Goal: Task Accomplishment & Management: Manage account settings

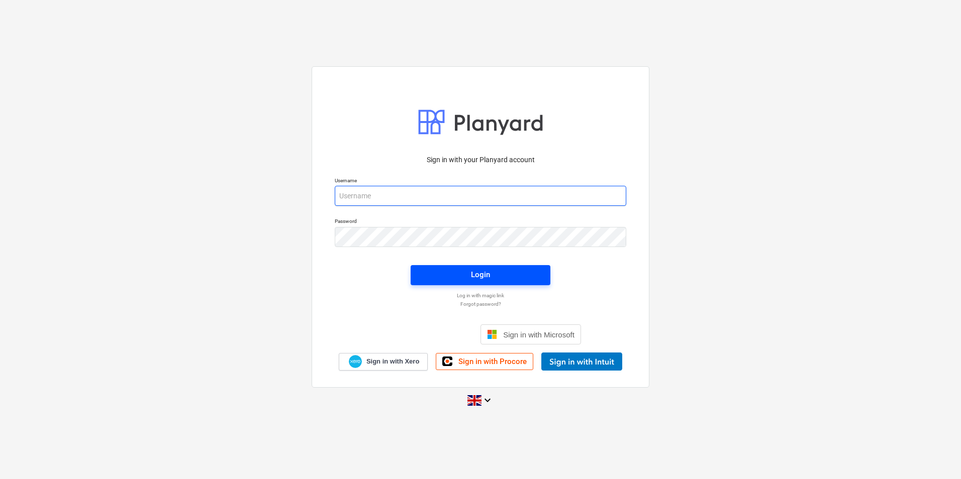
type input "neil.thomson@galileoenergy.uk"
click at [460, 275] on span "Login" at bounding box center [481, 274] width 116 height 13
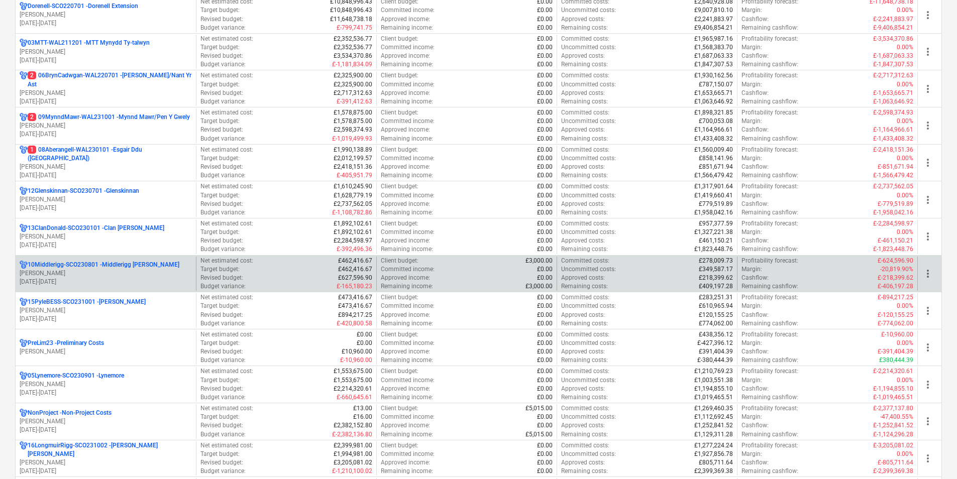
scroll to position [452, 0]
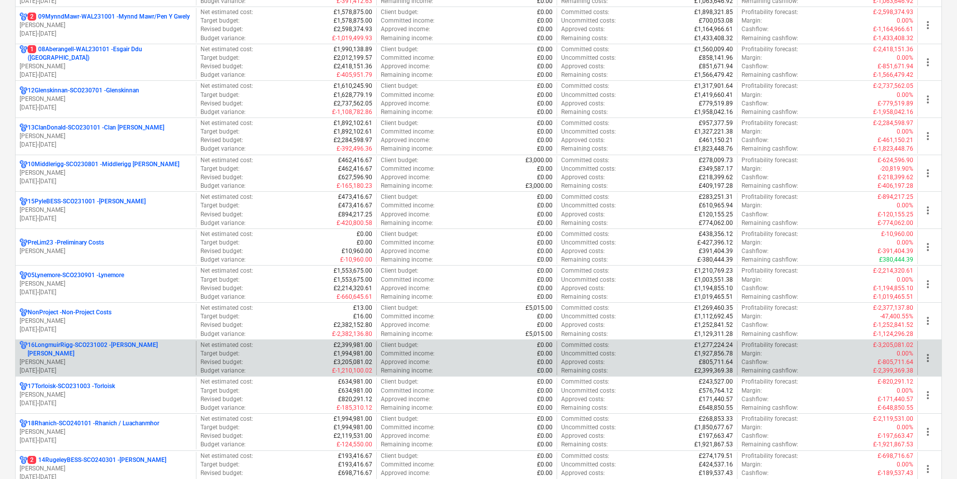
click at [130, 345] on div "16LongmuirRigg-SCO231002 - Longmuir Rigg N. Thomson 28.11.2023 - 31.03.2027" at bounding box center [106, 358] width 180 height 35
click at [127, 349] on p "16LongmuirRigg-SCO231002 - Longmuir Rigg" at bounding box center [110, 349] width 164 height 17
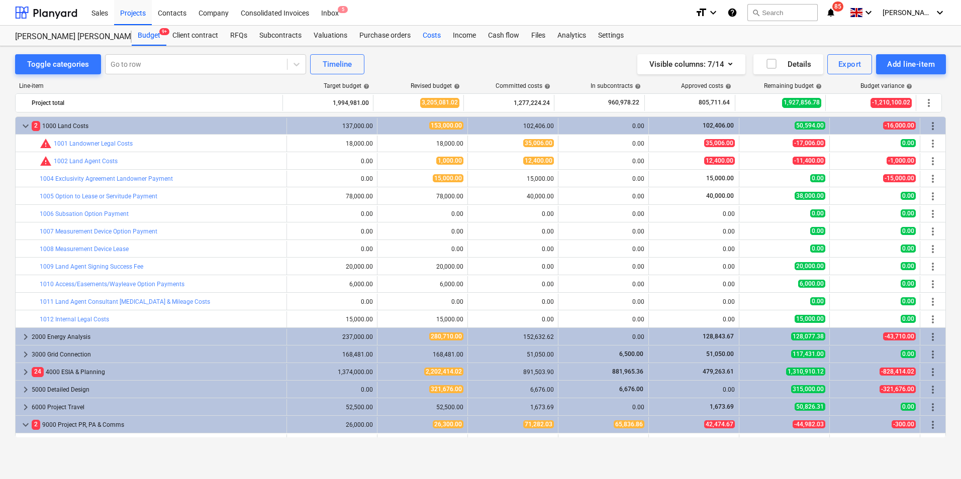
click at [434, 31] on div "Costs" at bounding box center [432, 36] width 30 height 20
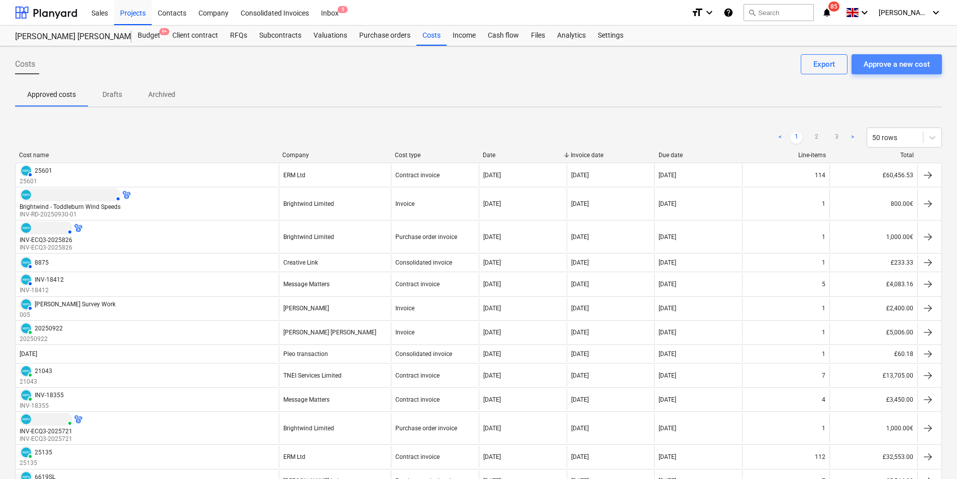
click at [881, 67] on div "Approve a new cost" at bounding box center [897, 64] width 66 height 13
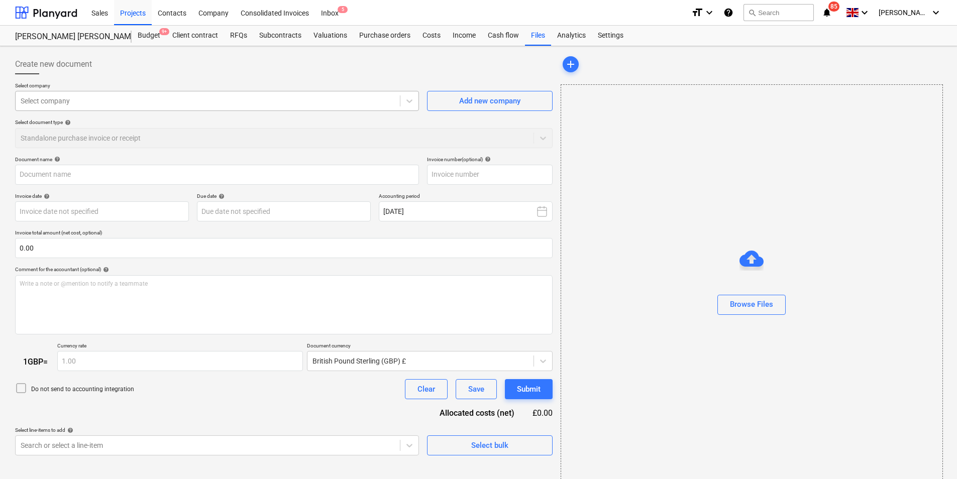
click at [279, 104] on div at bounding box center [208, 101] width 374 height 10
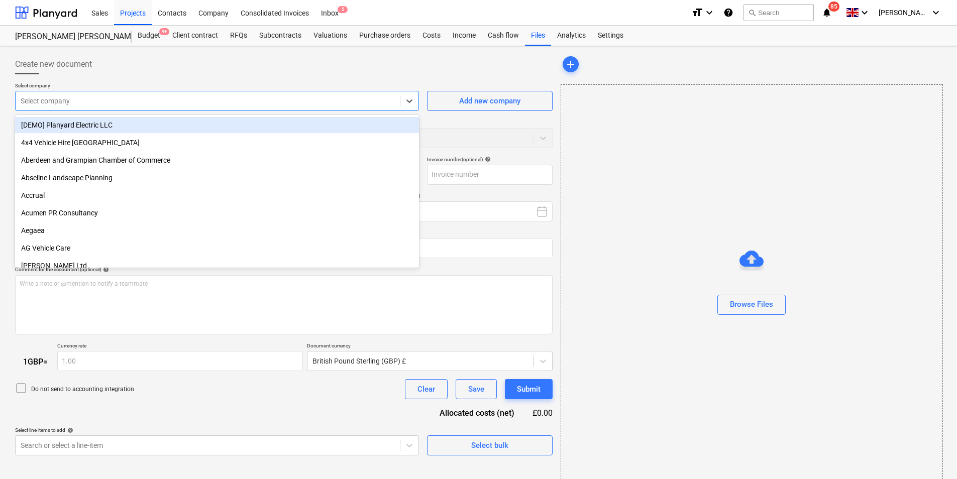
click at [87, 103] on div at bounding box center [208, 101] width 374 height 10
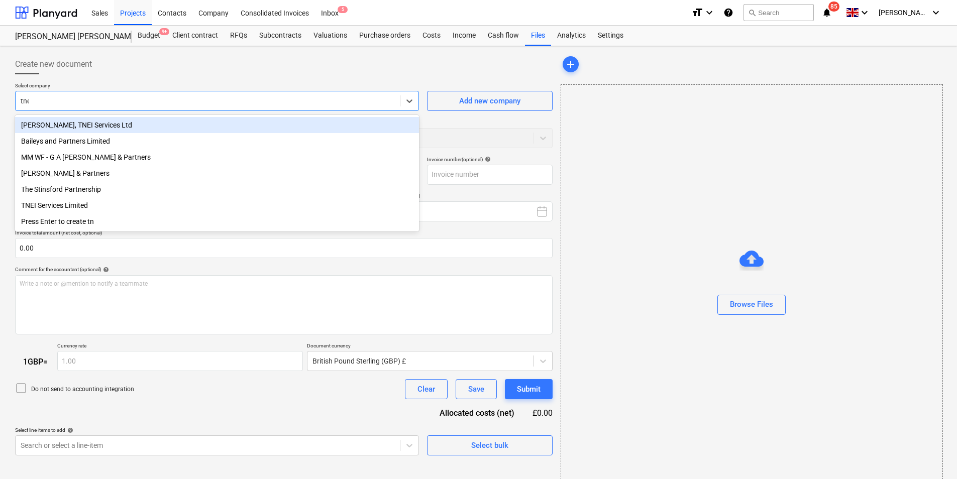
type input "tnei"
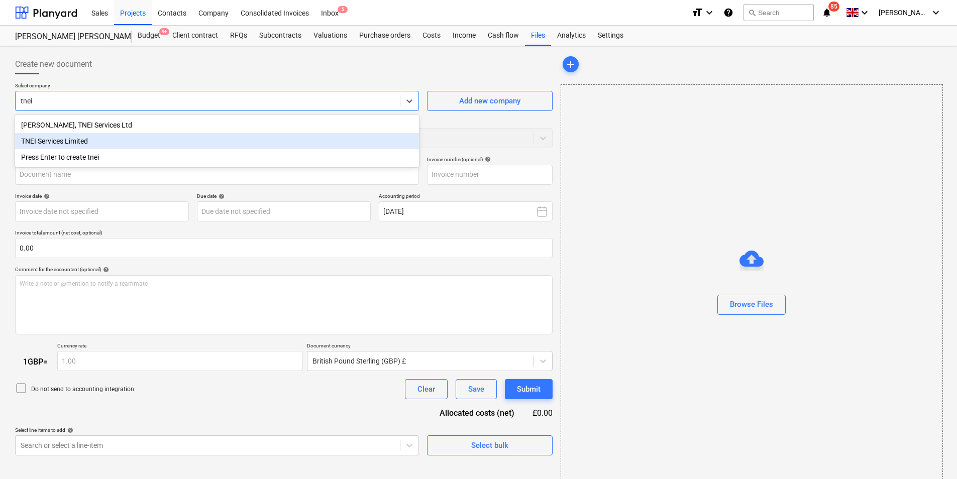
click at [79, 142] on div "TNEI Services Limited" at bounding box center [217, 141] width 404 height 16
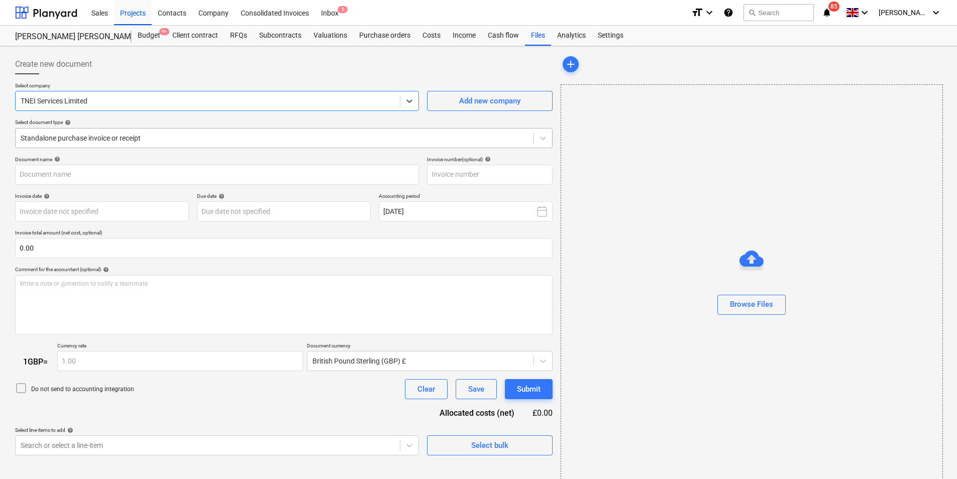
click at [172, 138] on div at bounding box center [275, 138] width 508 height 10
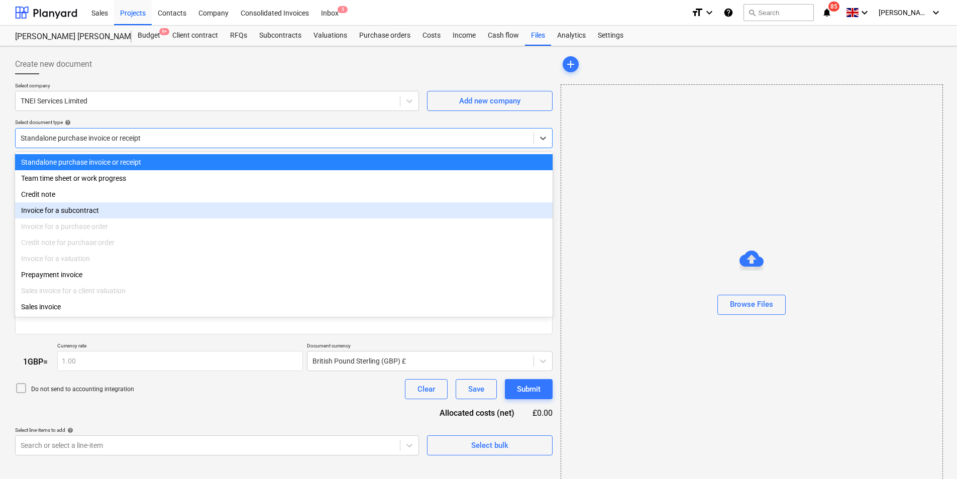
click at [122, 204] on div "Invoice for a subcontract" at bounding box center [284, 211] width 538 height 16
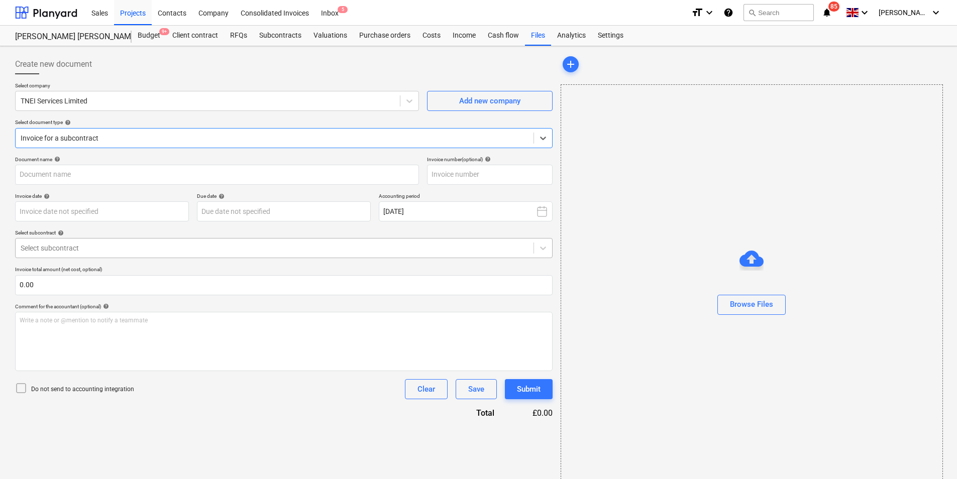
click at [135, 248] on div at bounding box center [275, 248] width 508 height 10
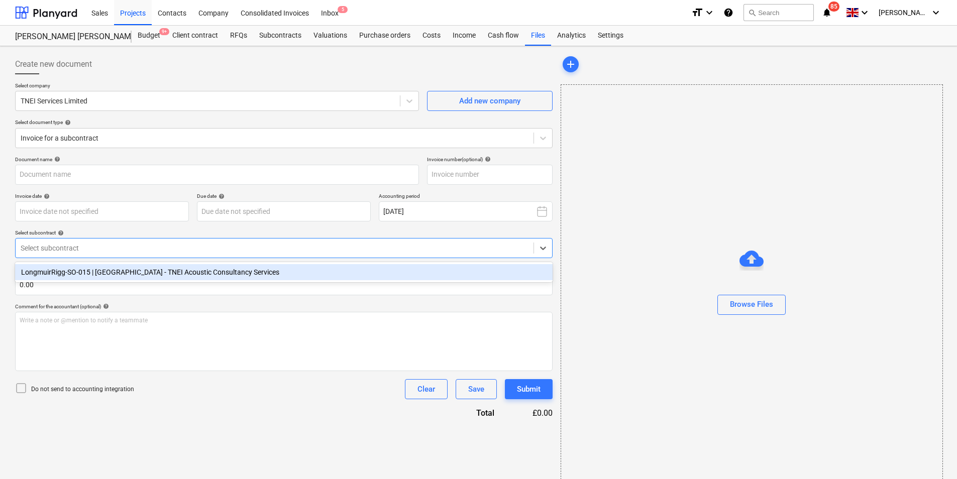
click at [140, 273] on div "LongmuirRigg-SO-015 | [GEOGRAPHIC_DATA] - TNEI Acoustic Consultancy Services" at bounding box center [284, 272] width 538 height 16
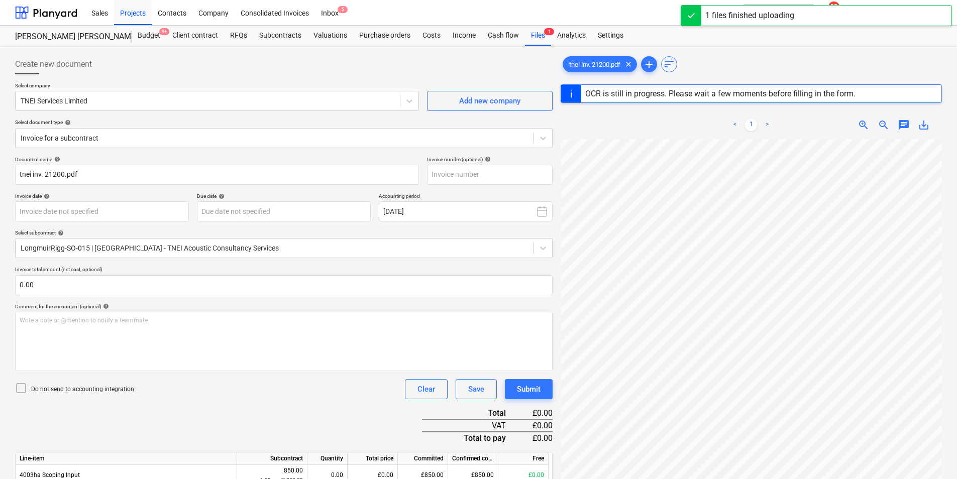
scroll to position [9, 69]
type input "21200"
type input "[DATE]"
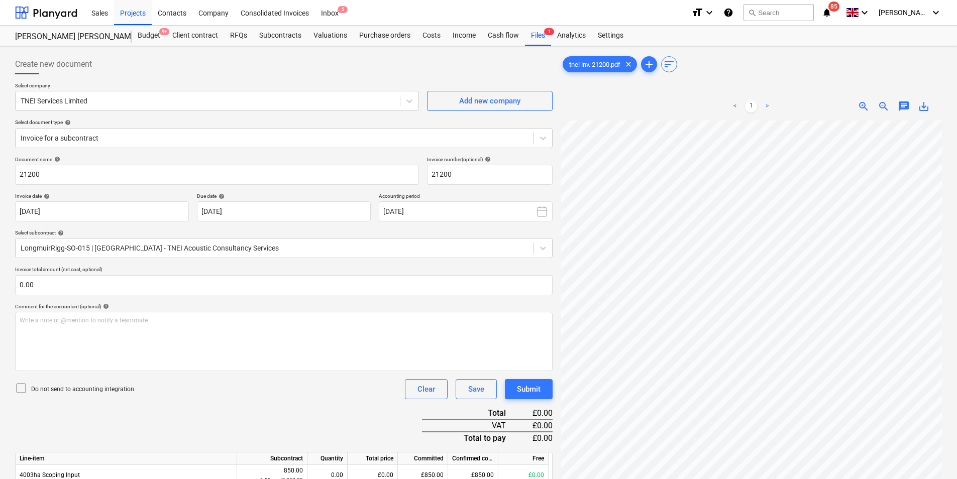
scroll to position [8, 147]
click at [358, 266] on div "Create new document Select company TNEI Services Limited Add new company Select…" at bounding box center [478, 459] width 935 height 818
click at [957, 383] on html "Sales Projects Contacts Company Consolidated Invoices Inbox 5 format_size keybo…" at bounding box center [478, 239] width 957 height 479
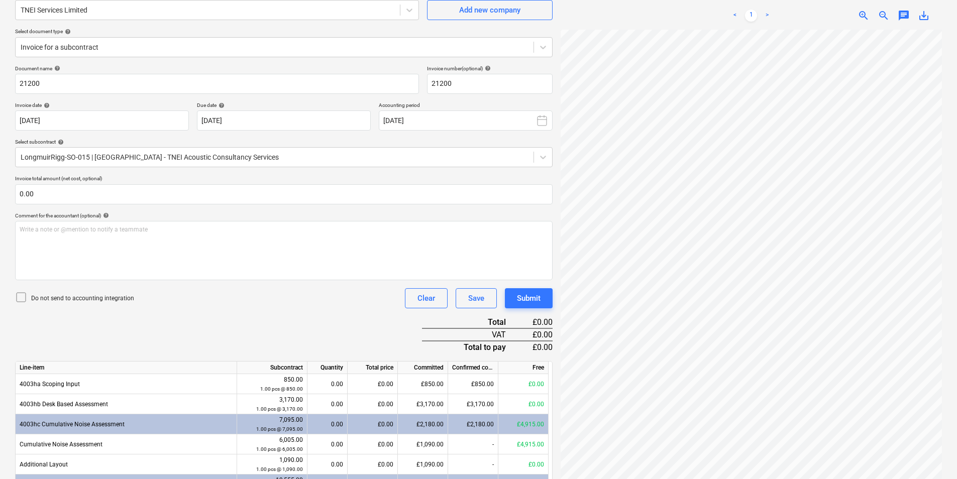
scroll to position [0, 0]
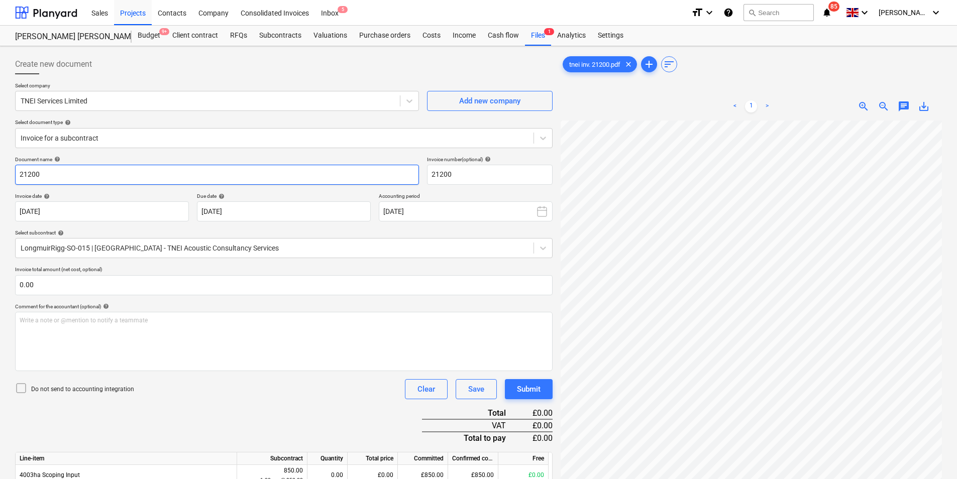
drag, startPoint x: 78, startPoint y: 172, endPoint x: -7, endPoint y: 175, distance: 85.5
click at [0, 175] on html "Sales Projects Contacts Company Consolidated Invoices Inbox 5 format_size keybo…" at bounding box center [478, 239] width 957 height 479
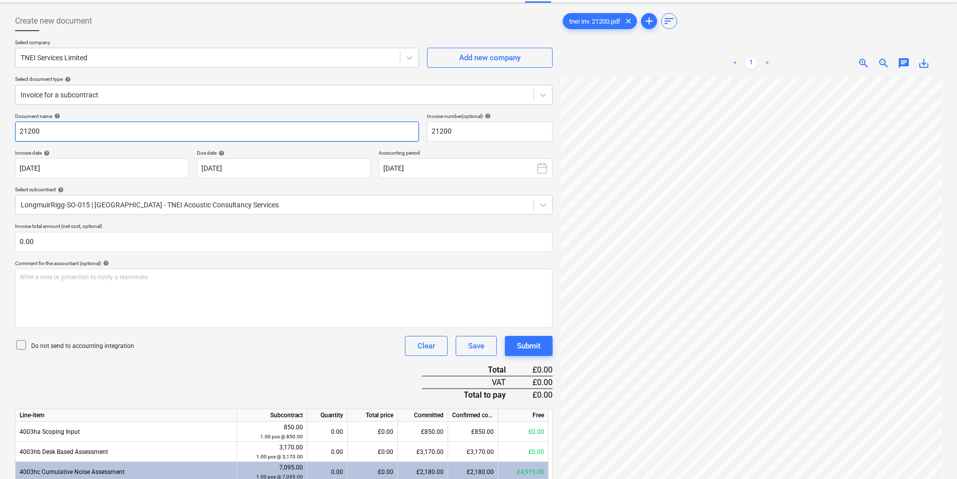
scroll to position [101, 0]
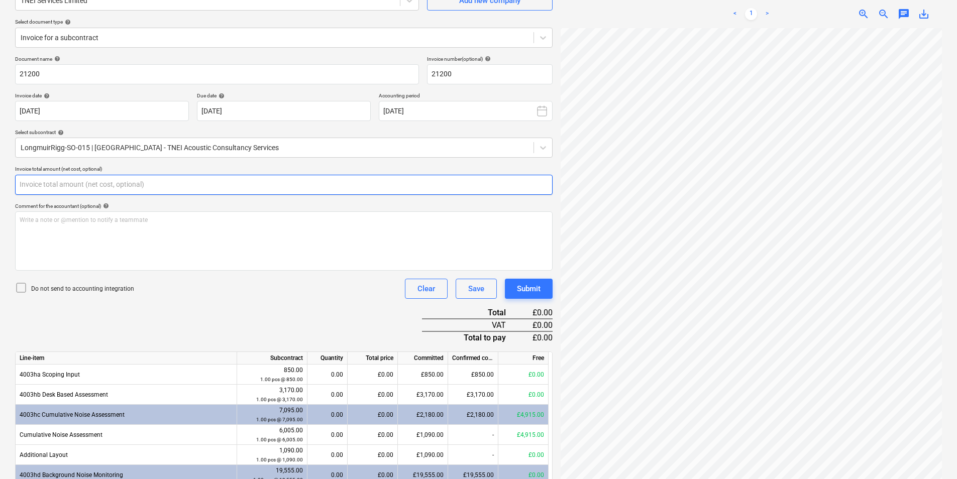
click at [121, 182] on input "text" at bounding box center [284, 185] width 538 height 20
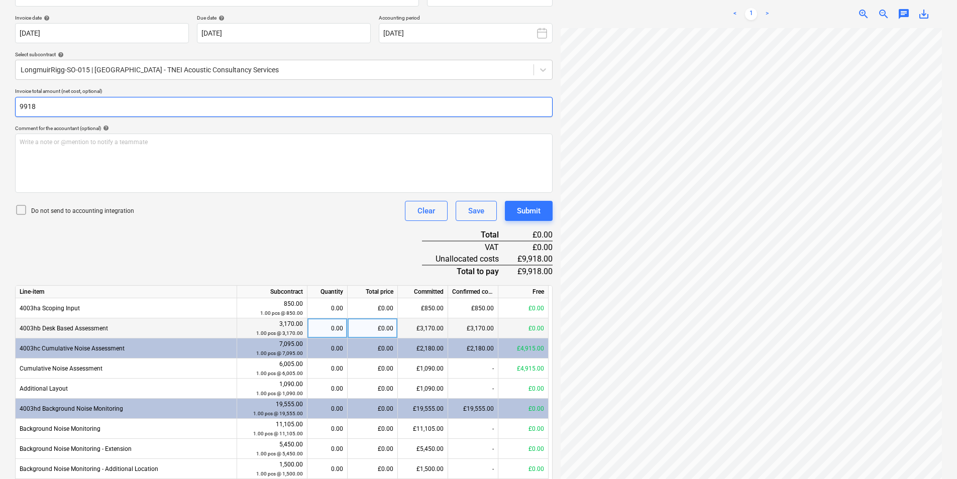
scroll to position [251, 0]
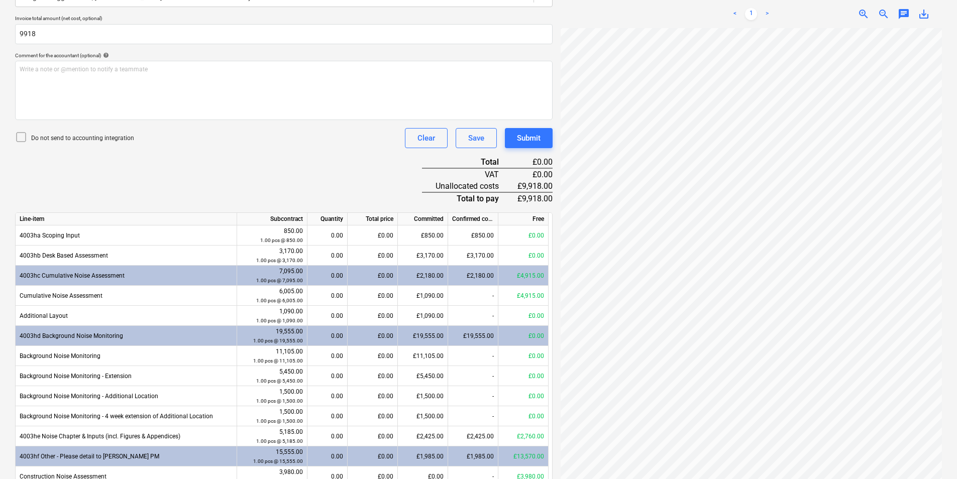
type input "9,918.00"
click at [100, 178] on div "Document name help 21200 Invoice number (optional) help 21200 Invoice date help…" at bounding box center [284, 265] width 538 height 720
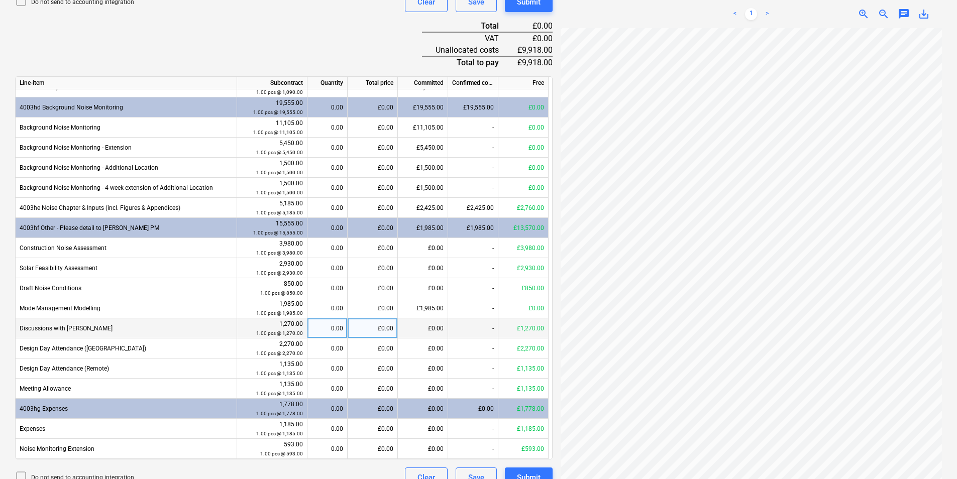
scroll to position [404, 0]
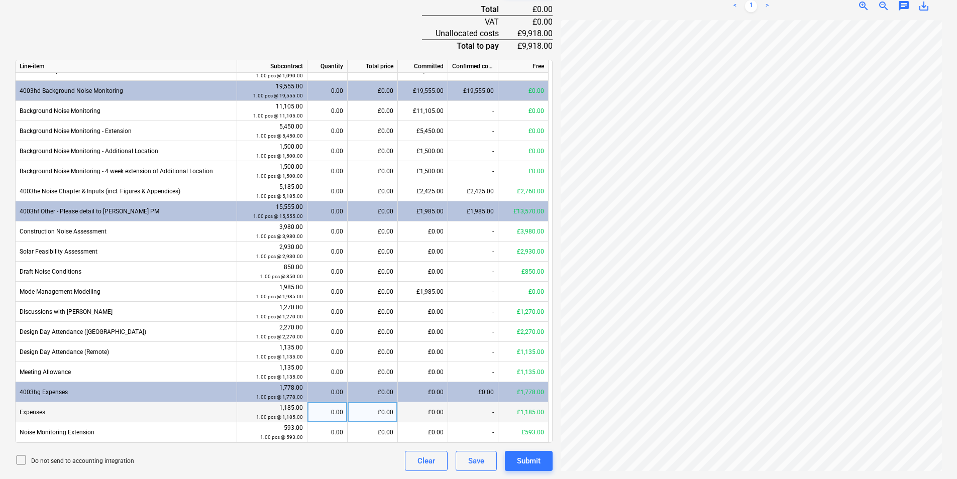
click at [372, 412] on div "£0.00" at bounding box center [373, 413] width 50 height 20
type input "1778"
click at [369, 466] on div "Do not send to accounting integration Clear Save Submit" at bounding box center [284, 461] width 538 height 20
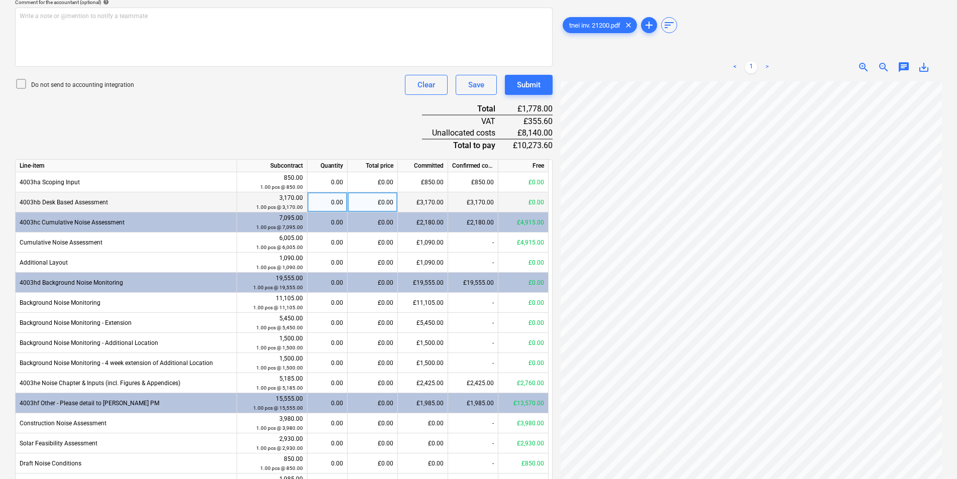
scroll to position [304, 0]
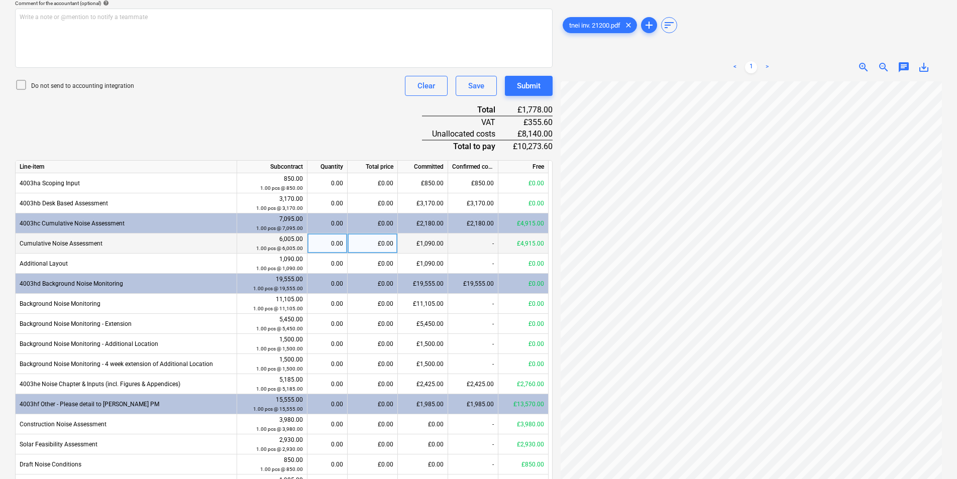
click at [443, 247] on div "£1,090.00" at bounding box center [423, 244] width 50 height 20
click at [381, 247] on div "£0.00" at bounding box center [373, 244] width 50 height 20
type input "5305"
click at [302, 115] on div "Document name help 21200 Invoice number (optional) help 21200 Invoice date help…" at bounding box center [284, 213] width 538 height 720
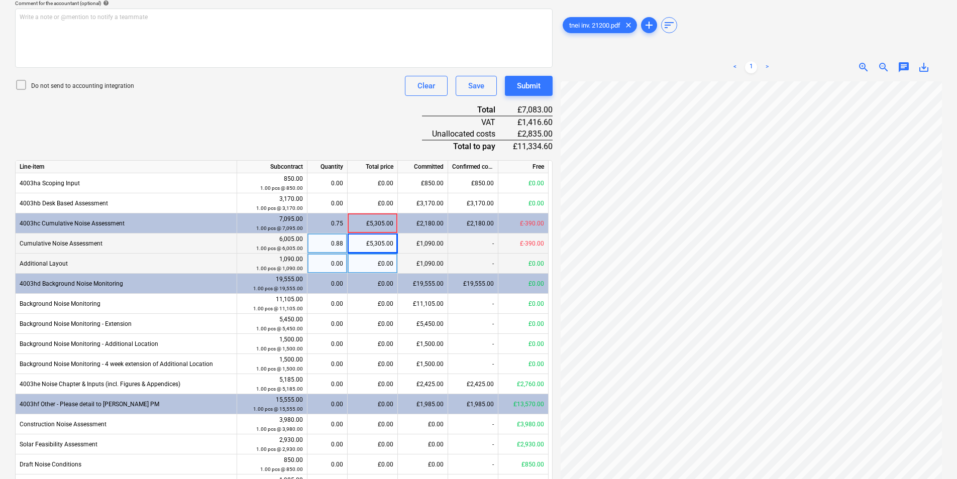
click at [366, 269] on div "£0.00" at bounding box center [373, 264] width 50 height 20
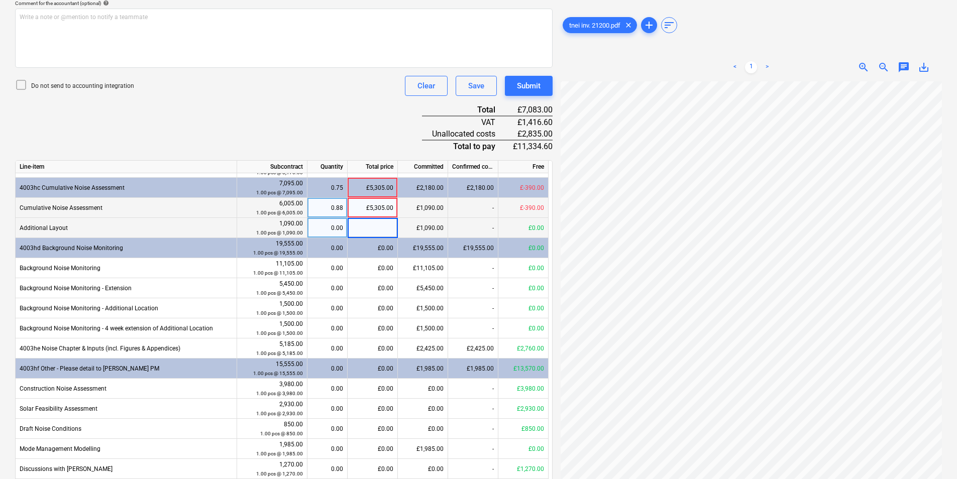
scroll to position [50, 0]
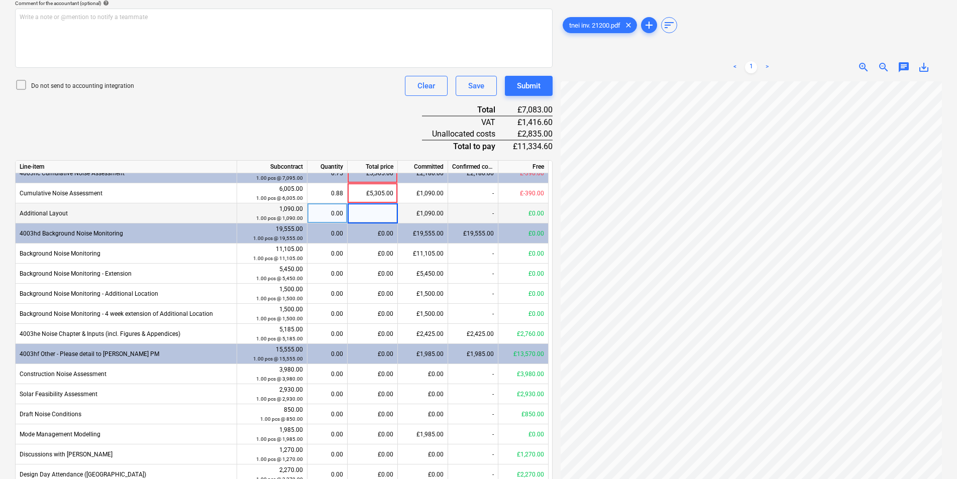
click at [279, 149] on div "Document name help 21200 Invoice number (optional) help 21200 Invoice date help…" at bounding box center [284, 213] width 538 height 720
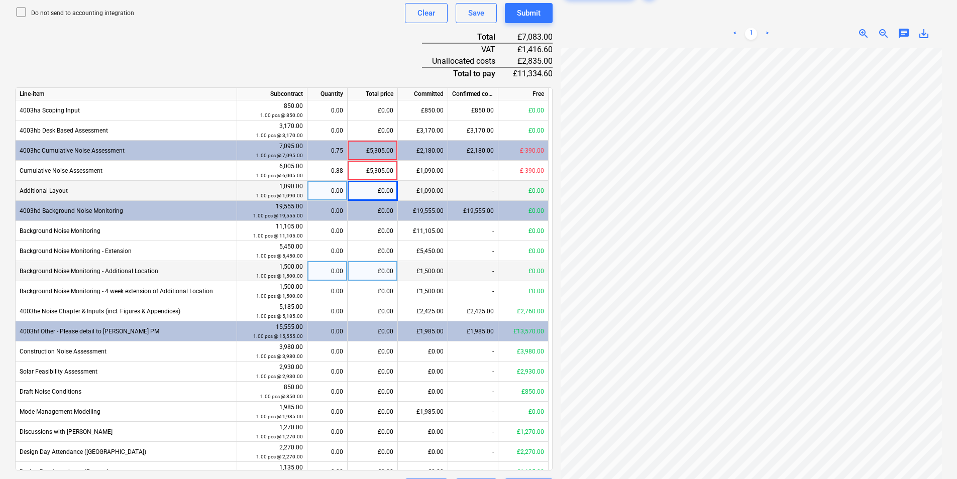
scroll to position [354, 0]
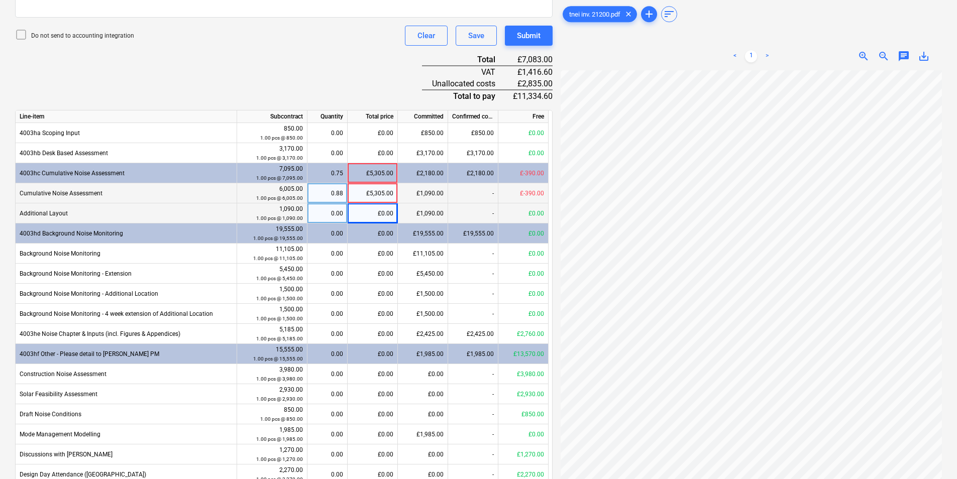
click at [364, 194] on div "£5,305.00" at bounding box center [373, 193] width 50 height 20
type input "8140"
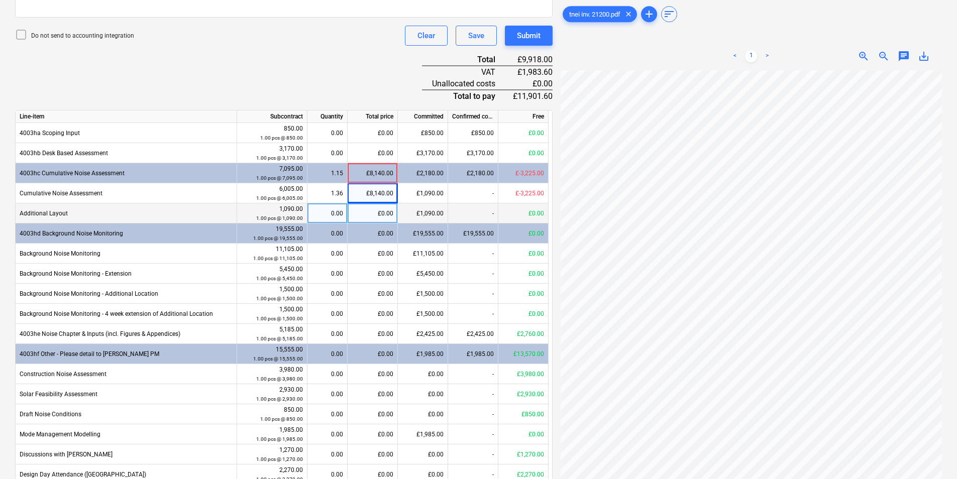
click at [368, 48] on div "Document name help 21200 Invoice number (optional) help 21200 Invoice date help…" at bounding box center [284, 162] width 538 height 720
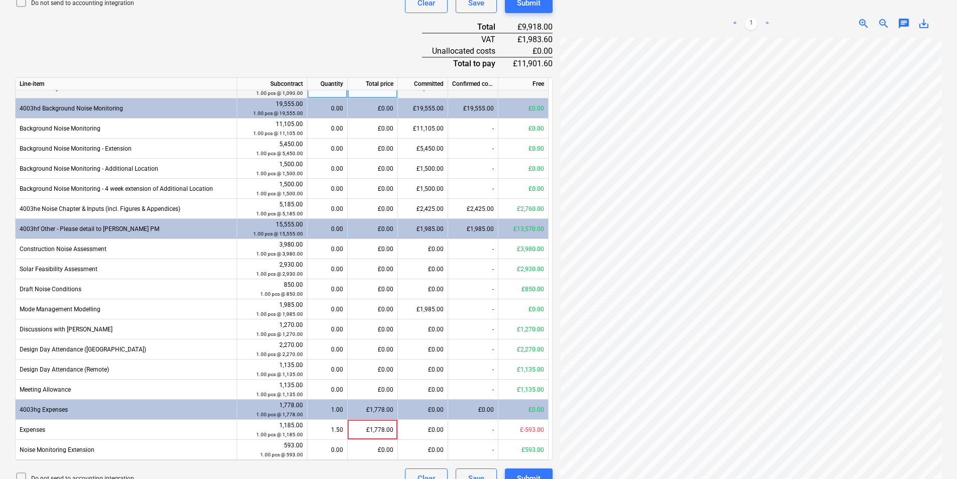
scroll to position [404, 0]
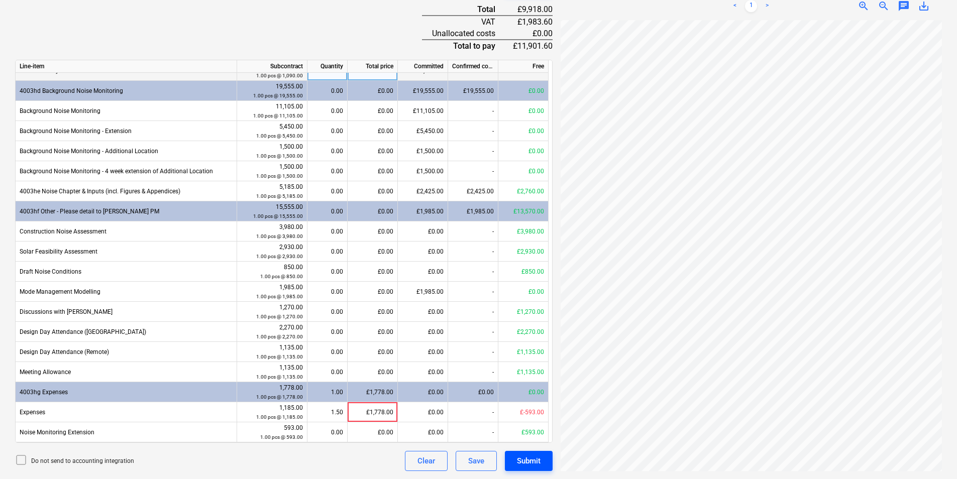
click at [514, 463] on button "Submit" at bounding box center [529, 461] width 48 height 20
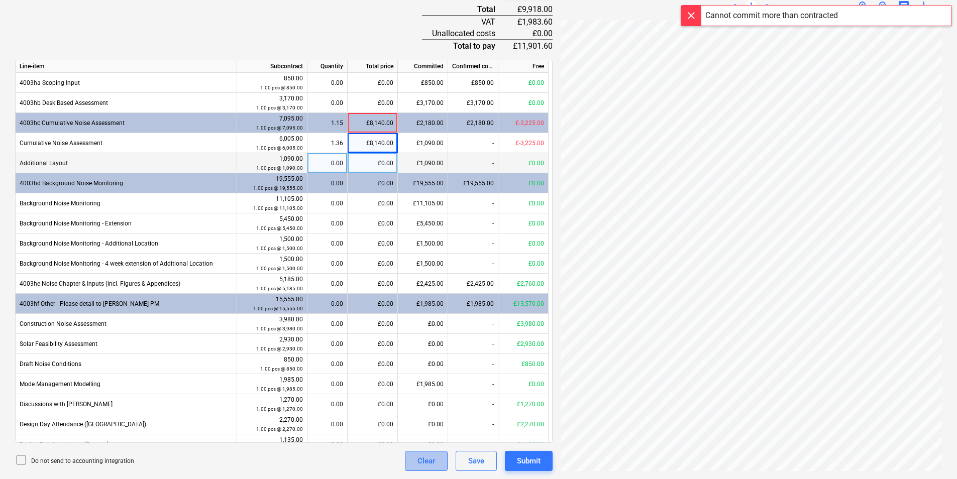
click at [440, 459] on button "Clear" at bounding box center [426, 461] width 43 height 20
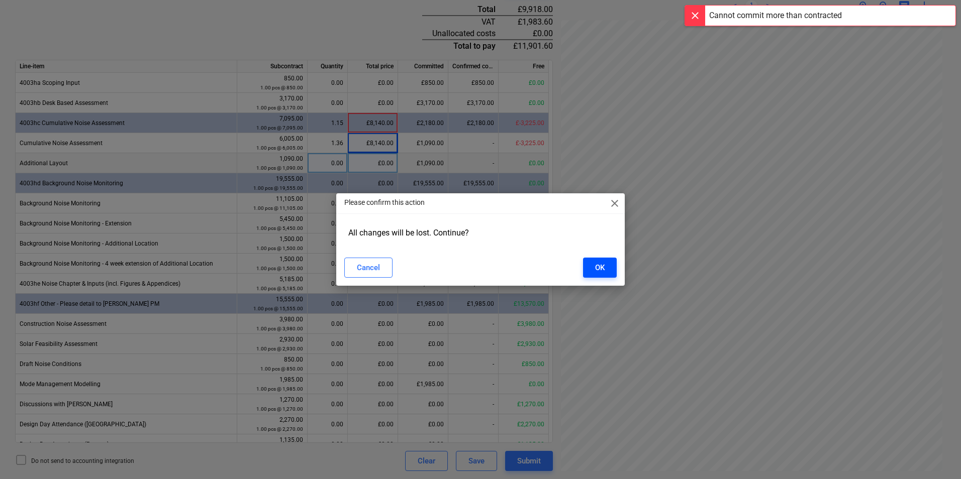
click at [587, 262] on button "OK" at bounding box center [600, 268] width 34 height 20
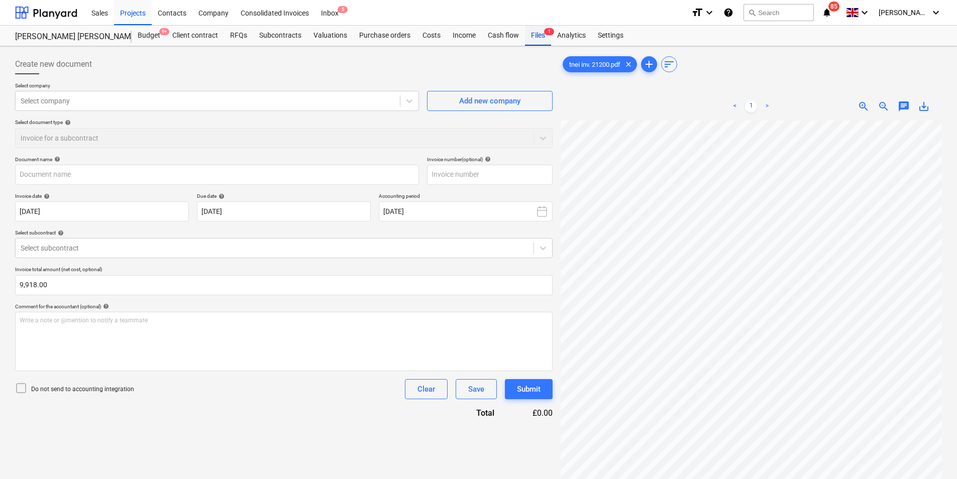
click at [532, 38] on div "Files 1" at bounding box center [538, 36] width 26 height 20
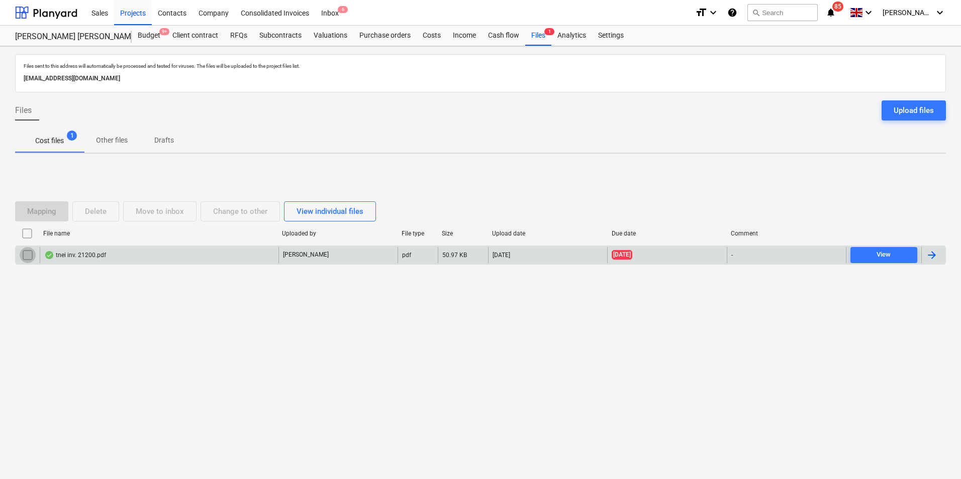
click at [30, 254] on input "checkbox" at bounding box center [28, 255] width 16 height 16
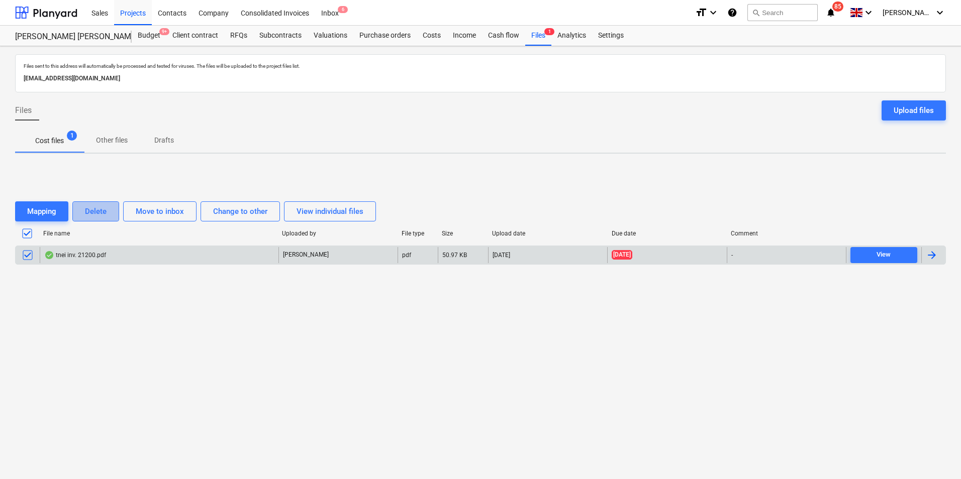
click at [87, 210] on div "Delete" at bounding box center [96, 211] width 22 height 13
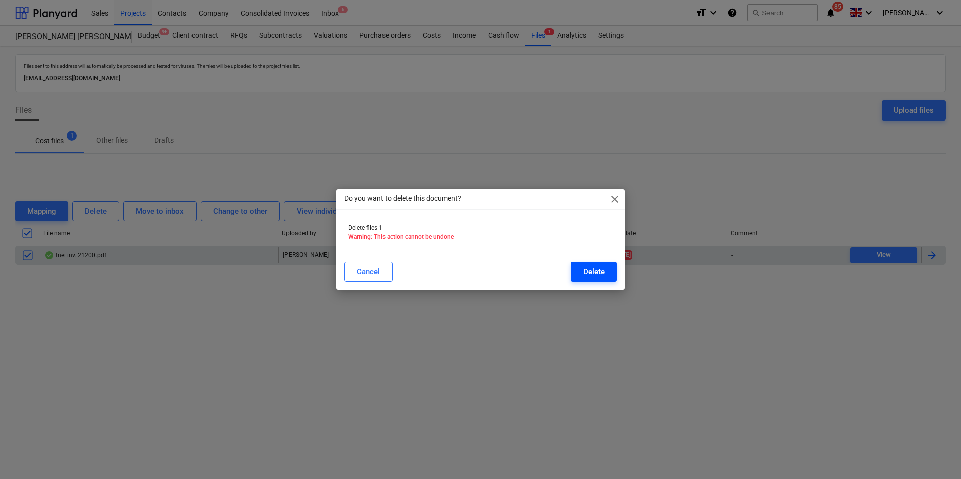
click at [592, 269] on div "Delete" at bounding box center [594, 271] width 22 height 13
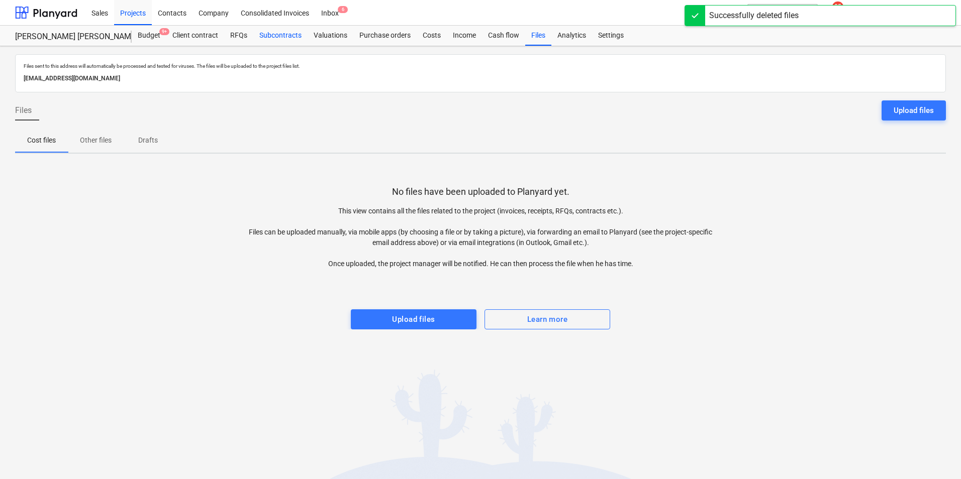
click at [285, 35] on div "Subcontracts" at bounding box center [280, 36] width 54 height 20
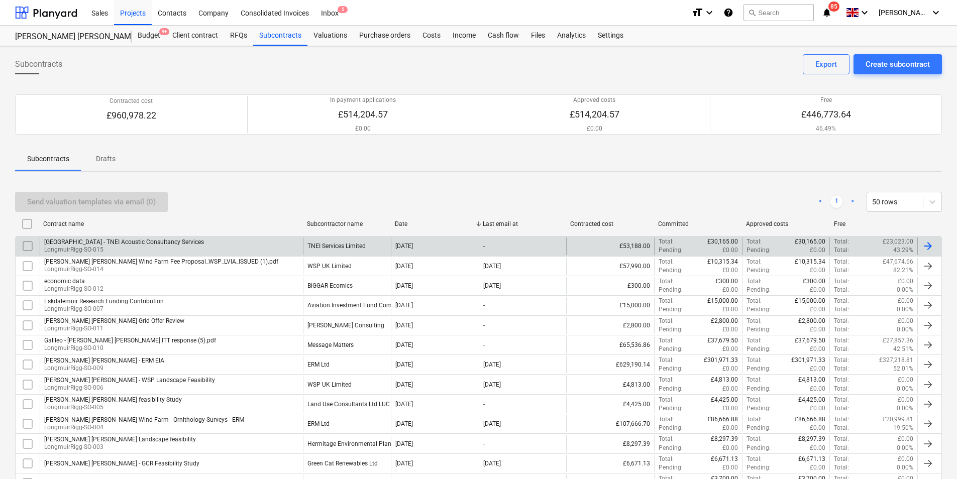
click at [225, 250] on div "Longmuir - TNEI Acoustic Consultancy Services LongmuirRigg-SO-015" at bounding box center [171, 246] width 263 height 17
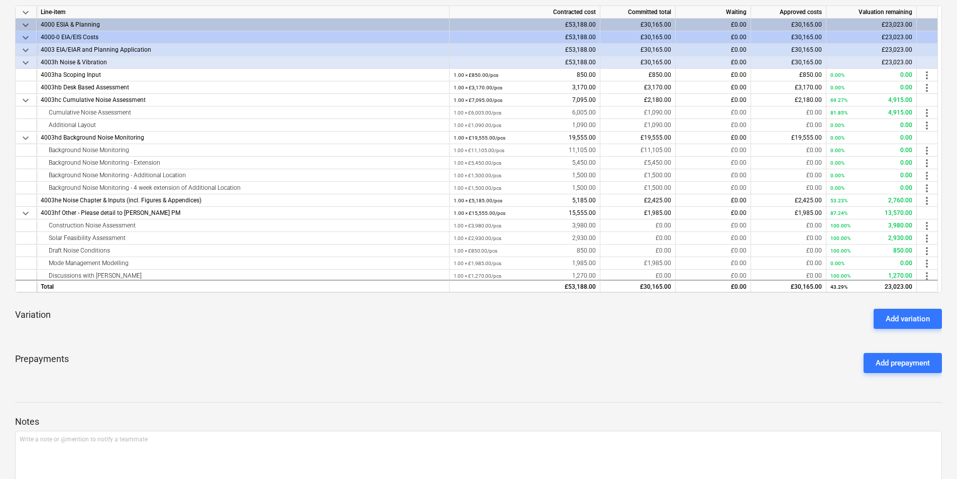
scroll to position [201, 0]
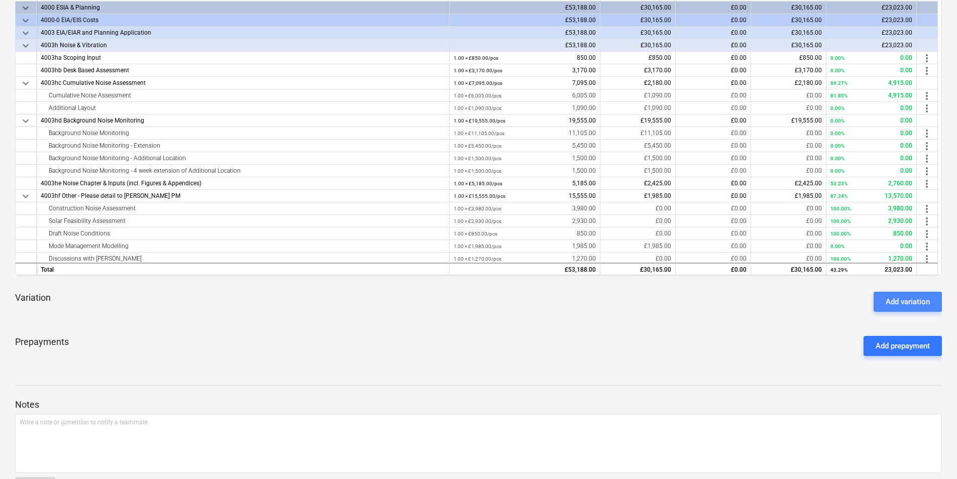
click at [890, 307] on div "Add variation" at bounding box center [908, 302] width 44 height 13
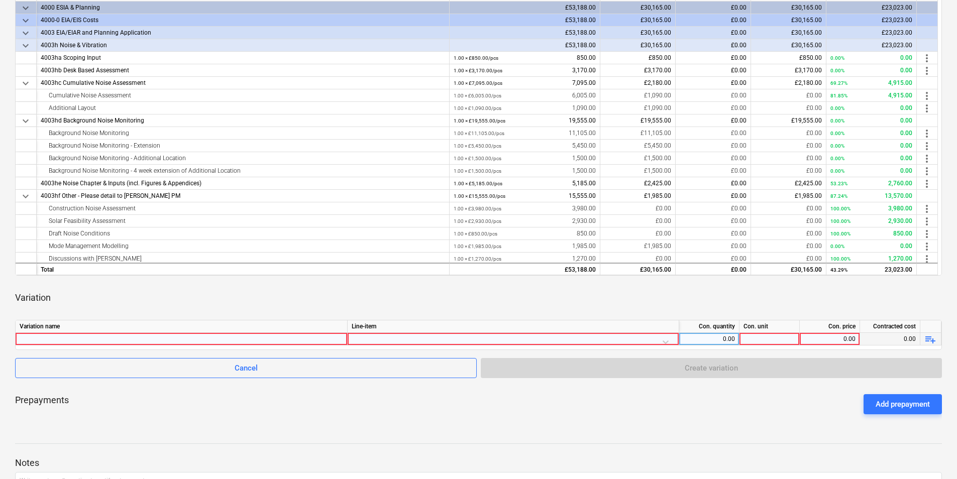
click at [346, 343] on div at bounding box center [182, 339] width 332 height 13
click at [665, 341] on div at bounding box center [513, 342] width 323 height 18
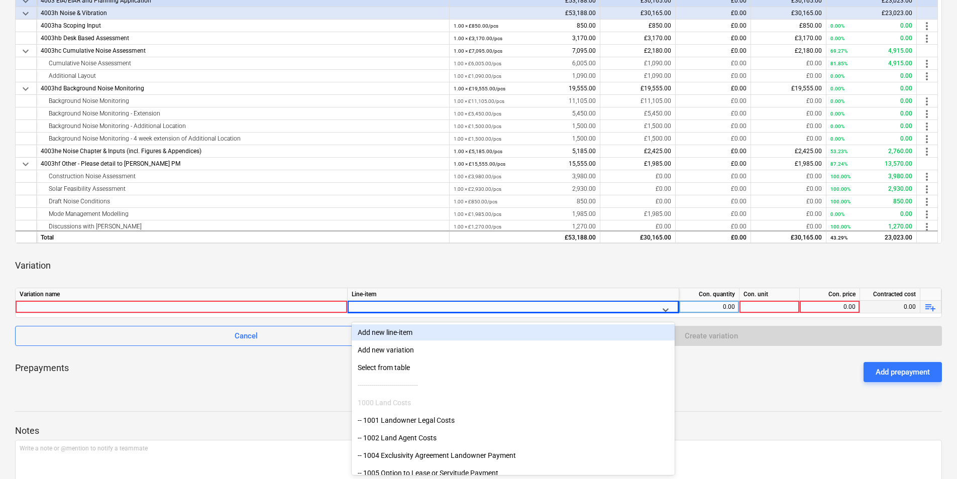
click at [405, 338] on div "Add new line-item" at bounding box center [513, 333] width 323 height 16
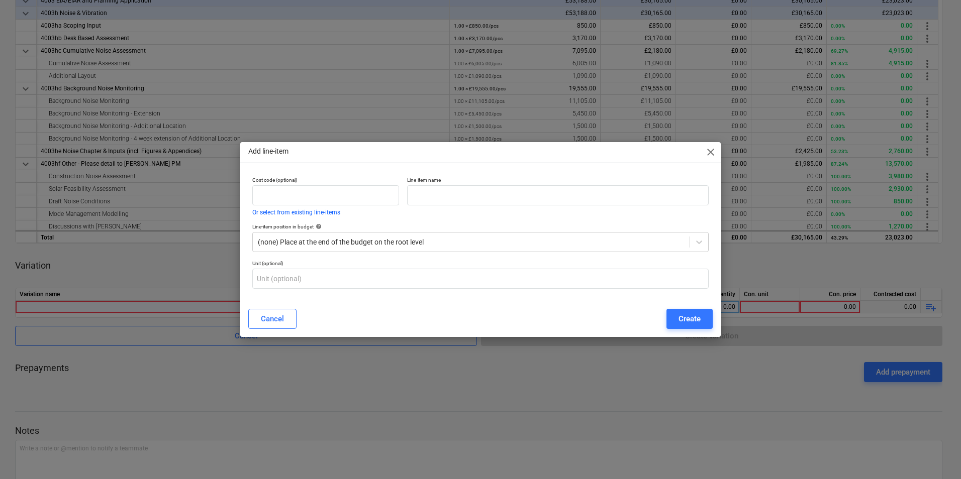
click at [705, 155] on span "close" at bounding box center [711, 152] width 12 height 12
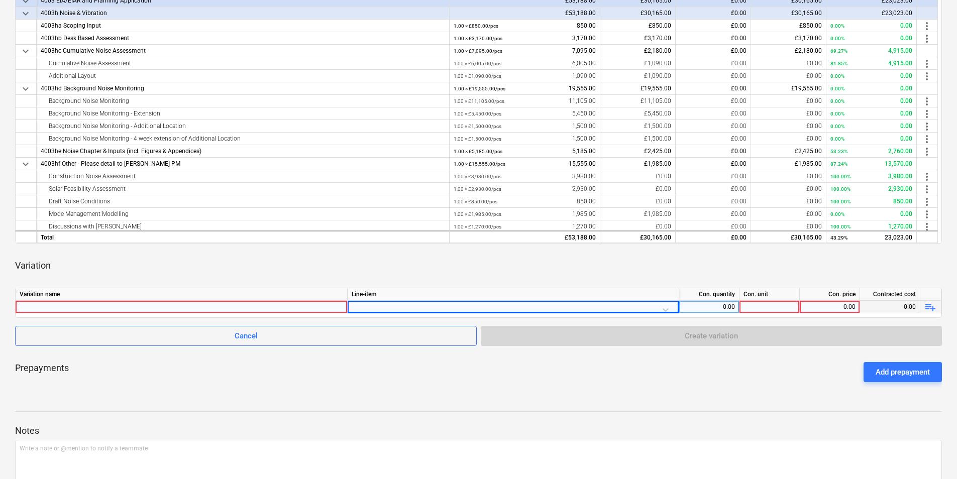
click at [664, 310] on div at bounding box center [513, 310] width 323 height 18
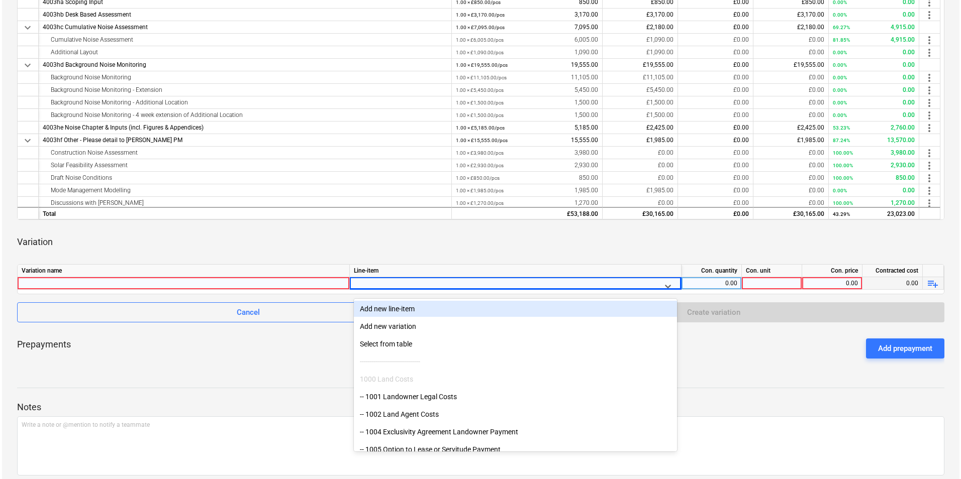
scroll to position [293, 0]
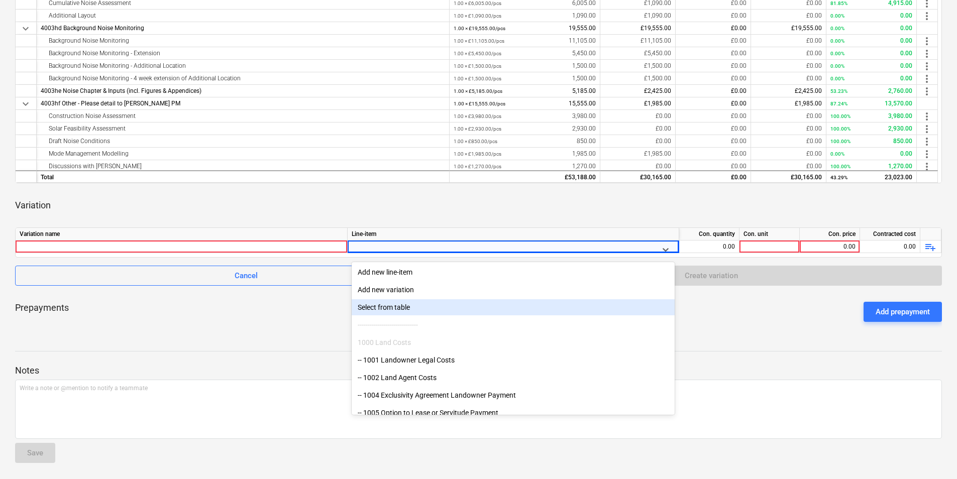
click at [497, 307] on div "Select from table" at bounding box center [513, 308] width 323 height 16
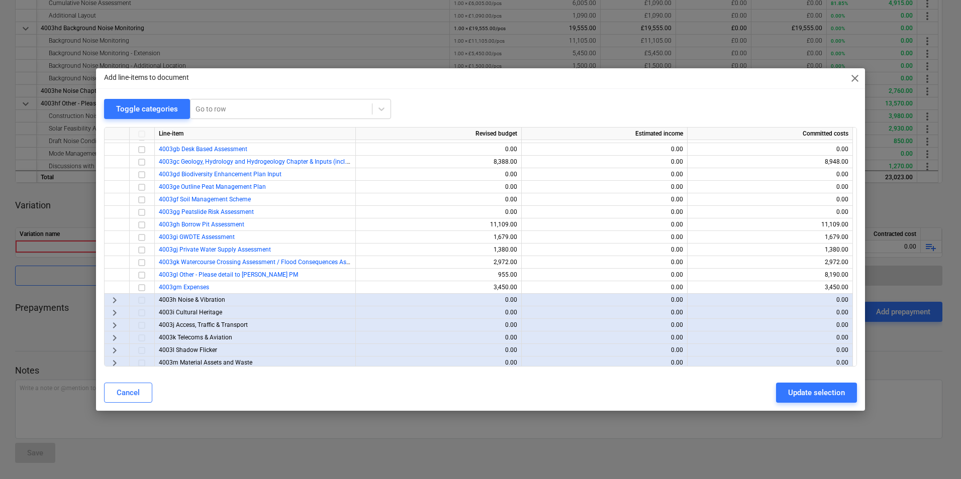
scroll to position [201, 0]
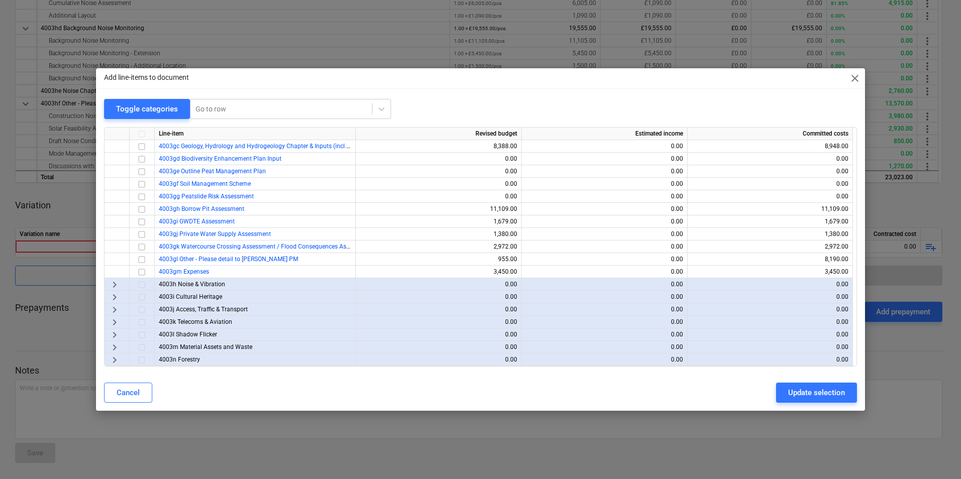
click at [114, 284] on span "keyboard_arrow_right" at bounding box center [115, 285] width 12 height 12
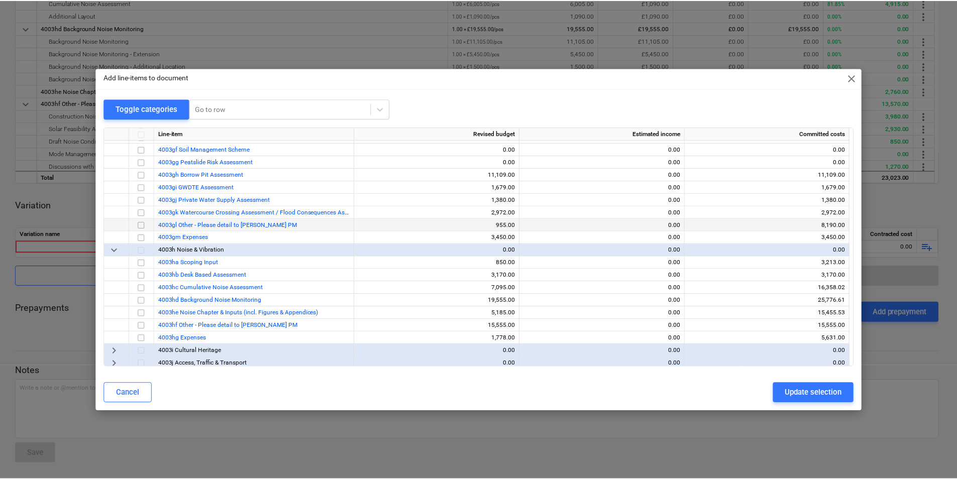
scroll to position [251, 0]
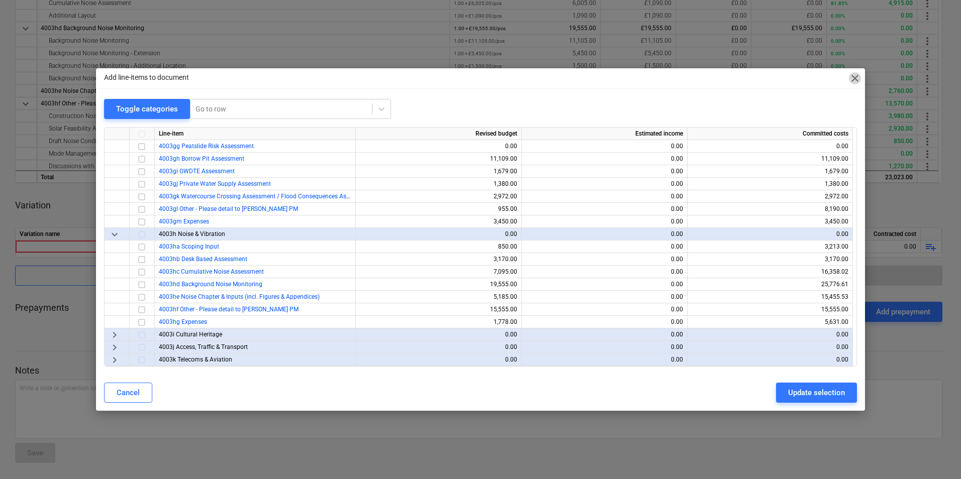
click at [851, 82] on span "close" at bounding box center [855, 78] width 12 height 12
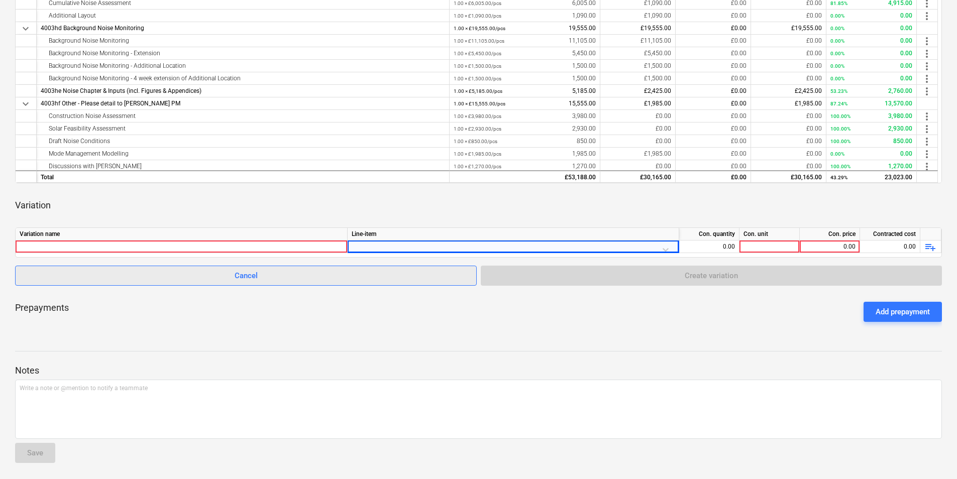
scroll to position [143, 0]
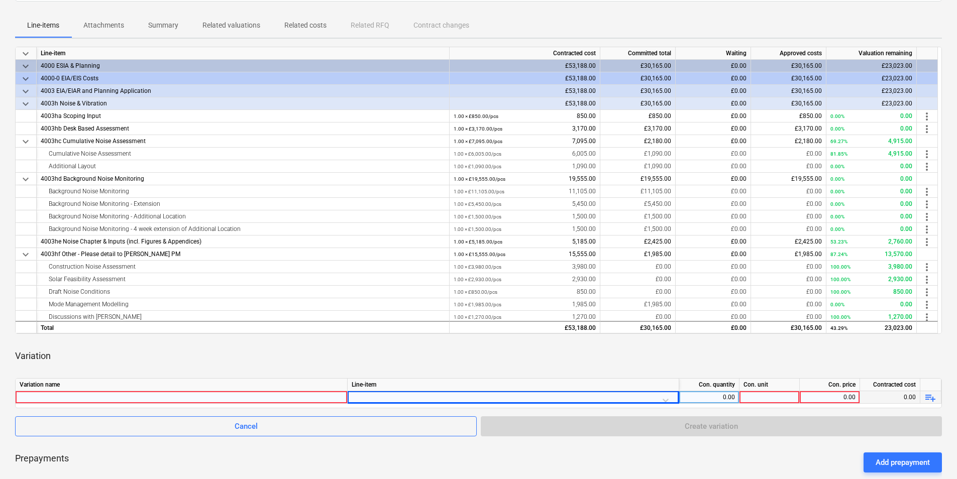
click at [661, 399] on div at bounding box center [513, 400] width 323 height 18
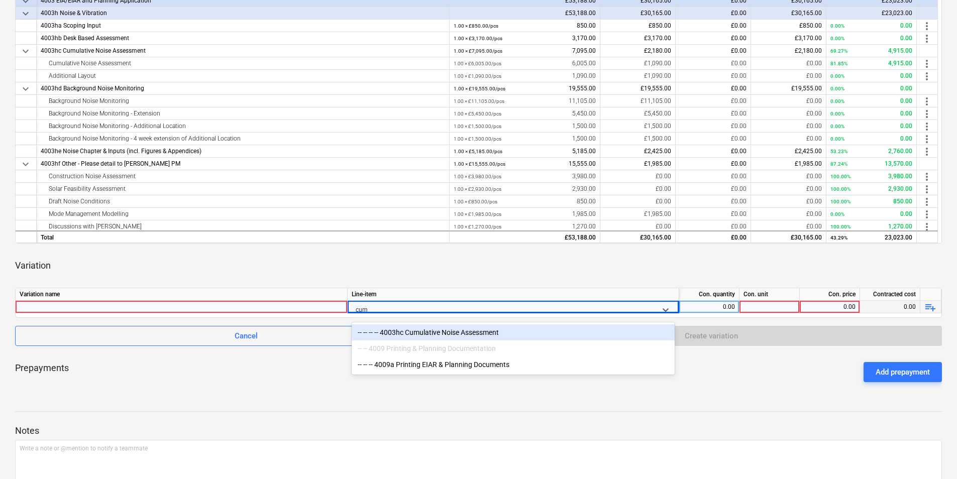
type input "cumu"
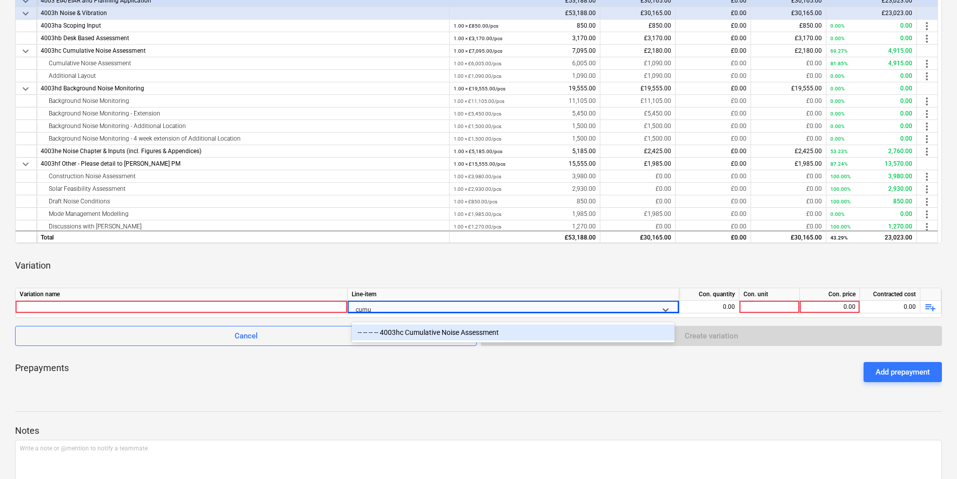
click at [432, 331] on div "-- -- -- -- 4003hc Cumulative Noise Assessment" at bounding box center [513, 333] width 323 height 16
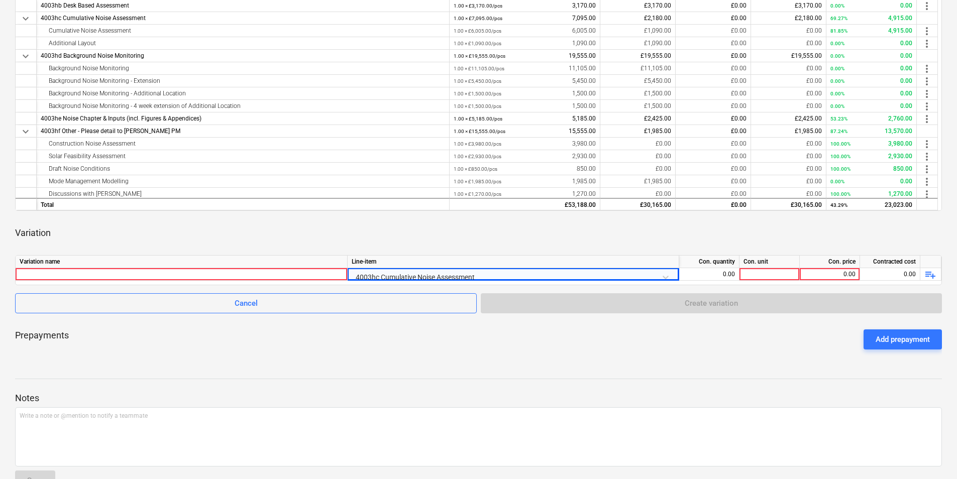
scroll to position [283, 0]
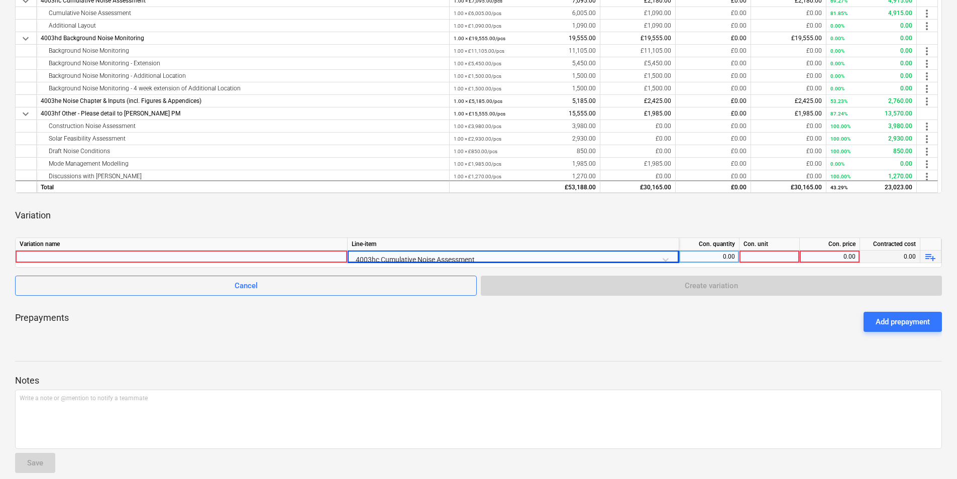
click at [777, 258] on div at bounding box center [770, 257] width 60 height 13
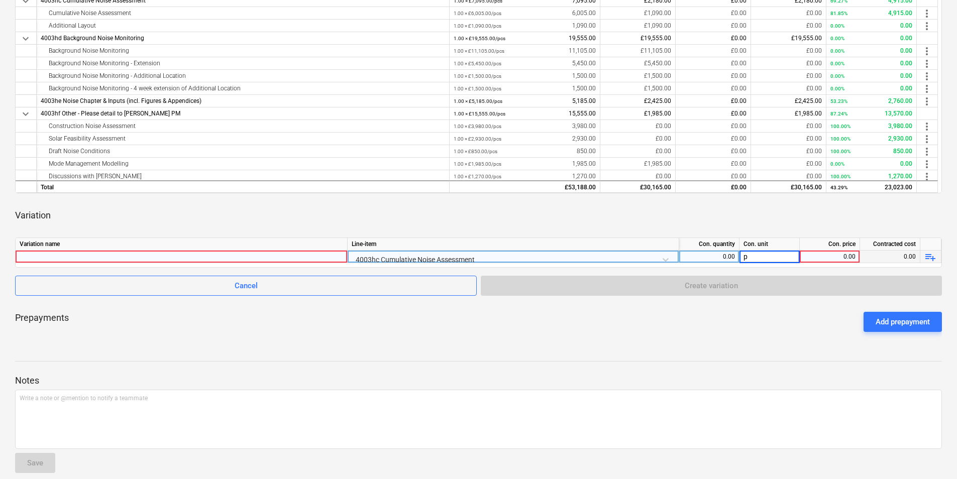
type input "pc"
click at [831, 255] on div "0.00" at bounding box center [830, 257] width 52 height 13
click at [704, 257] on div "0.00" at bounding box center [709, 257] width 52 height 13
type input "1"
click at [924, 253] on div "playlist_add" at bounding box center [931, 257] width 21 height 13
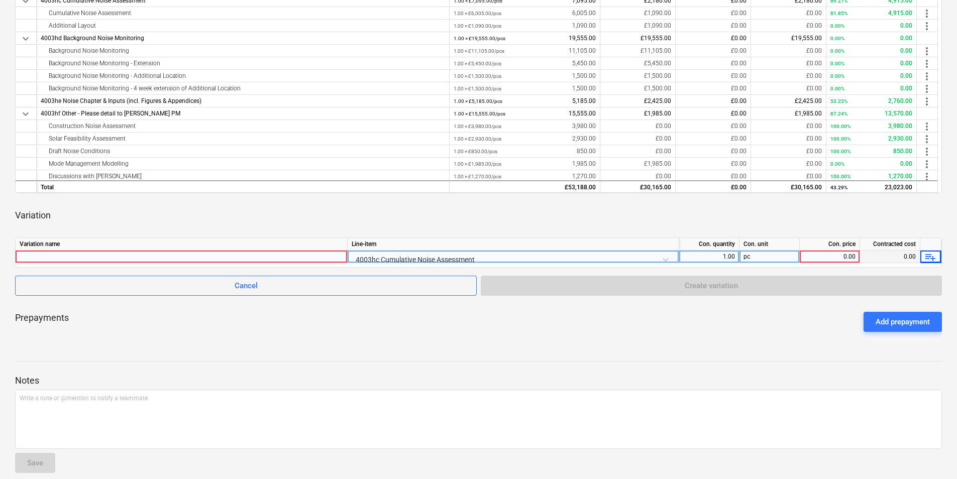
click at [933, 255] on span "playlist_add" at bounding box center [931, 257] width 12 height 12
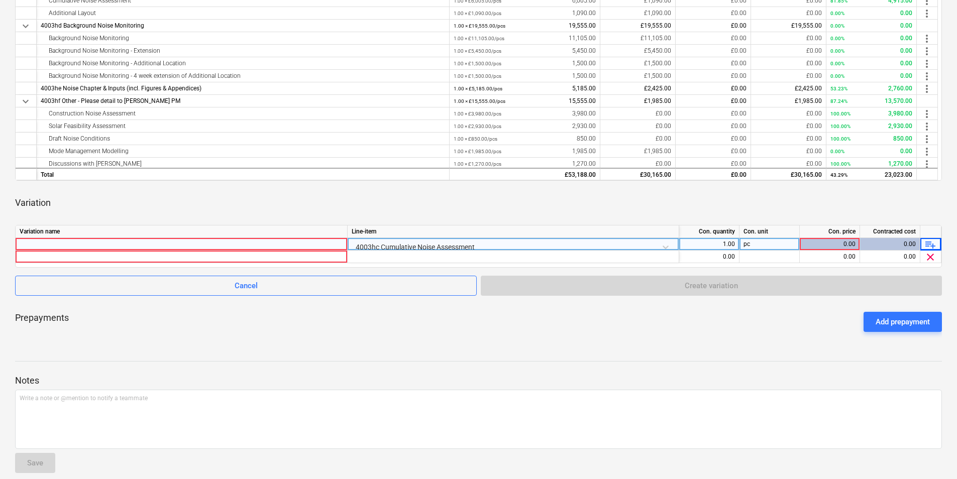
scroll to position [306, 0]
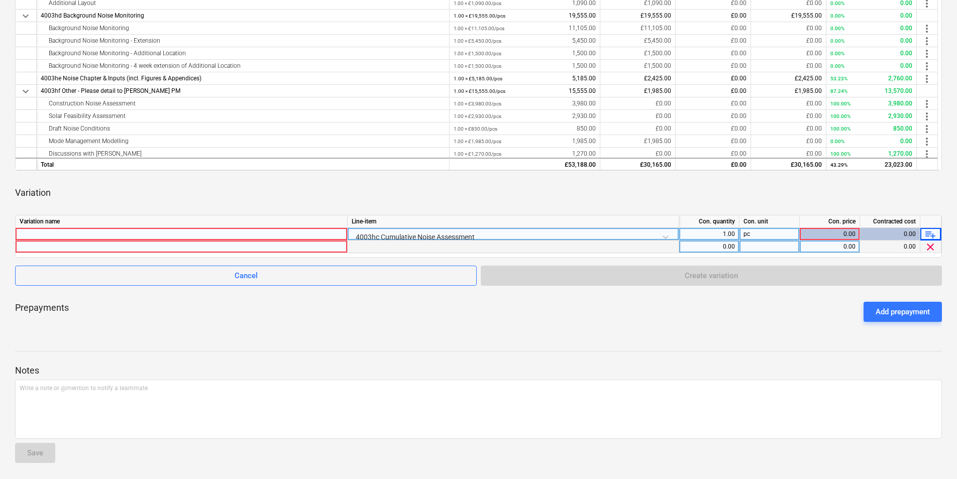
click at [203, 252] on div at bounding box center [182, 247] width 324 height 12
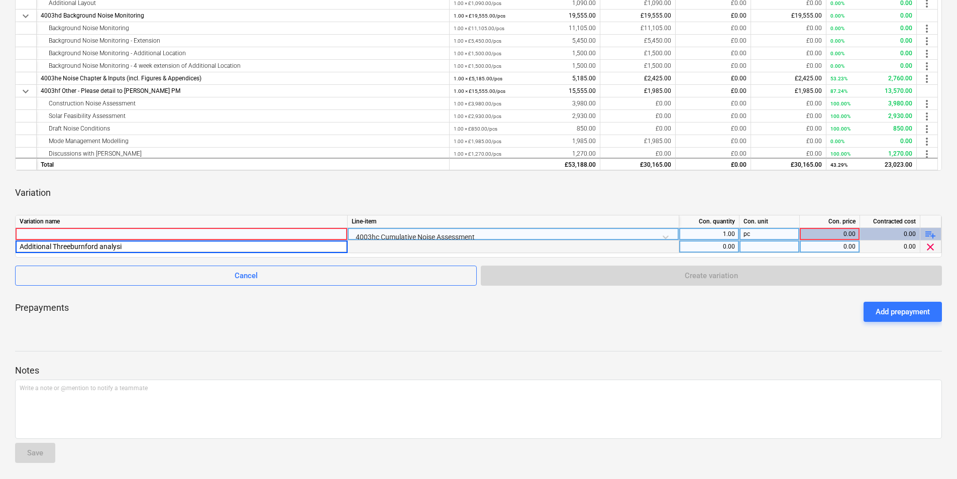
type input "Additional Threeburnford analysis"
click at [185, 300] on div "Prepayments Add prepayment" at bounding box center [478, 312] width 927 height 36
click at [717, 243] on div "0.00" at bounding box center [709, 247] width 52 height 13
type input "1"
click at [837, 246] on div "0.00" at bounding box center [830, 247] width 52 height 13
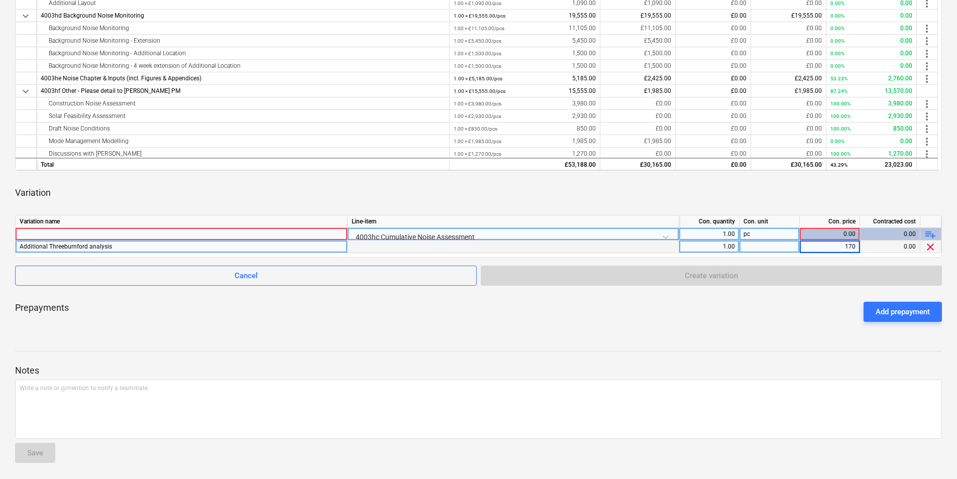
type input "1700"
click at [805, 291] on div "keyboard_arrow_down Line-item Contracted cost Committed total Waiting Approved …" at bounding box center [478, 106] width 927 height 447
click at [299, 229] on div at bounding box center [182, 234] width 324 height 12
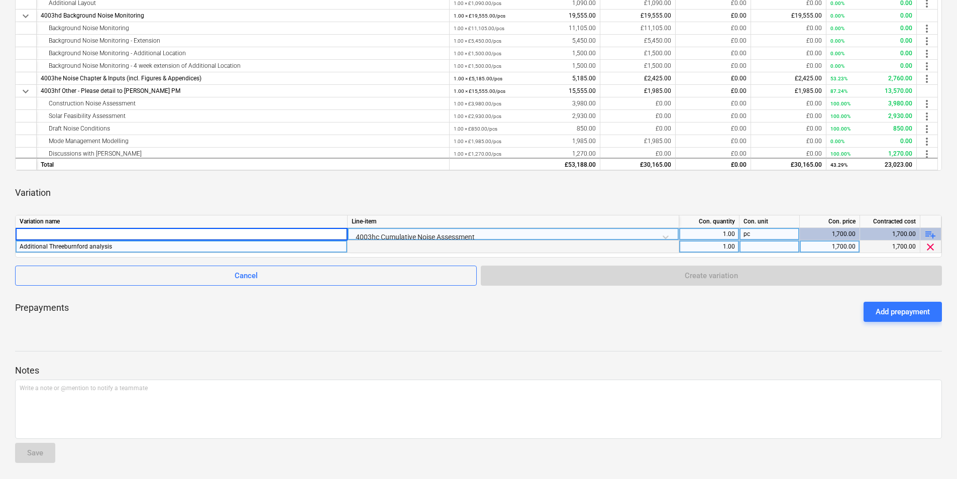
click at [299, 233] on input at bounding box center [182, 234] width 332 height 12
click at [67, 233] on input "Cumulative Moddelling Variations 13/10/25" at bounding box center [182, 234] width 332 height 12
click at [70, 237] on input "Cumulative Moddelling Variations 13/10/25" at bounding box center [182, 234] width 332 height 12
type input "Cumulative Modelling Variations [DATE]"
drag, startPoint x: 156, startPoint y: 231, endPoint x: 10, endPoint y: 236, distance: 146.3
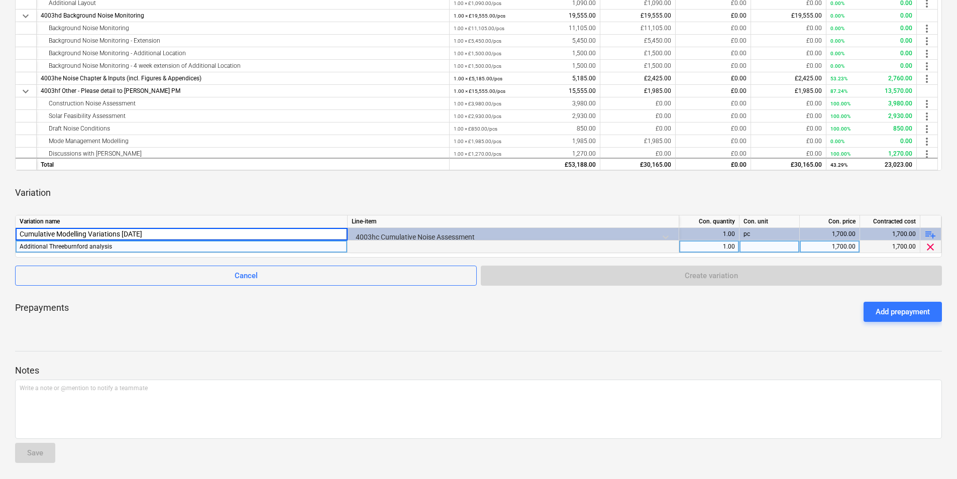
click at [10, 236] on div "Longmuir - TNEI Acoustic Consultancy Services notes Notes edit Change subcontra…" at bounding box center [478, 109] width 957 height 739
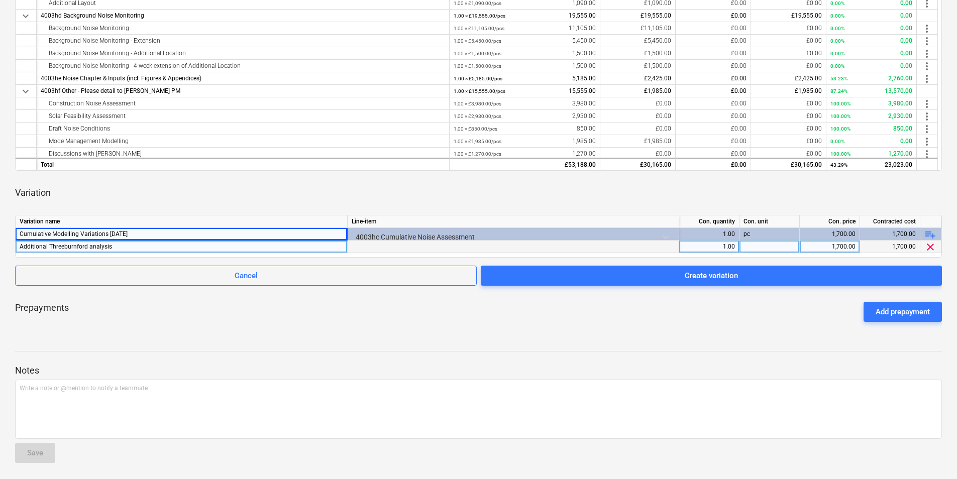
click at [309, 357] on div at bounding box center [478, 361] width 927 height 8
click at [733, 292] on div "keyboard_arrow_down Line-item Contracted cost Committed total Waiting Approved …" at bounding box center [478, 106] width 927 height 447
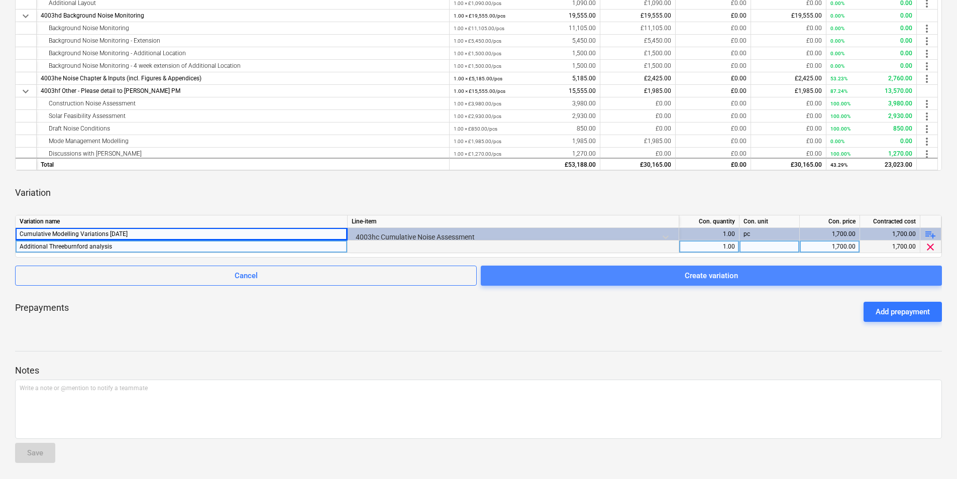
click at [729, 283] on button "Create variation" at bounding box center [711, 276] width 461 height 20
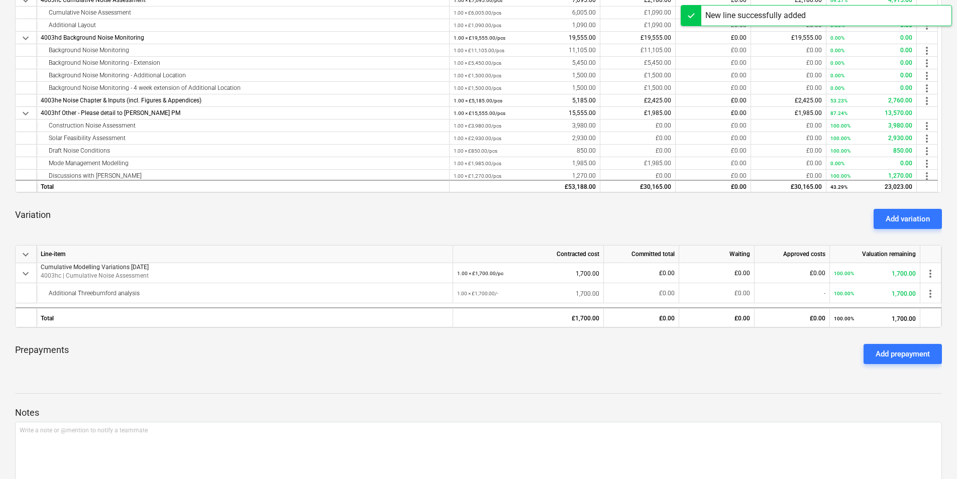
scroll to position [326, 0]
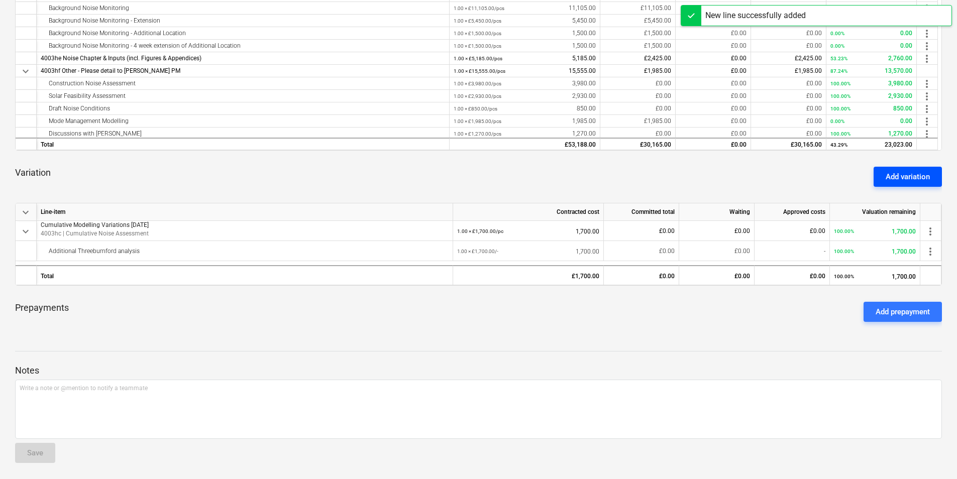
click at [893, 182] on div "Add variation" at bounding box center [908, 176] width 44 height 13
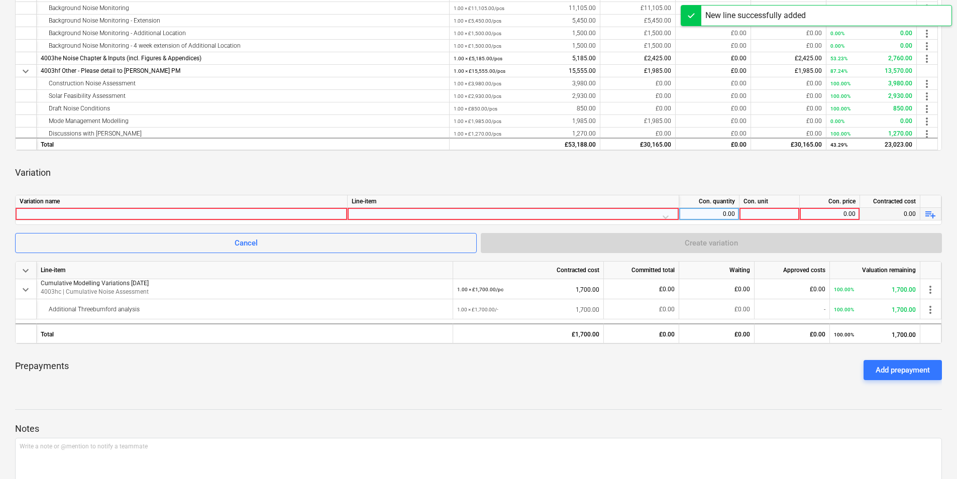
click at [146, 211] on div at bounding box center [182, 214] width 324 height 12
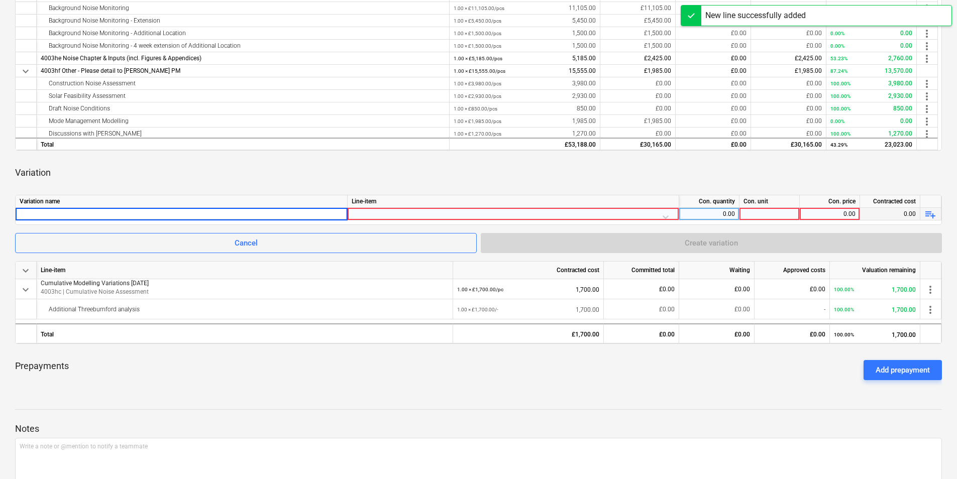
type input "Cumulative Modelling Variations [DATE]"
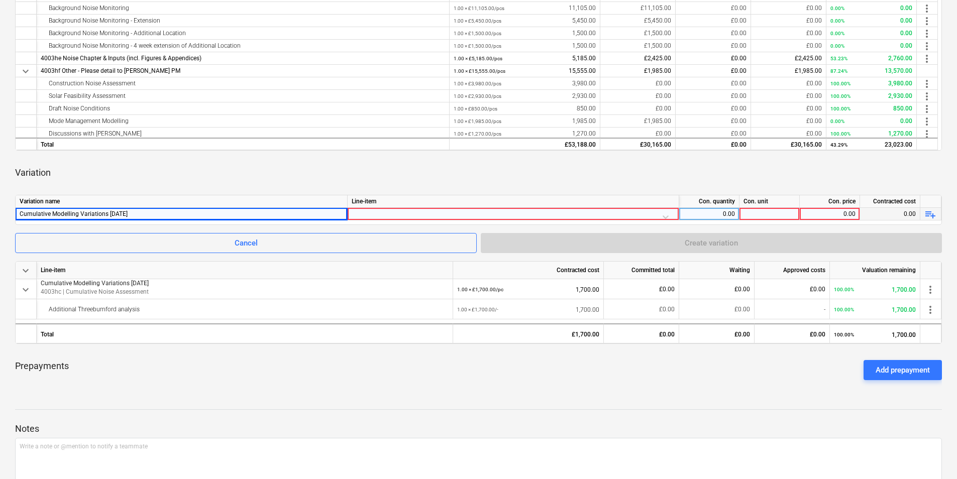
click at [670, 215] on div at bounding box center [513, 217] width 323 height 18
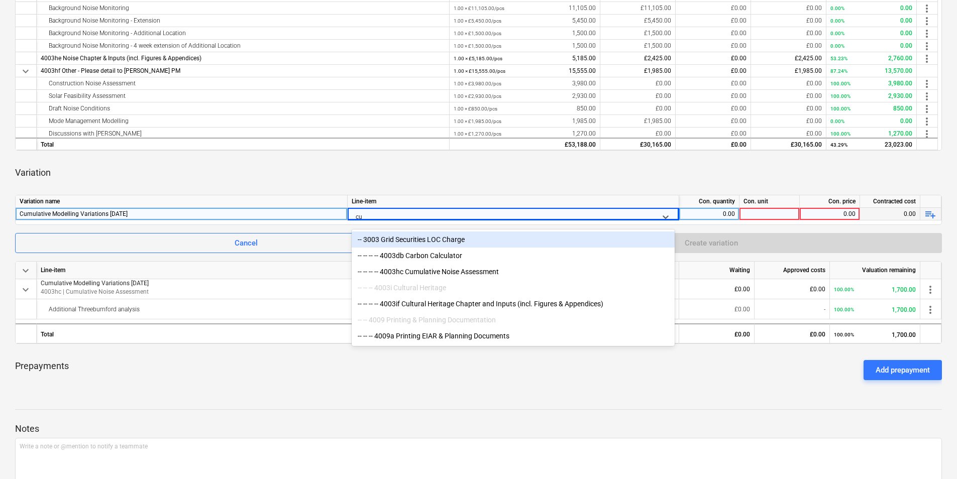
type input "cum"
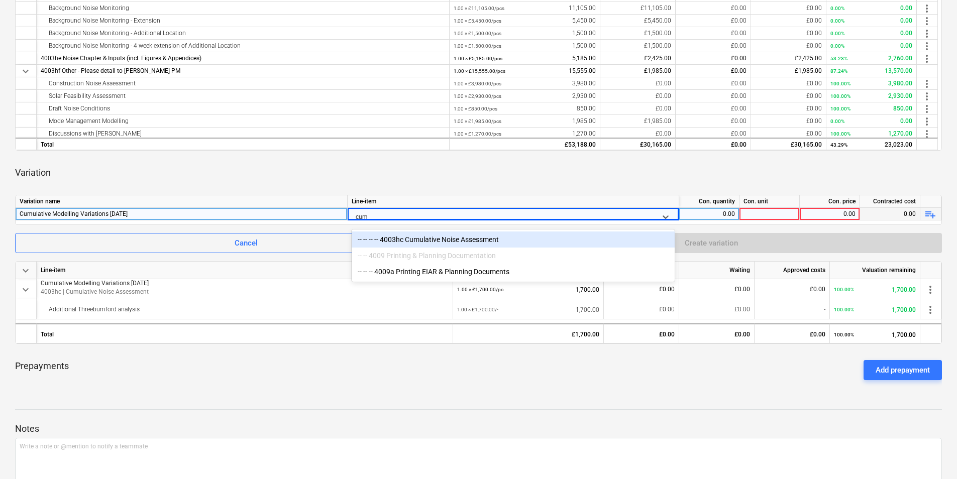
click at [418, 238] on div "-- -- -- -- 4003hc Cumulative Noise Assessment" at bounding box center [513, 240] width 323 height 16
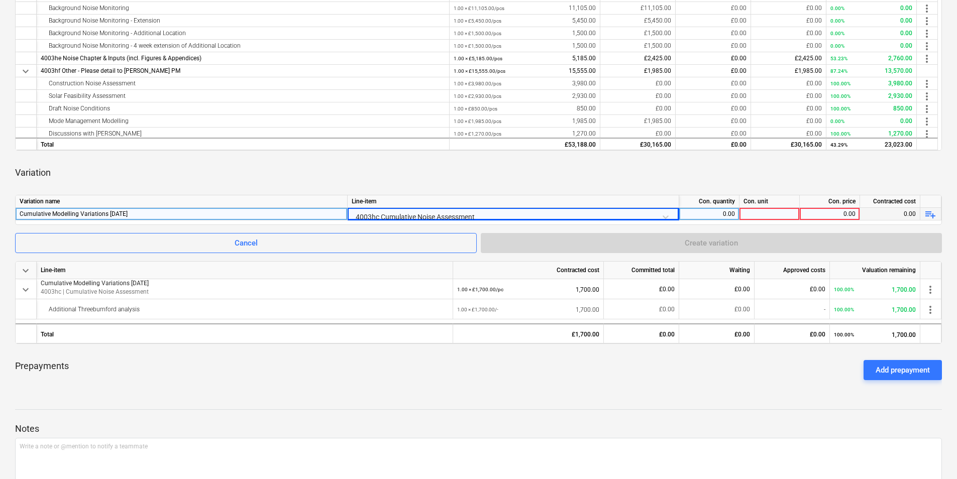
click at [924, 210] on div "playlist_add" at bounding box center [931, 214] width 21 height 13
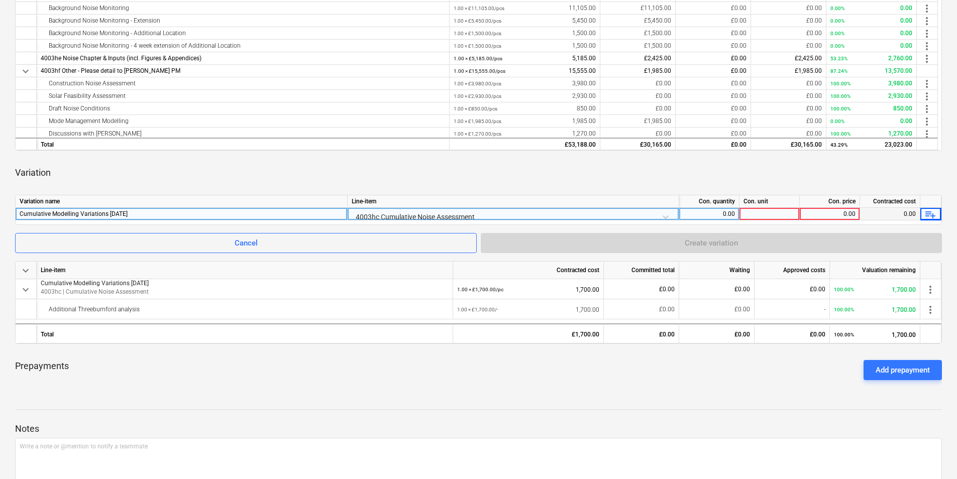
click at [931, 212] on span "playlist_add" at bounding box center [931, 215] width 12 height 12
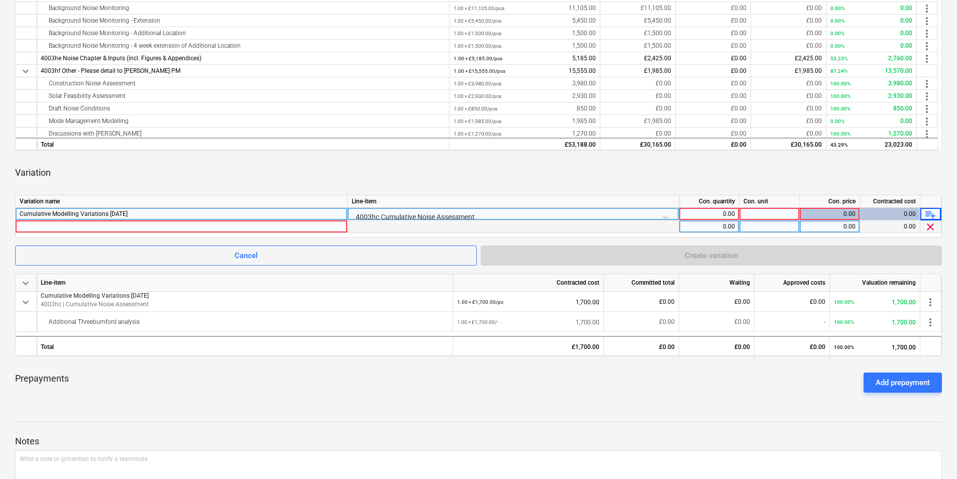
click at [229, 228] on div at bounding box center [182, 227] width 324 height 12
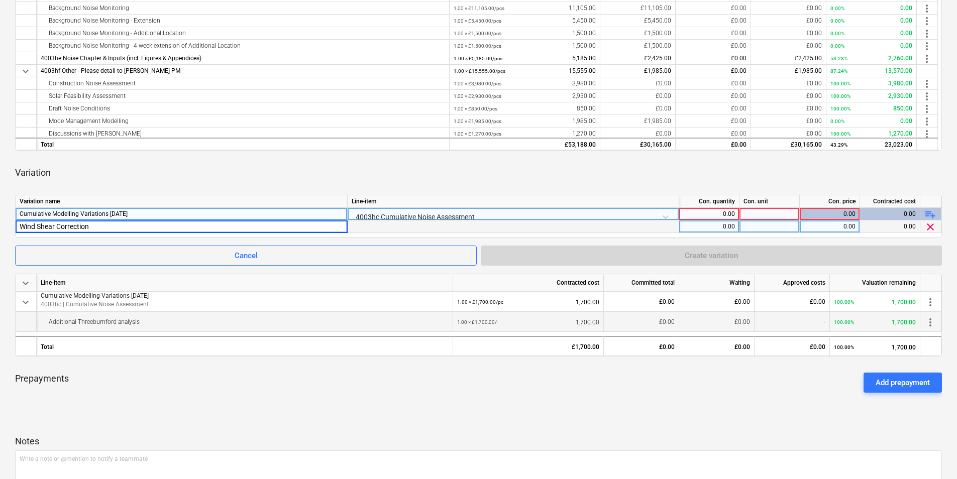
type input "Wind Shear Corrections"
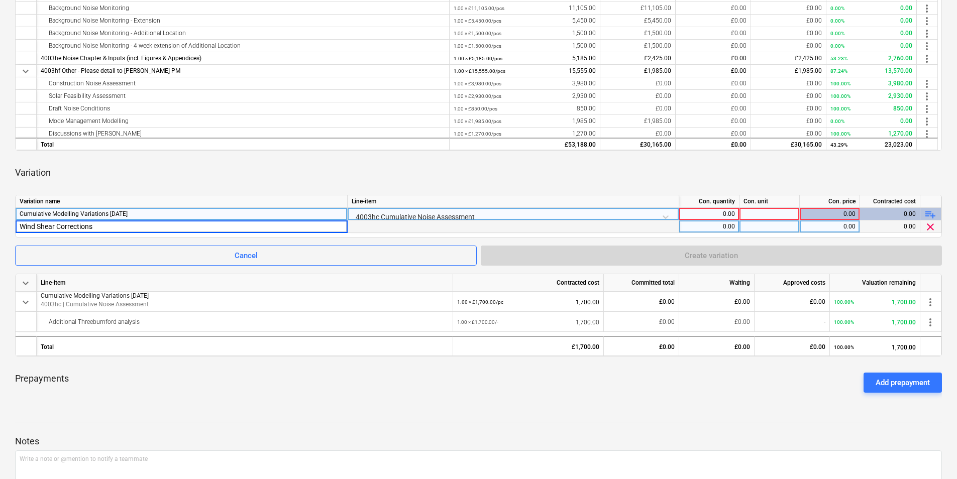
click at [710, 228] on div "0.00" at bounding box center [709, 227] width 52 height 13
type input "1"
click at [770, 227] on div at bounding box center [770, 227] width 60 height 13
type input "pc"
click at [848, 224] on div "0.00" at bounding box center [830, 227] width 52 height 13
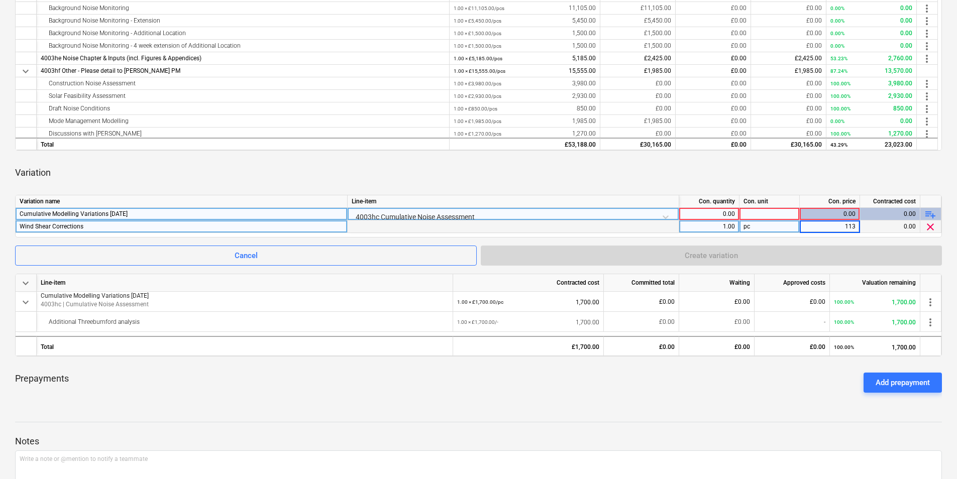
type input "1135"
click at [826, 182] on div "Variation" at bounding box center [478, 173] width 927 height 28
click at [725, 215] on div "0.00" at bounding box center [709, 214] width 52 height 13
click at [769, 195] on div "keyboard_arrow_down Line-item Contracted cost Committed total Waiting Approved …" at bounding box center [478, 132] width 927 height 538
click at [767, 216] on div at bounding box center [770, 214] width 60 height 13
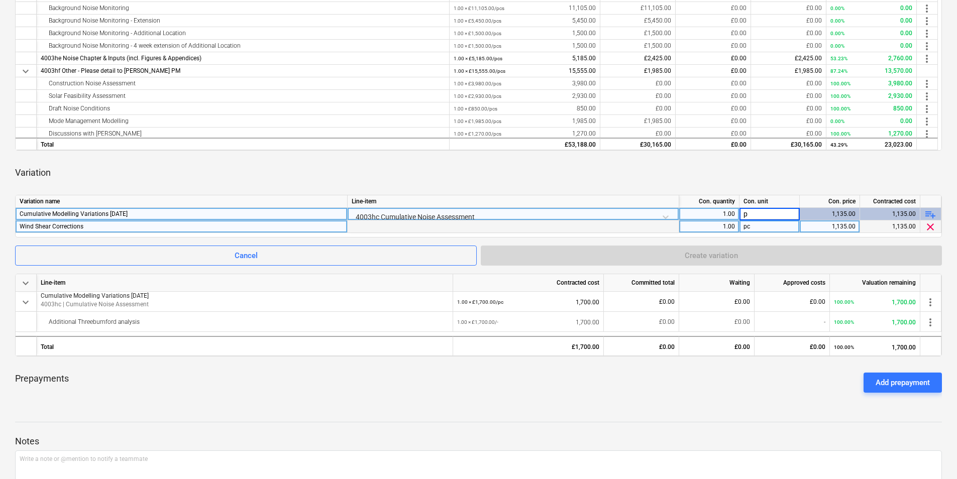
type input "pc"
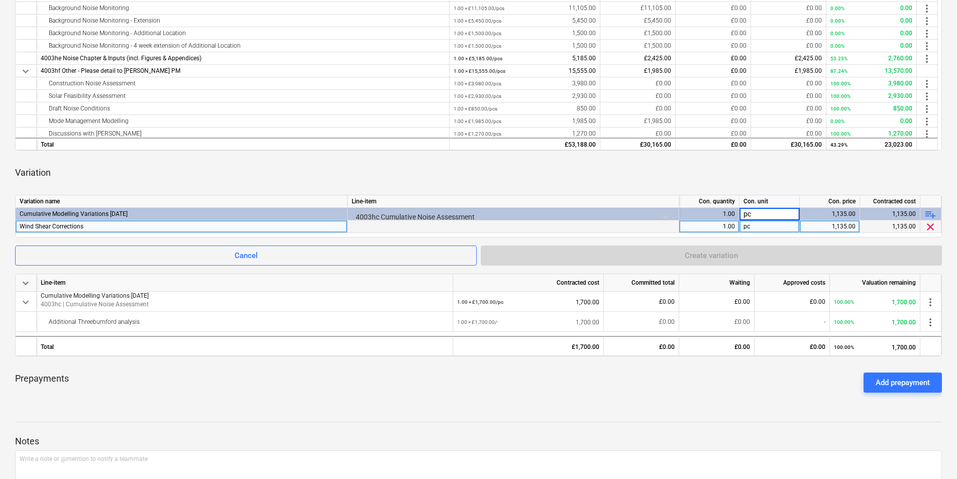
click at [861, 156] on div "keyboard_arrow_down Line-item Contracted cost Committed total Waiting Approved …" at bounding box center [478, 132] width 927 height 538
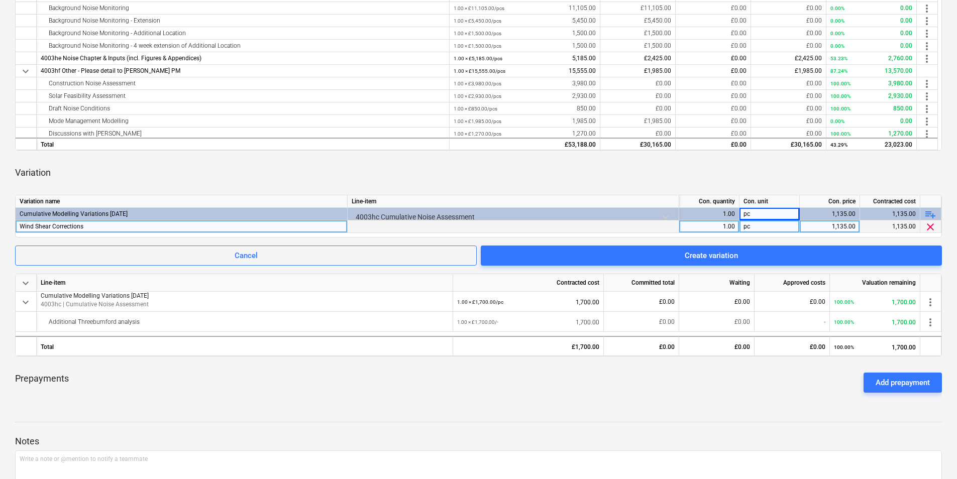
click at [445, 365] on div "Prepayments Add prepayment" at bounding box center [478, 383] width 927 height 36
click at [798, 170] on div "Variation" at bounding box center [478, 173] width 927 height 28
click at [785, 187] on div "keyboard_arrow_down Line-item Contracted cost Committed total Waiting Approved …" at bounding box center [478, 132] width 927 height 538
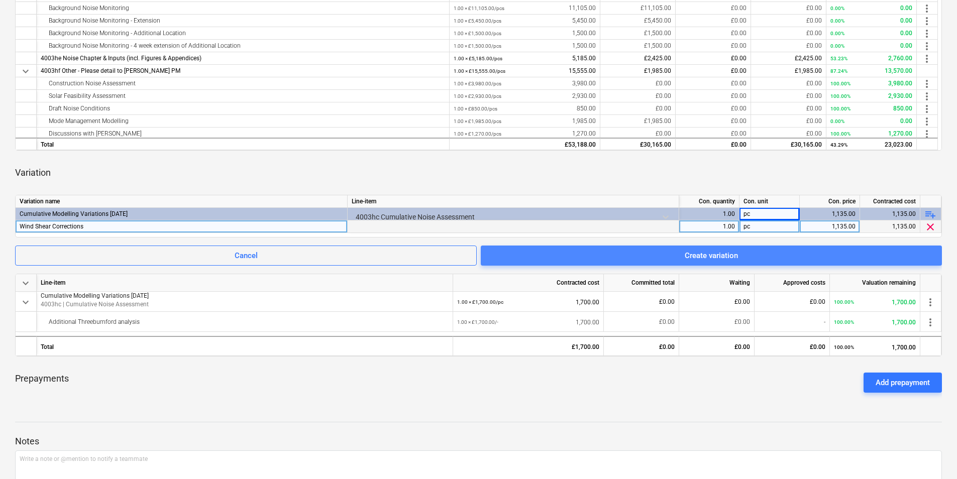
click at [703, 254] on div "Create variation" at bounding box center [711, 255] width 53 height 13
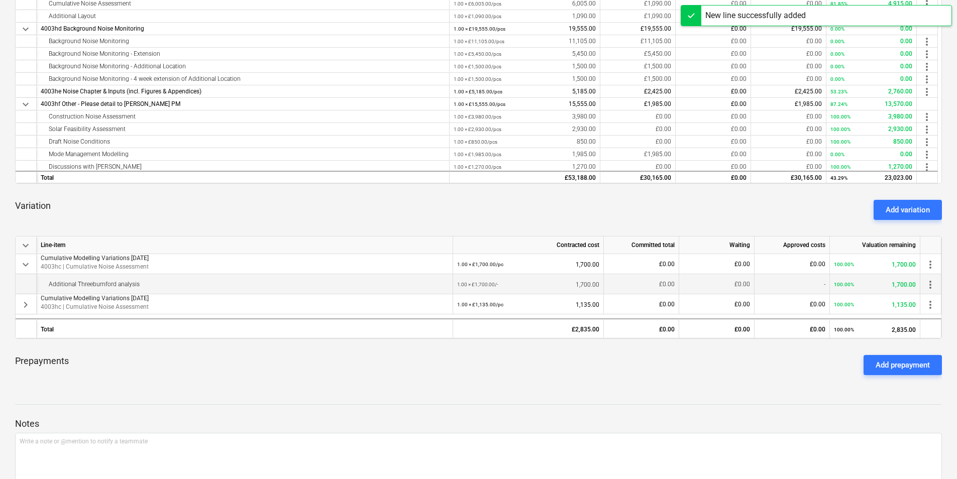
scroll to position [276, 0]
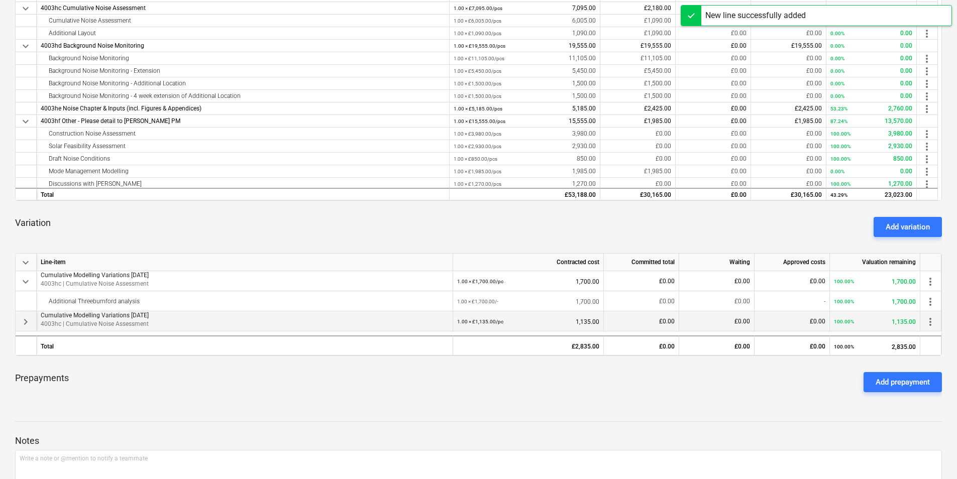
click at [31, 323] on span "keyboard_arrow_right" at bounding box center [26, 322] width 12 height 12
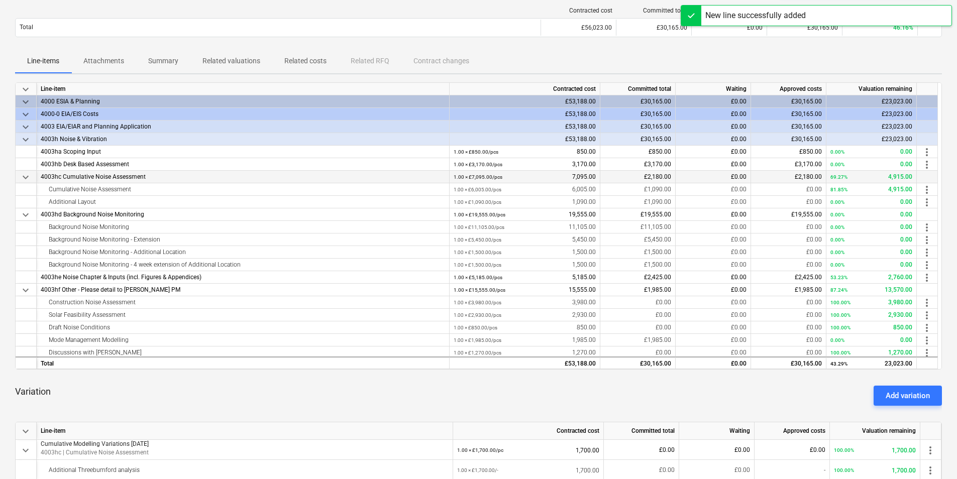
scroll to position [75, 0]
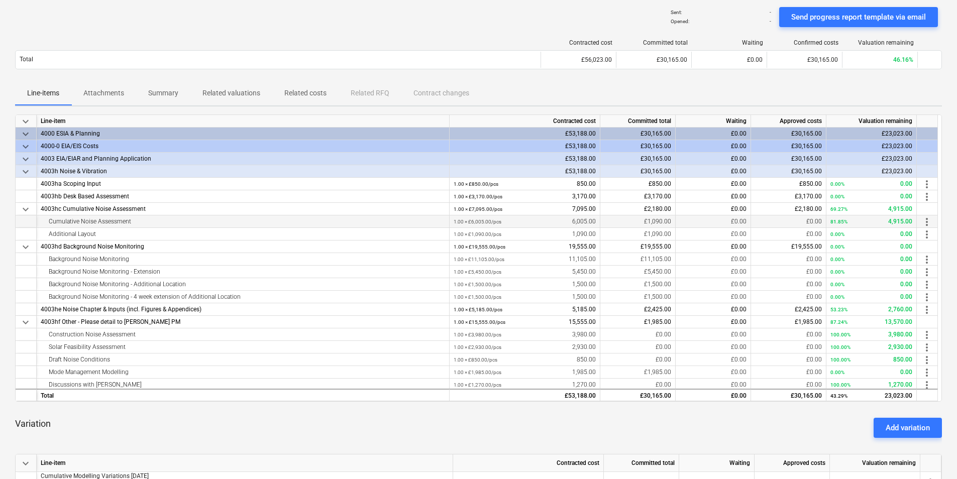
click at [923, 220] on span "more_vert" at bounding box center [927, 222] width 12 height 12
click at [934, 221] on li "Edit" at bounding box center [936, 222] width 30 height 23
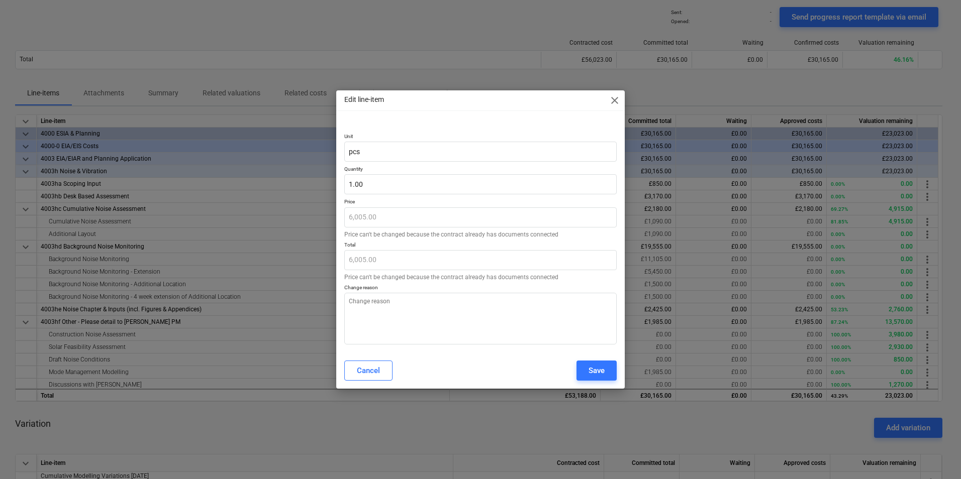
type textarea "x"
drag, startPoint x: 366, startPoint y: 183, endPoint x: 359, endPoint y: 183, distance: 7.6
click at [359, 183] on input "1" at bounding box center [480, 184] width 272 height 20
type input "1."
type textarea "x"
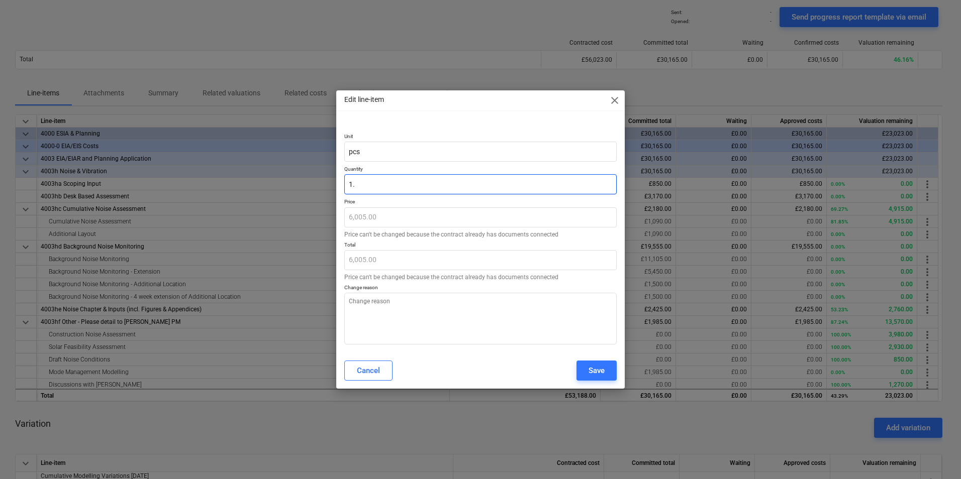
type input "1.0"
type textarea "x"
type input "1.06"
type textarea "x"
type input "6,365.30"
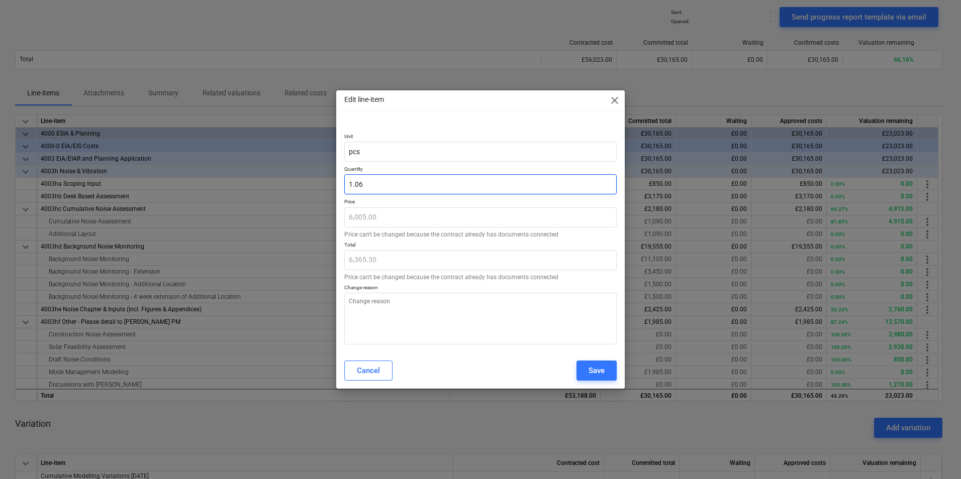
type input "1.064"
type textarea "x"
type input "6,389.32"
type input "1.0649"
type textarea "x"
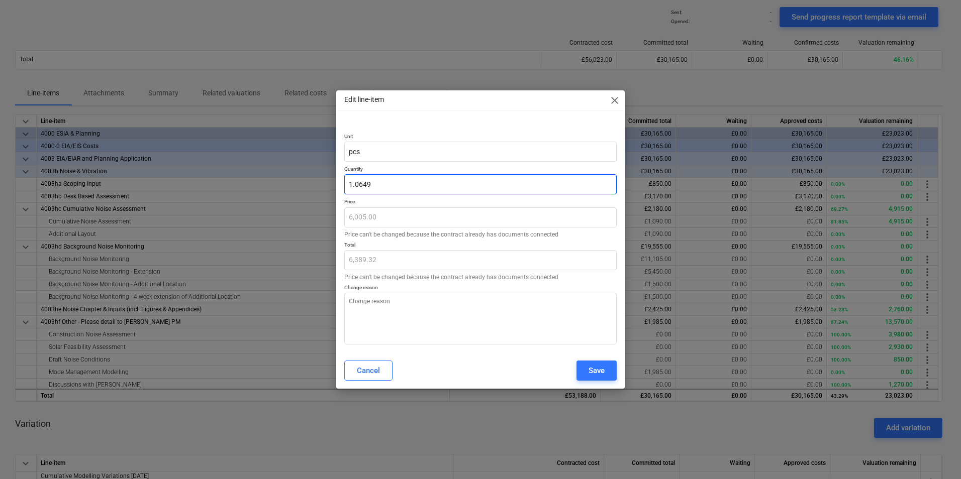
type input "6,394.72"
type input "1.06494"
type textarea "x"
type input "6,394.96"
type input "1.064945"
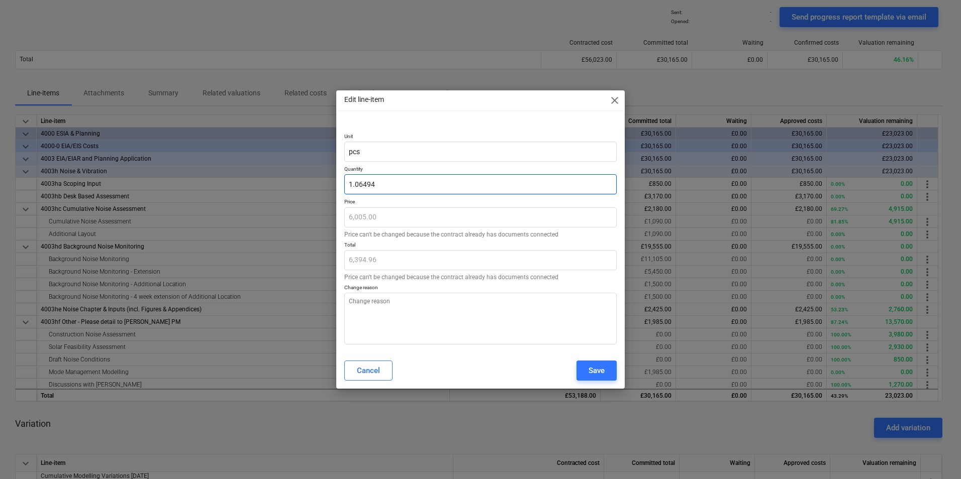
type textarea "x"
type input "6,394.99"
type input "1.0649458"
type textarea "x"
type input "6,395.00"
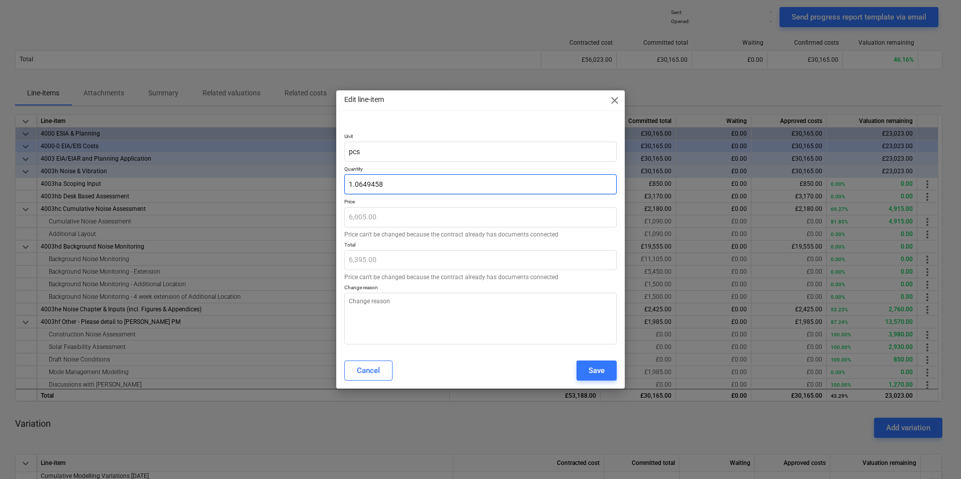
type input "1.06494587"
type textarea "x"
type input "1.064945878"
type textarea "x"
type input "1.0649458784"
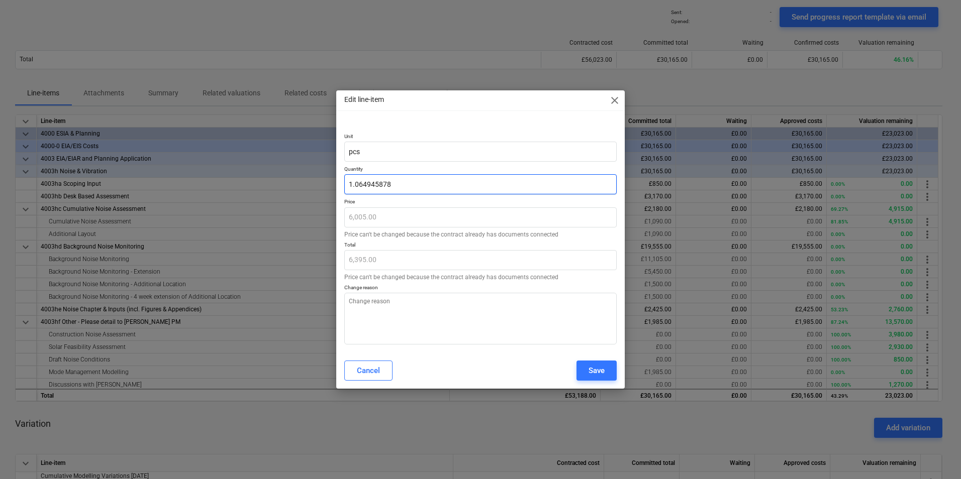
type textarea "x"
type input "1.06"
type textarea "x"
click at [466, 368] on div "Cancel Save" at bounding box center [480, 371] width 272 height 20
click at [416, 240] on div at bounding box center [480, 240] width 272 height 4
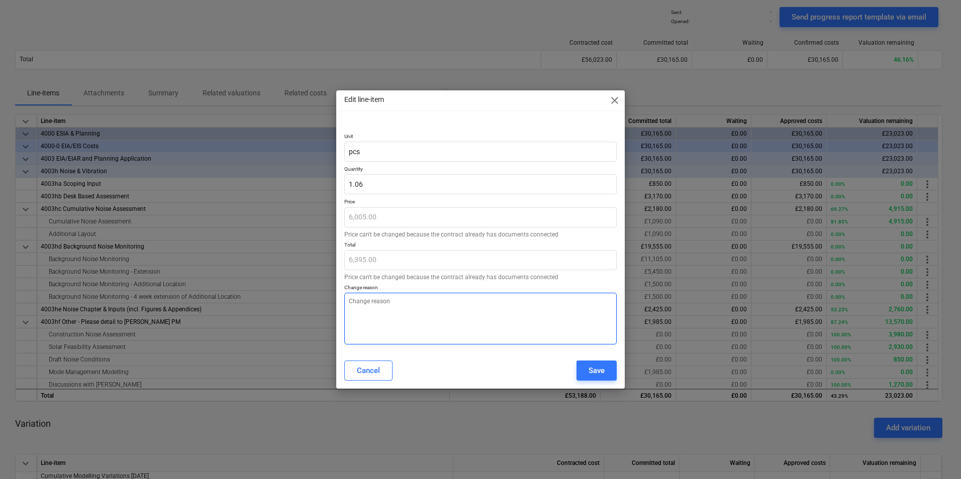
click at [422, 335] on textarea at bounding box center [480, 319] width 272 height 52
type textarea "A"
type textarea "x"
type textarea "Ad"
type textarea "x"
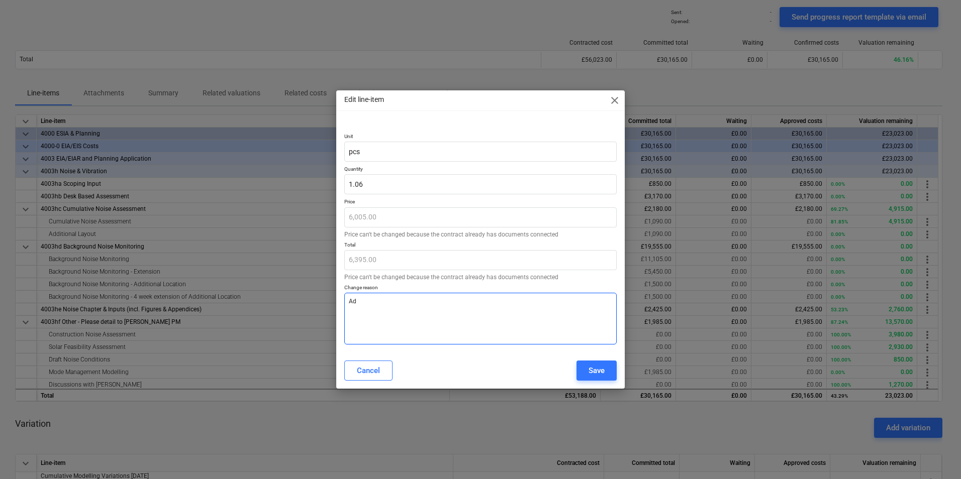
type textarea "Add"
type textarea "x"
type textarea "Addi"
type textarea "x"
type textarea "Addit"
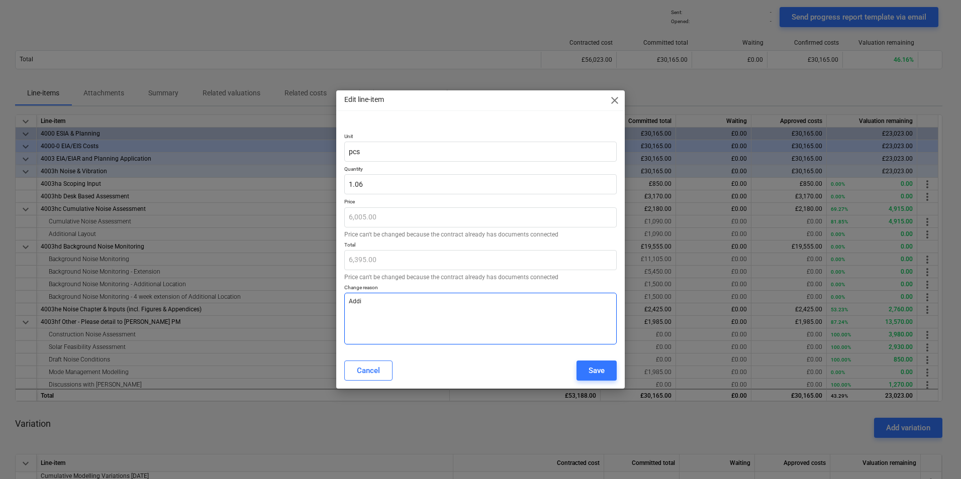
type textarea "x"
type textarea "Additi"
type textarea "x"
type textarea "Additio"
type textarea "x"
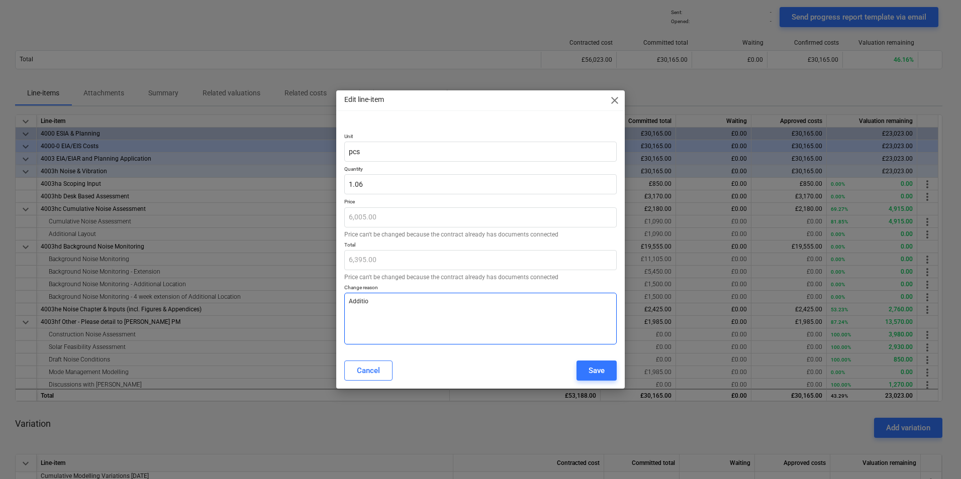
type textarea "Addition"
type textarea "x"
type textarea "Additiona"
type textarea "x"
type textarea "Additional"
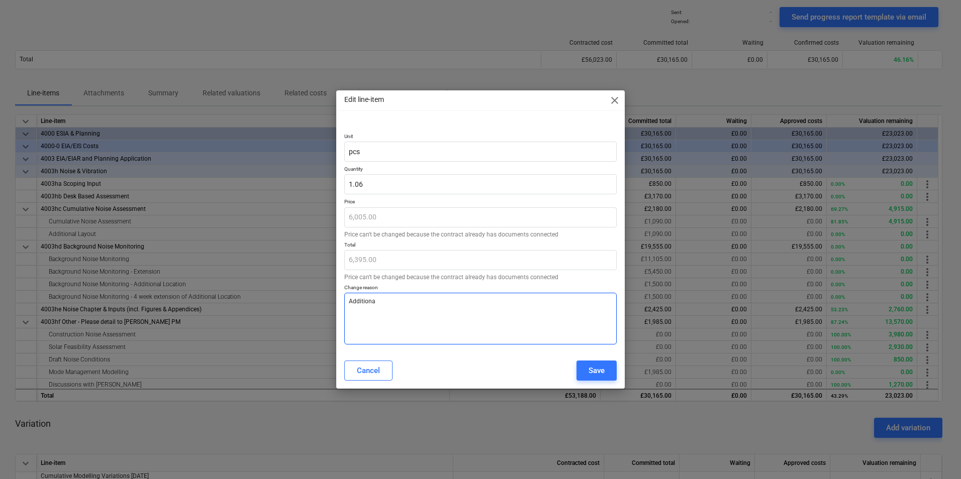
type textarea "x"
type textarea "Additional"
type textarea "x"
type textarea "Additional C"
type textarea "x"
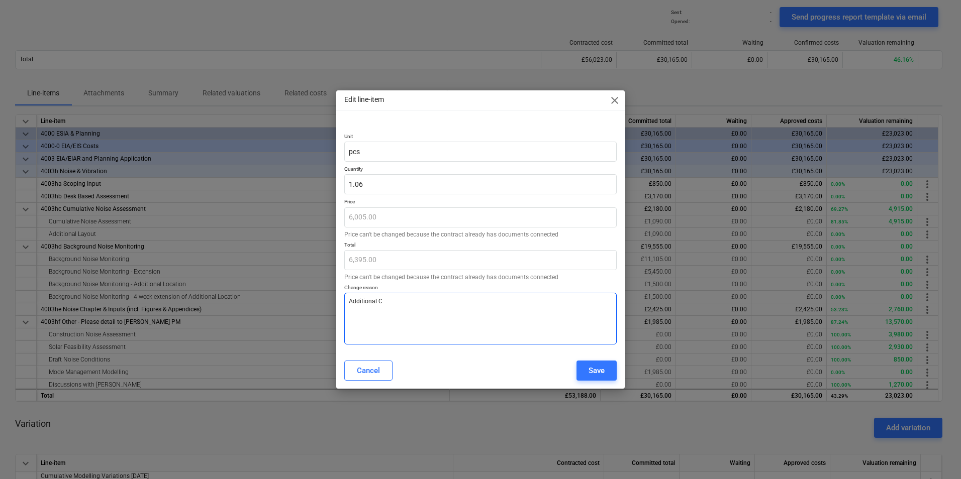
type textarea "Additional Cu"
type textarea "x"
type textarea "Additional Cum"
type textarea "x"
type textarea "Additional Cumu"
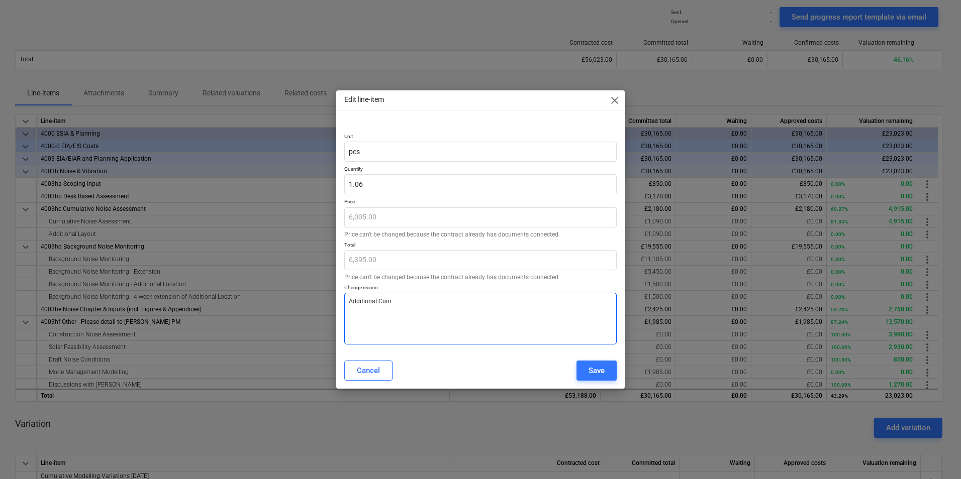
type textarea "x"
type textarea "Additional Cumul"
type textarea "x"
type textarea "Additional Cumula"
type textarea "x"
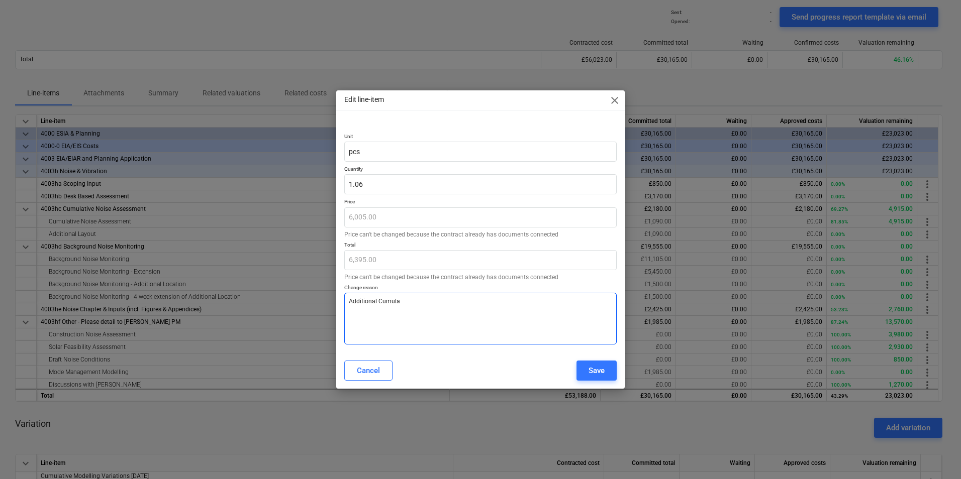
type textarea "Additional Cumulat"
type textarea "x"
type textarea "Additional Cumulati"
type textarea "x"
type textarea "Additional Cumulativ"
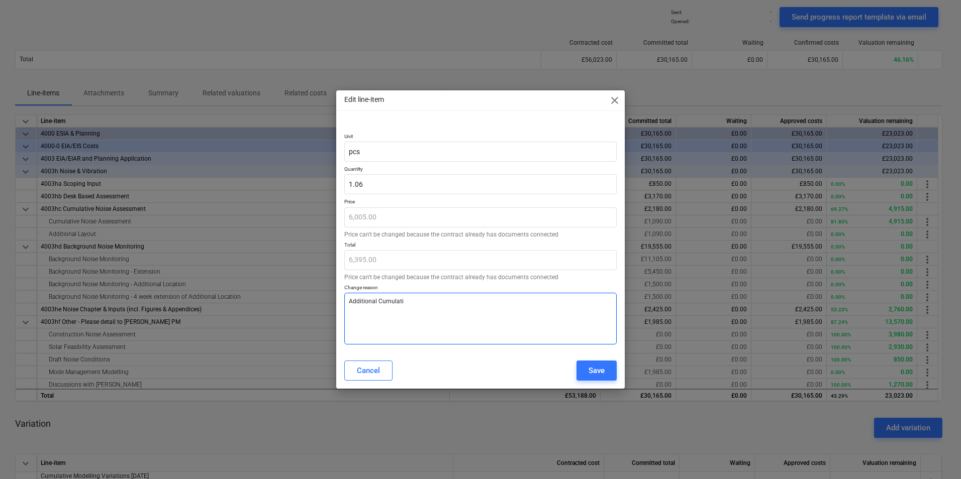
type textarea "x"
type textarea "Additional Cumulative"
type textarea "x"
type textarea "Additional Cumulative"
type textarea "x"
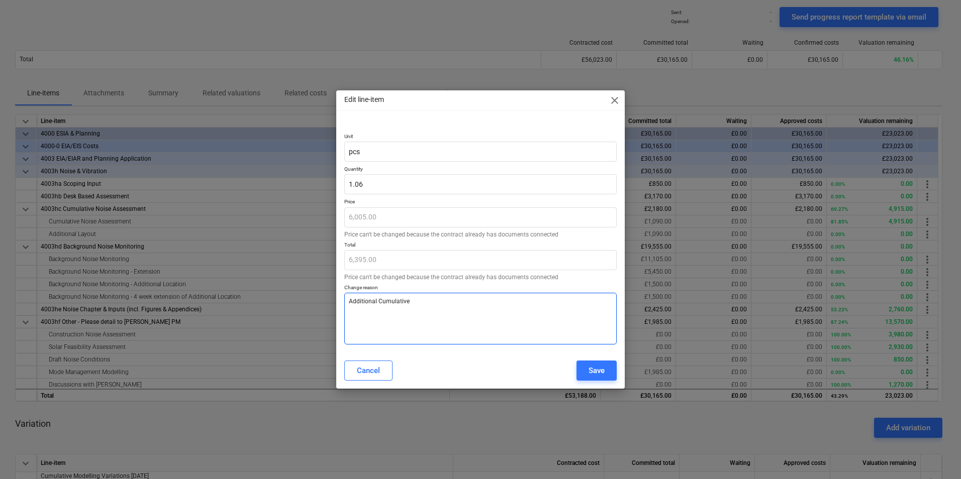
type textarea "Additional Cumulative m"
type textarea "x"
type textarea "Additional Cumulative mo"
type textarea "x"
type textarea "Additional Cumulative mod"
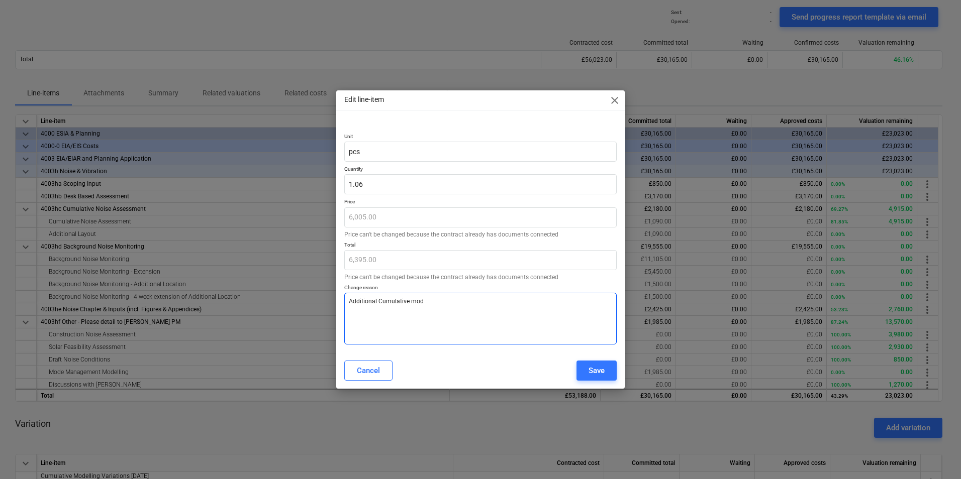
type textarea "x"
type textarea "Additional Cumulative mode"
type textarea "x"
type textarea "Additional Cumulative modee"
type textarea "x"
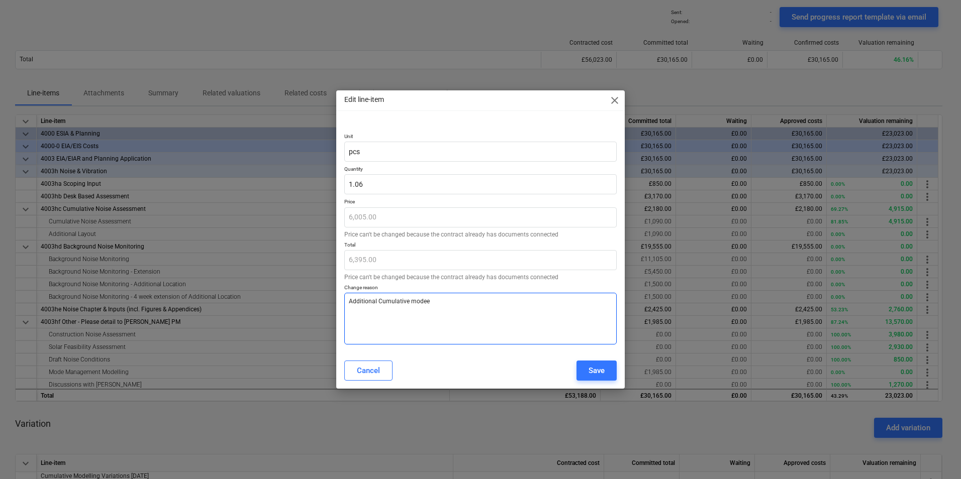
type textarea "Additional Cumulative modeel"
type textarea "x"
type textarea "Additional Cumulative modeell"
type textarea "x"
type textarea "Additional Cumulative modeelli"
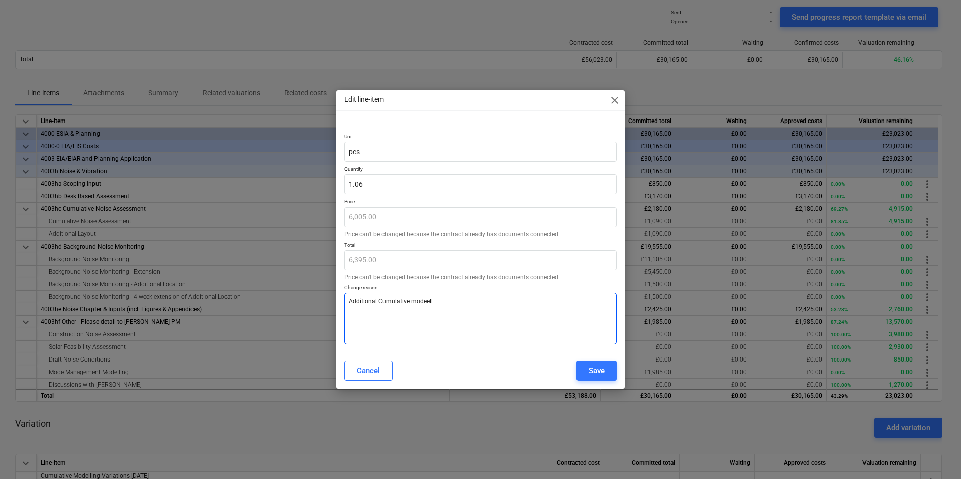
type textarea "x"
type textarea "Additional Cumulative modeellin"
type textarea "x"
type textarea "Additional Cumulative modeelling"
type textarea "x"
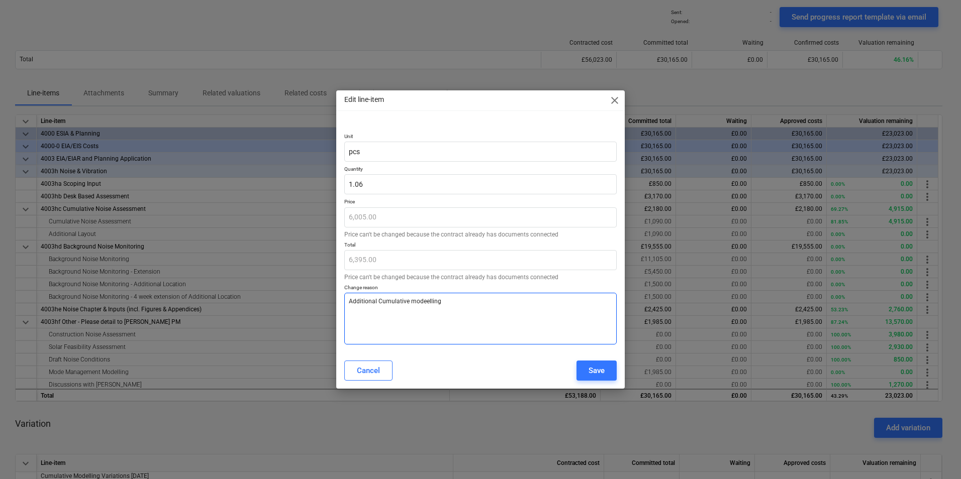
type textarea "Additional Cumulative modeelling"
type textarea "x"
type textarea "Additional Cumulative modeelling C"
type textarea "x"
type textarea "Additional Cumulative modeelling Co"
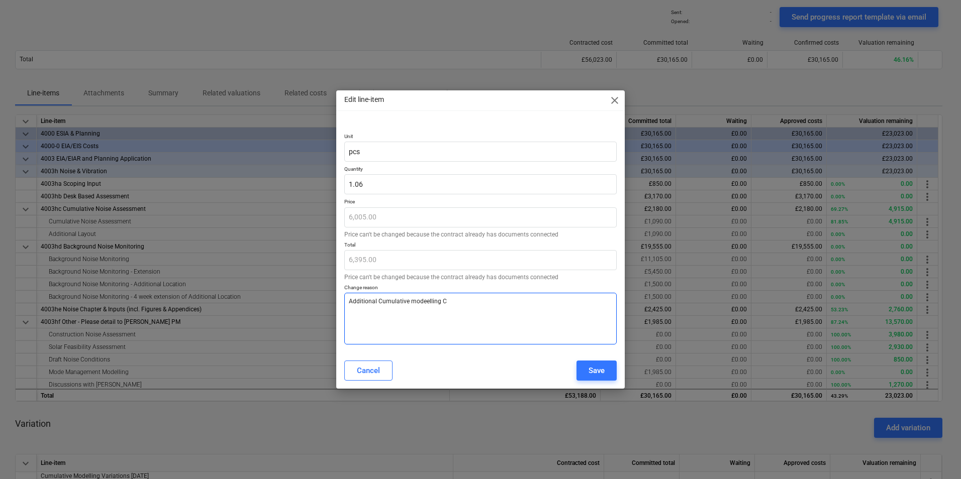
type textarea "x"
type textarea "Additional Cumulative modeelling Cos"
type textarea "x"
type textarea "Additional Cumulative modeelling Cost"
type textarea "x"
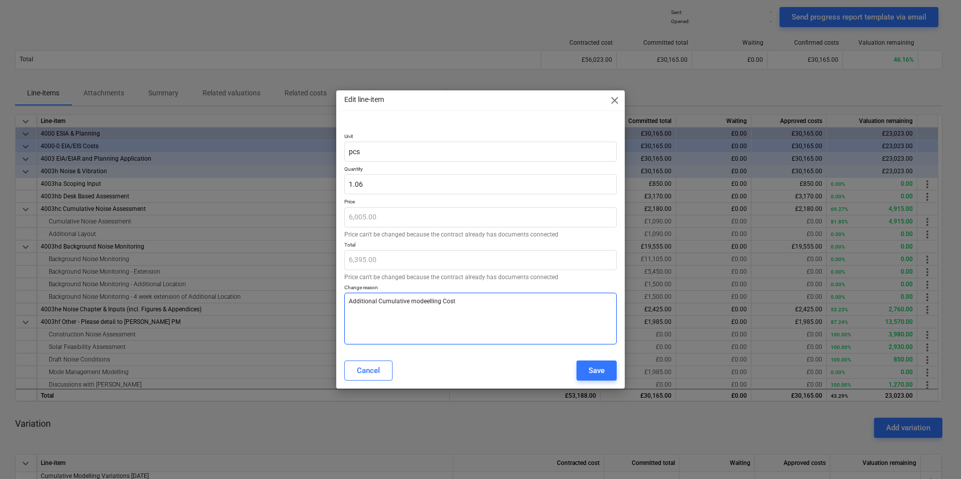
type textarea "Additional Cumulative modeelling Costs"
type textarea "x"
type textarea "Additional Cumulative modeelling Costs"
type textarea "x"
type textarea "Additional Cumulative modeelling Costs -"
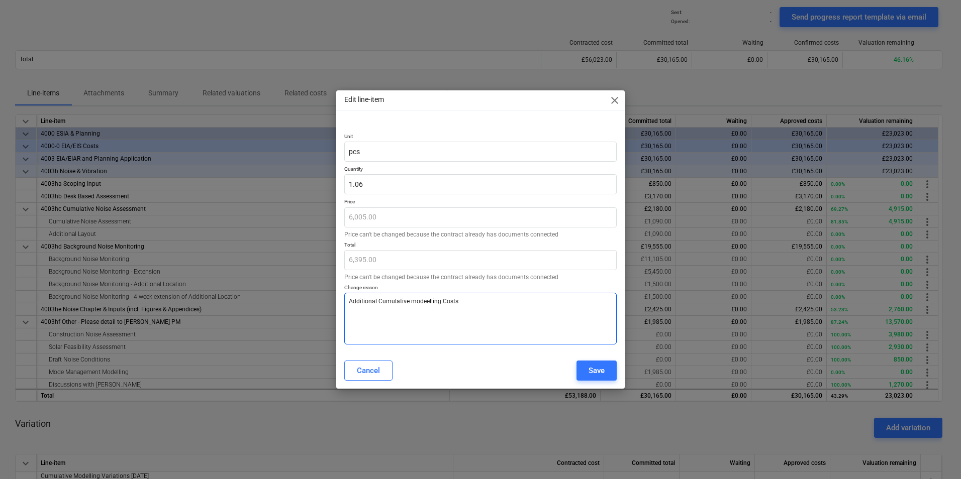
type textarea "x"
type textarea "Additional Cumulative modeelling Costs -"
type textarea "x"
type textarea "Additional Cumulative modeelling Costs - N"
type textarea "x"
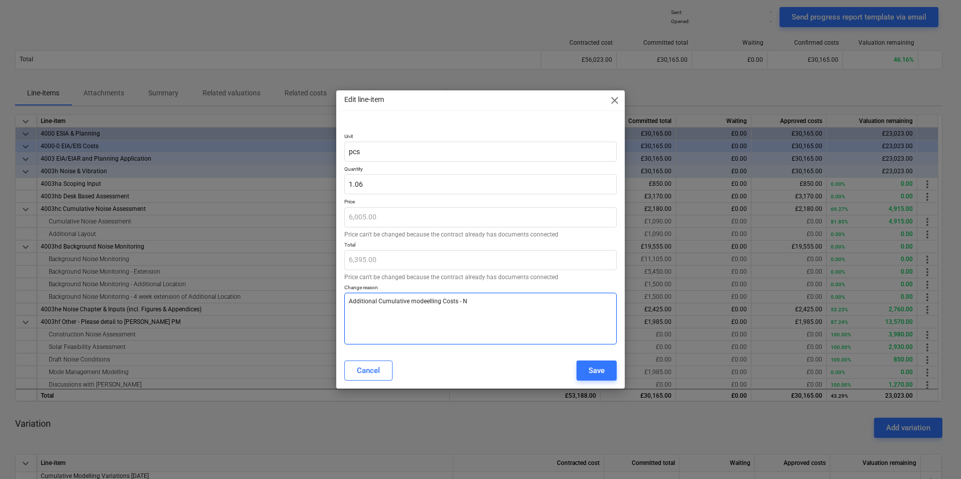
type textarea "Additional Cumulative modeelling Costs - NT"
type textarea "x"
type textarea "Additional Cumulative modeelling Costs - NT"
type textarea "x"
type textarea "Additional Cumulative modeelling Costs - NT 1"
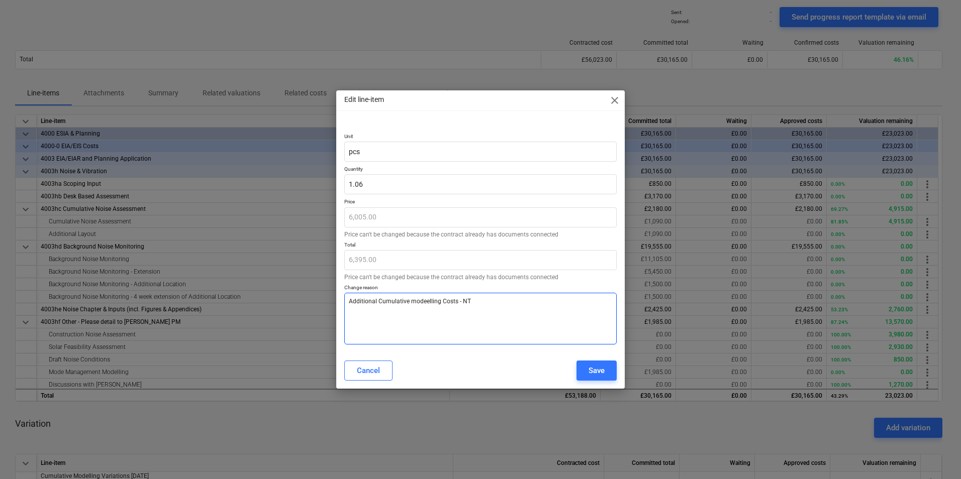
type textarea "x"
type textarea "Additional Cumulative modeelling Costs - NT 13"
type textarea "x"
type textarea "Additional Cumulative modeelling Costs - NT 13/"
type textarea "x"
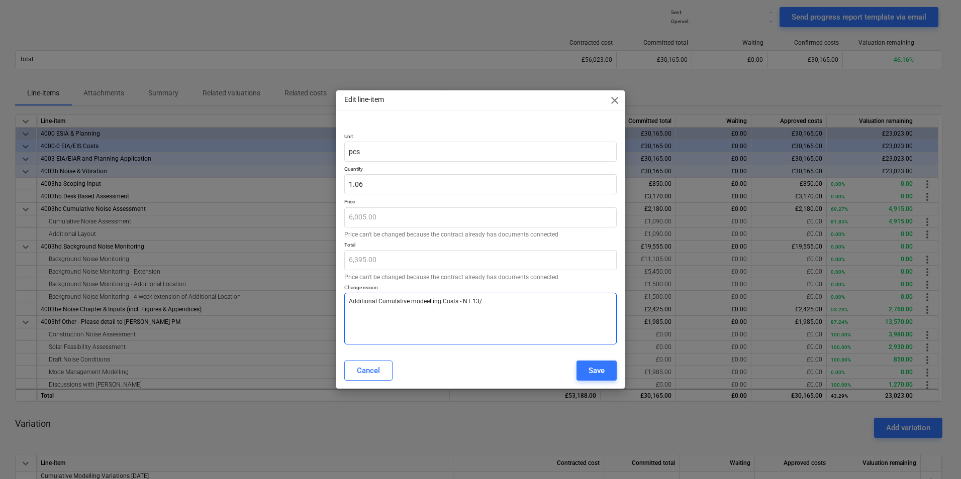
type textarea "Additional Cumulative modeelling Costs - NT 13/1"
type textarea "x"
type textarea "Additional Cumulative modeelling Costs - NT 13/10"
type textarea "x"
type textarea "Additional Cumulative modeelling Costs - NT 13/10/"
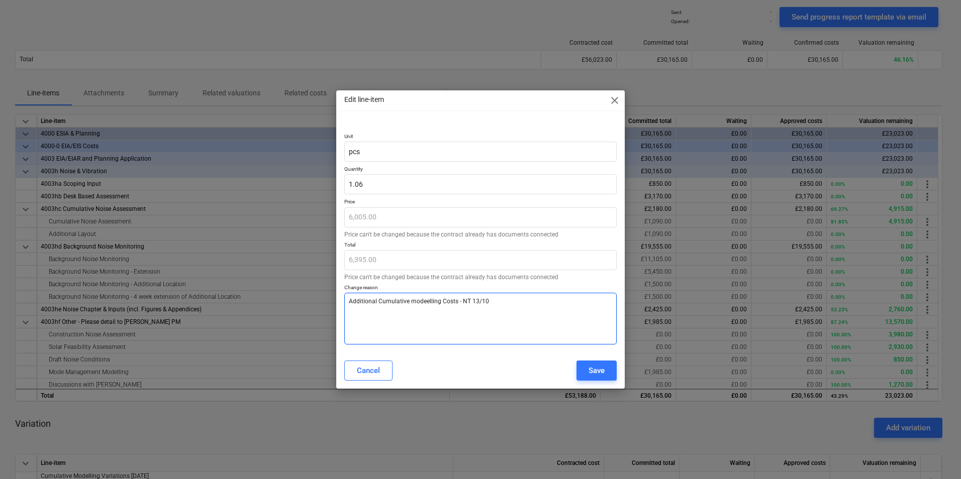
type textarea "x"
type textarea "Additional Cumulative modeelling Costs - NT 13/10/2"
type textarea "x"
type textarea "Additional Cumulative modeelling Costs - NT 13/10/25"
type textarea "x"
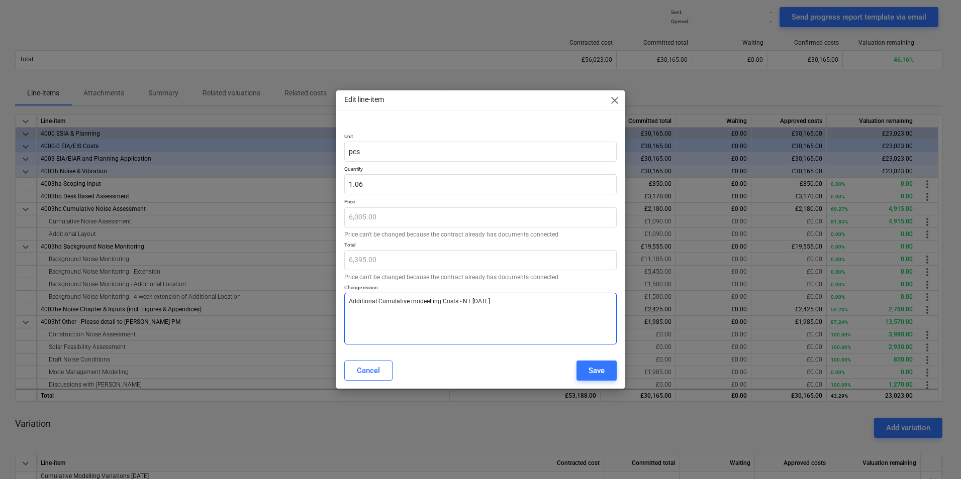
click at [433, 299] on textarea "Additional Cumulative modeelling Costs - NT 13/10/25" at bounding box center [480, 319] width 272 height 52
type textarea "Additional Cumulative modelling Costs - NT 13/10/25"
type textarea "x"
click at [471, 321] on textarea "Additional Cumulative modelling Costs - NT 13/10/25" at bounding box center [480, 319] width 272 height 52
type textarea "Additional Cumulative modelling Costs - NT 13/10/25"
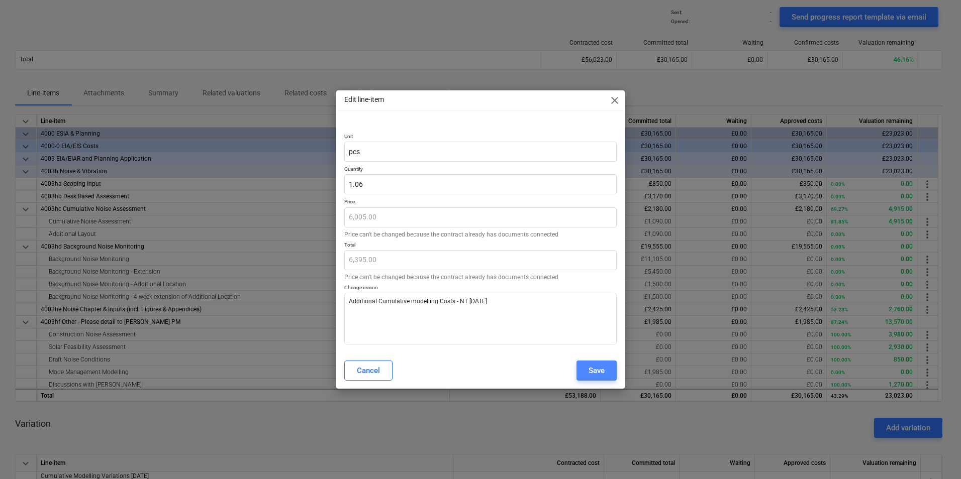
click at [580, 370] on button "Save" at bounding box center [596, 371] width 40 height 20
type textarea "x"
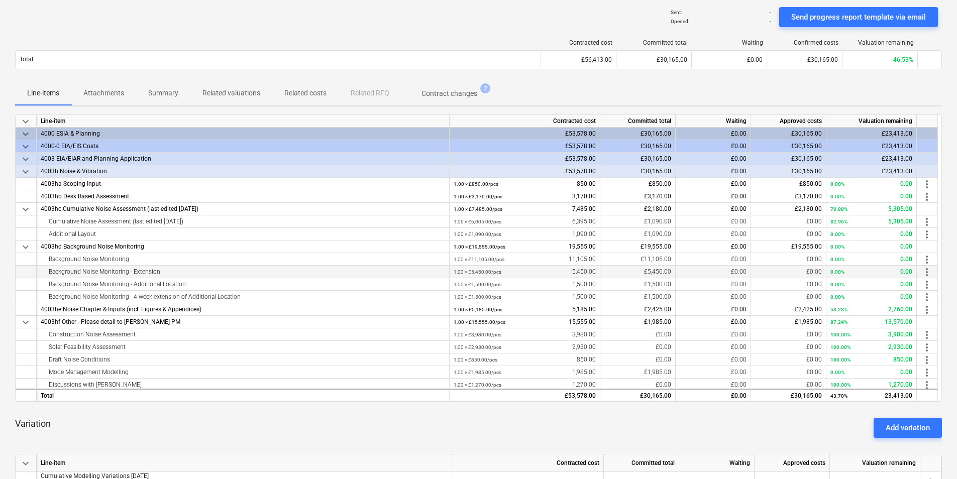
scroll to position [0, 0]
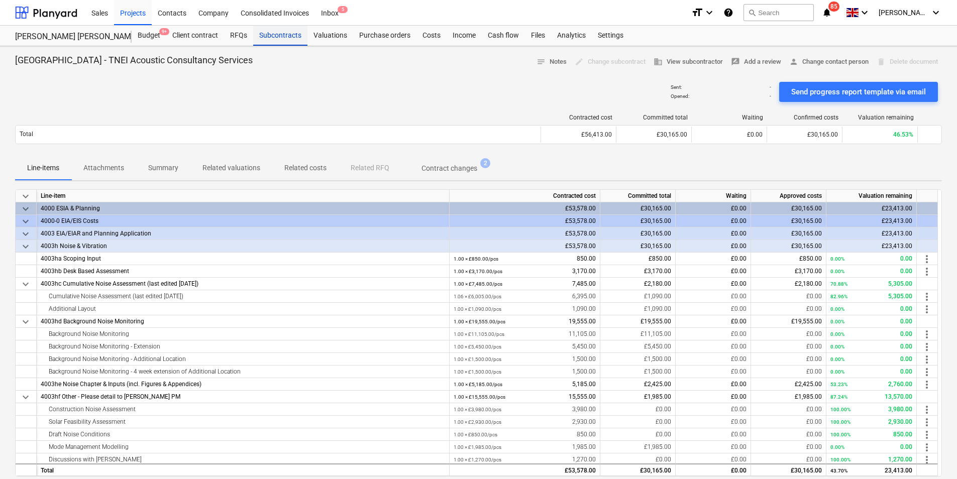
click at [272, 32] on div "Subcontracts" at bounding box center [280, 36] width 54 height 20
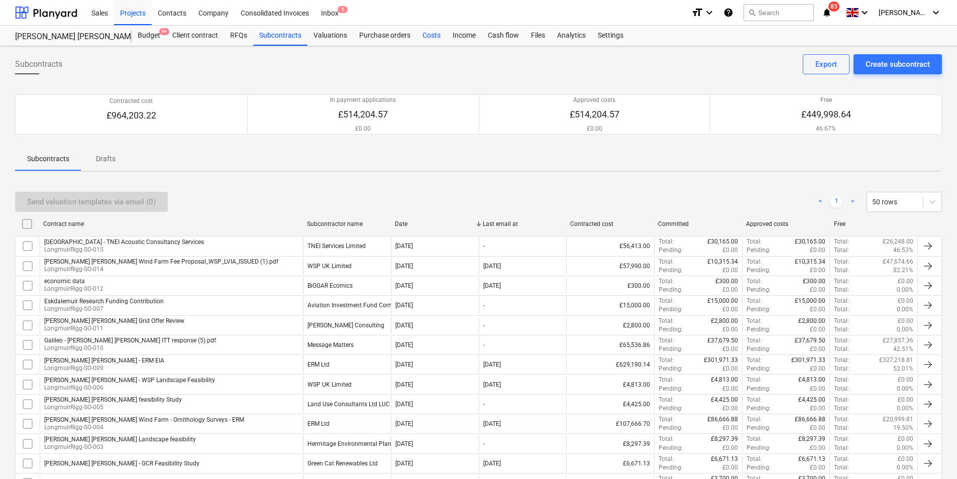
click at [427, 37] on div "Costs" at bounding box center [432, 36] width 30 height 20
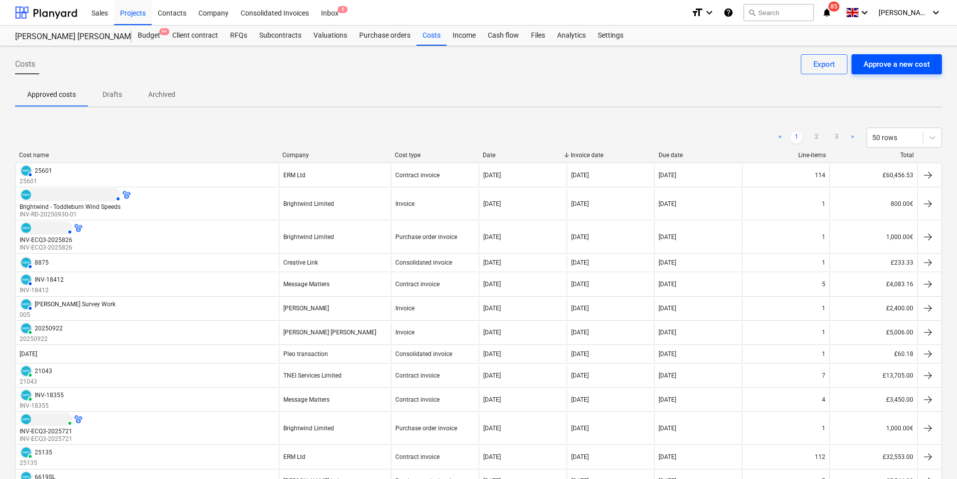
click at [889, 64] on div "Approve a new cost" at bounding box center [897, 64] width 66 height 13
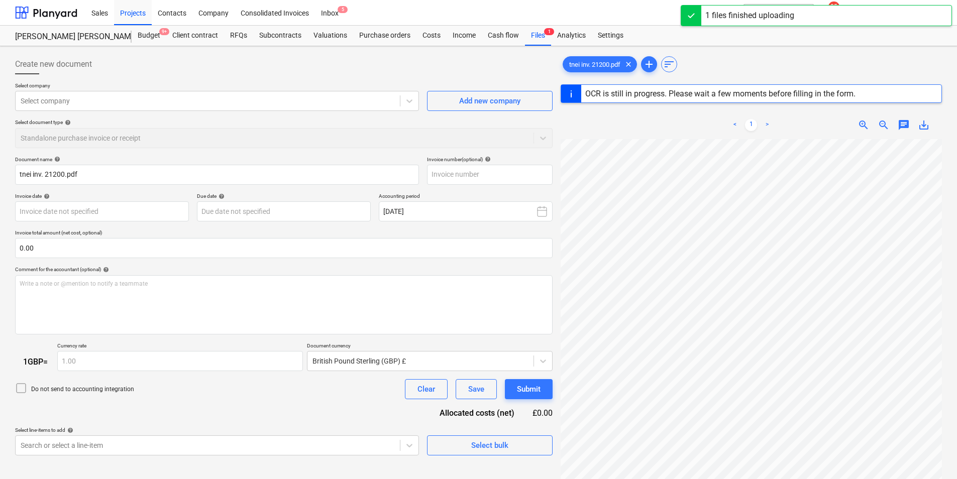
scroll to position [171, 0]
click at [452, 177] on input "text" at bounding box center [490, 175] width 126 height 20
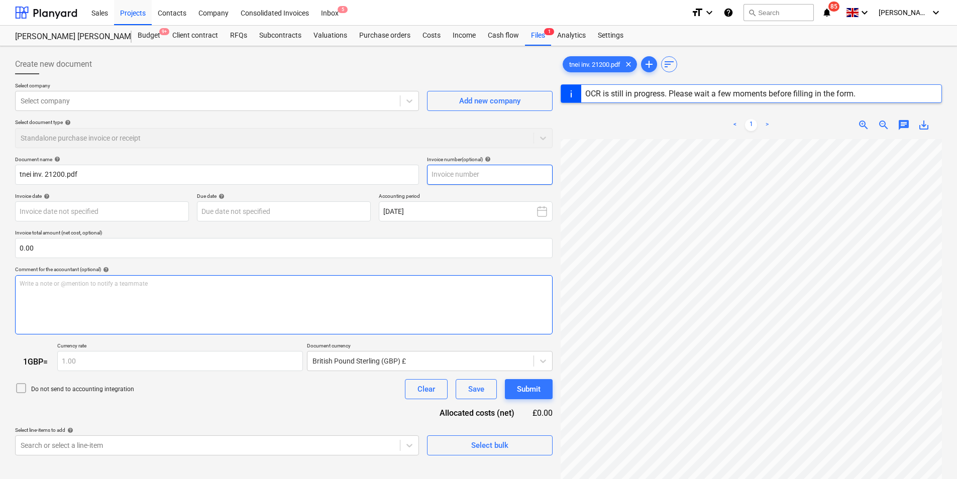
scroll to position [0, 0]
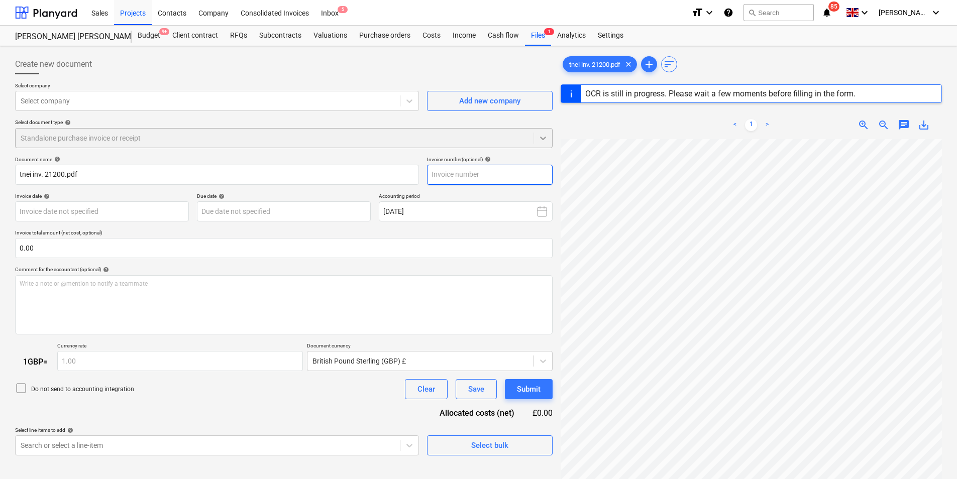
type input "21200"
type input "[DATE]"
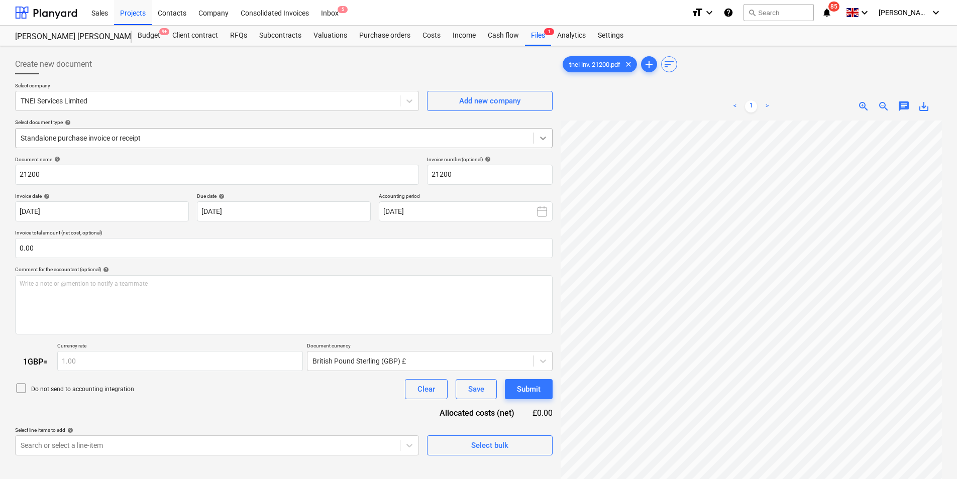
click at [539, 139] on icon at bounding box center [543, 138] width 10 height 10
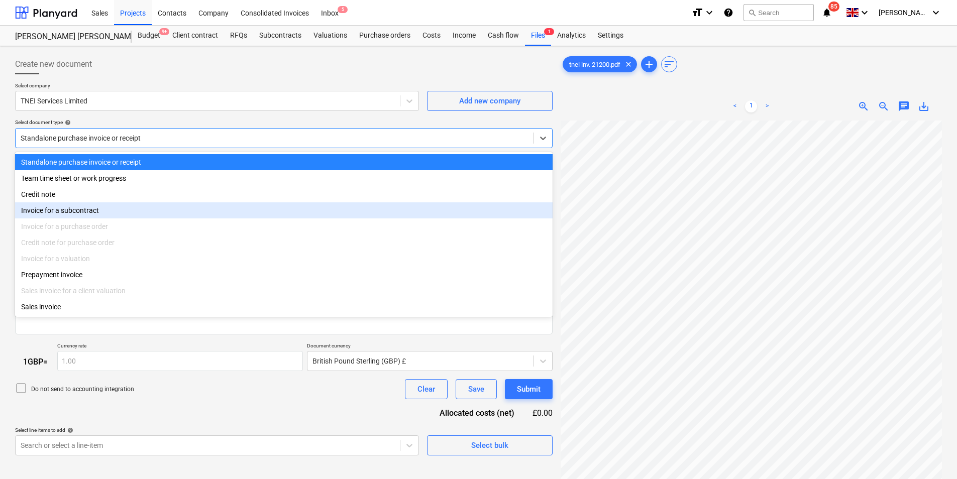
click at [180, 211] on div "Invoice for a subcontract" at bounding box center [284, 211] width 538 height 16
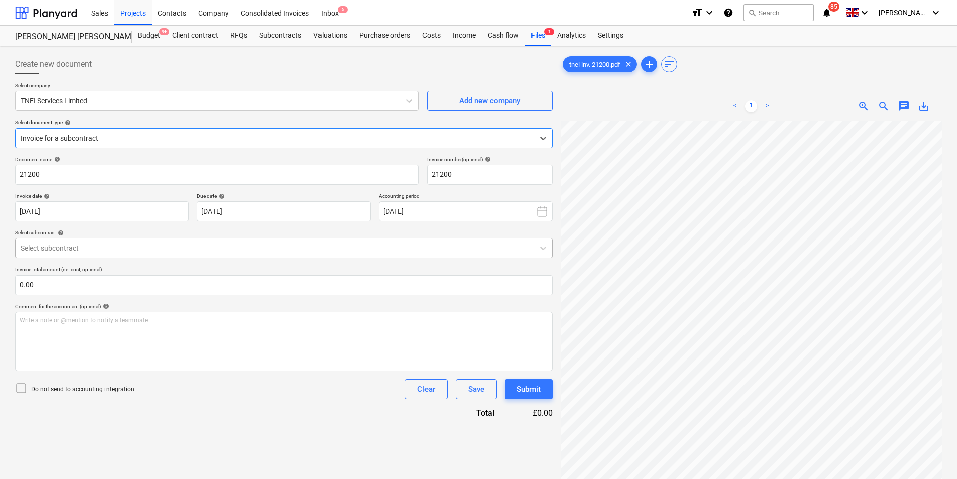
click at [188, 252] on div at bounding box center [275, 248] width 508 height 10
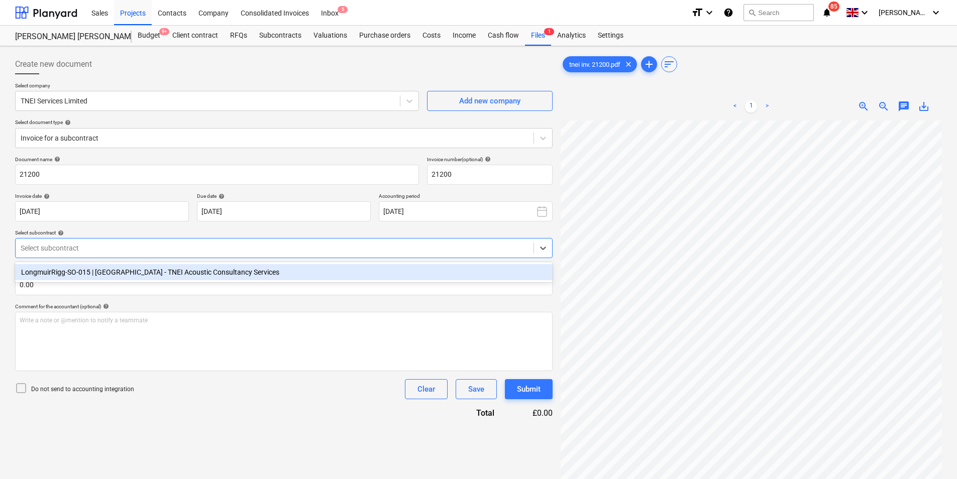
click at [174, 278] on div "LongmuirRigg-SO-015 | [GEOGRAPHIC_DATA] - TNEI Acoustic Consultancy Services" at bounding box center [284, 272] width 538 height 16
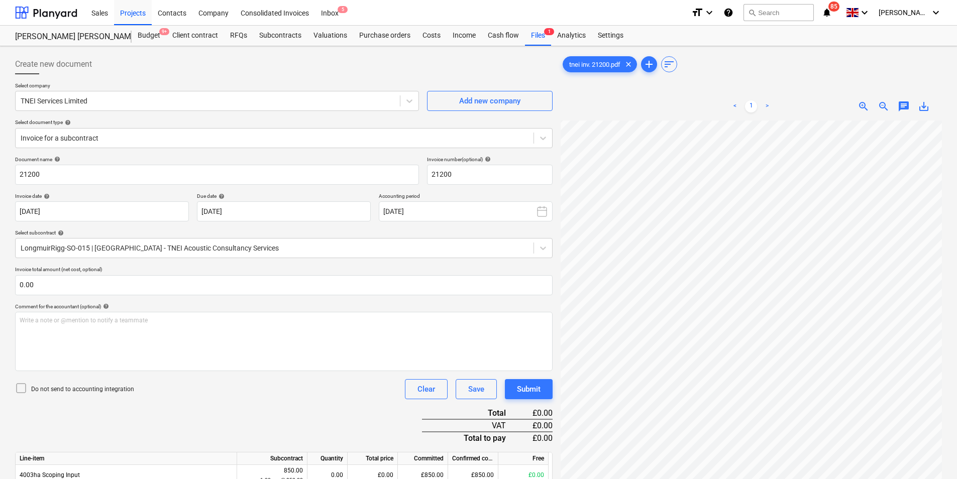
scroll to position [111, 146]
click at [262, 213] on body "Sales Projects Contacts Company Consolidated Invoices Inbox 5 format_size keybo…" at bounding box center [478, 239] width 957 height 479
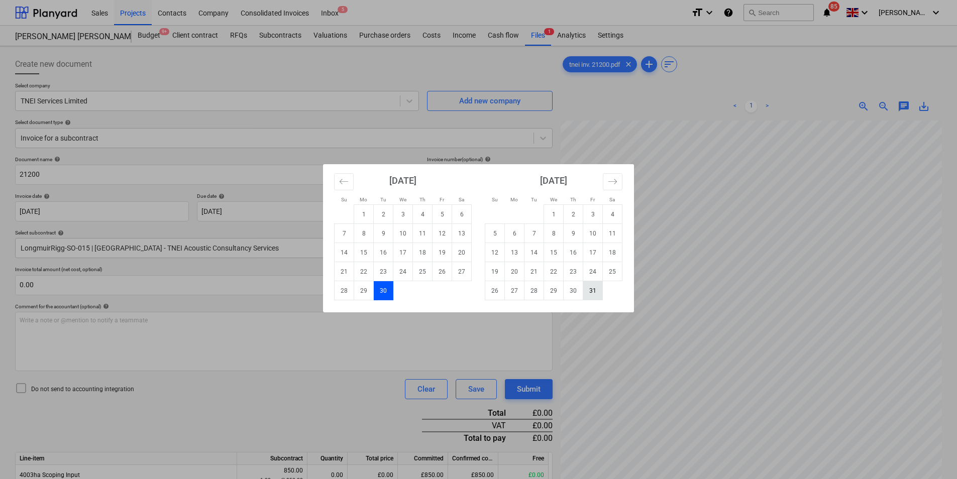
click at [591, 300] on td "31" at bounding box center [593, 290] width 20 height 19
type input "[DATE]"
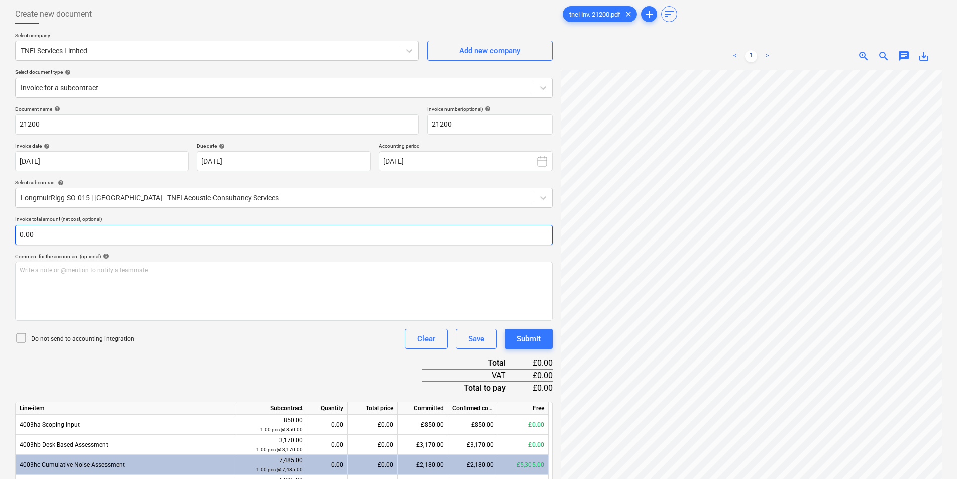
scroll to position [194, 147]
click at [107, 232] on input "text" at bounding box center [284, 235] width 538 height 20
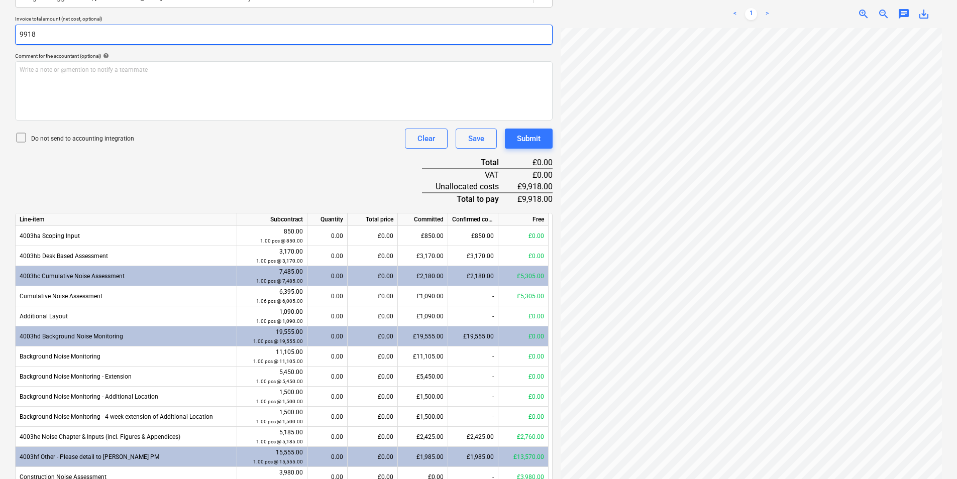
scroll to position [251, 0]
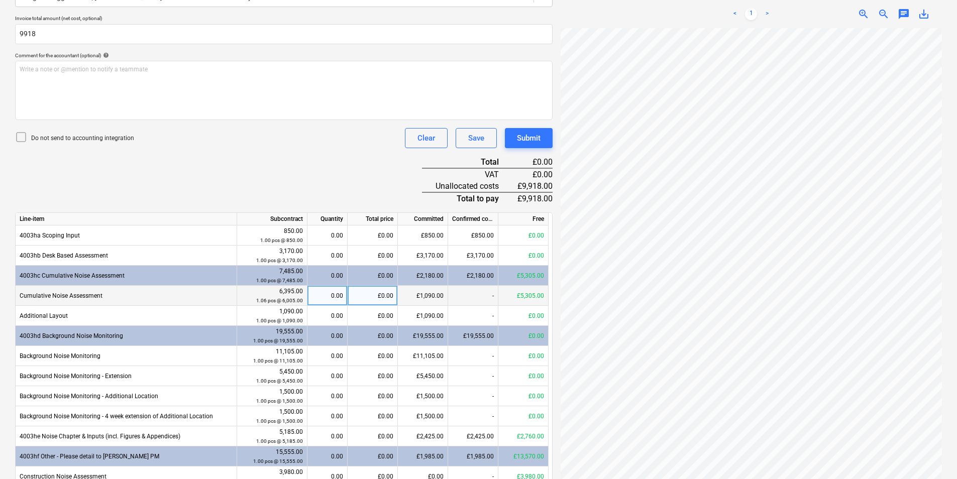
type input "9,918.00"
click at [377, 291] on div "£0.00" at bounding box center [373, 296] width 50 height 20
type input "5305"
click at [342, 165] on div "Document name help 21200 Invoice number (optional) help 21200 Invoice date help…" at bounding box center [284, 318] width 538 height 826
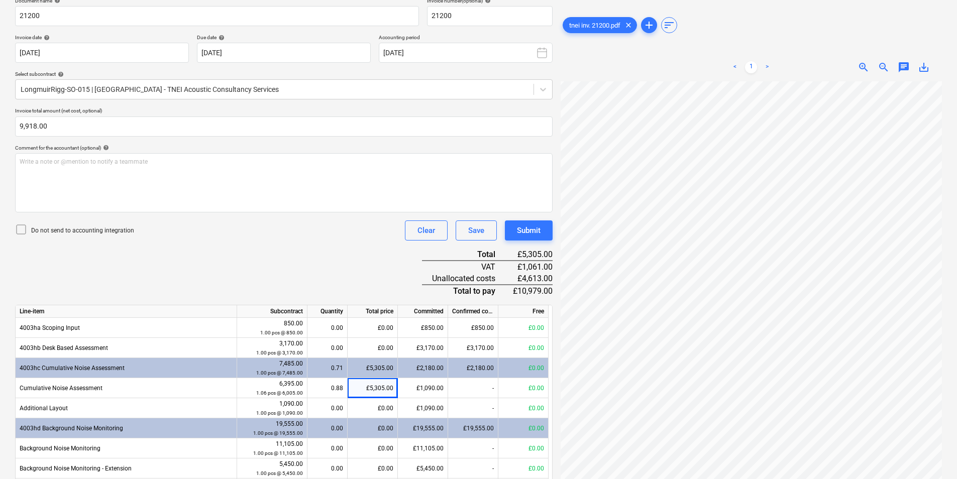
scroll to position [50, 0]
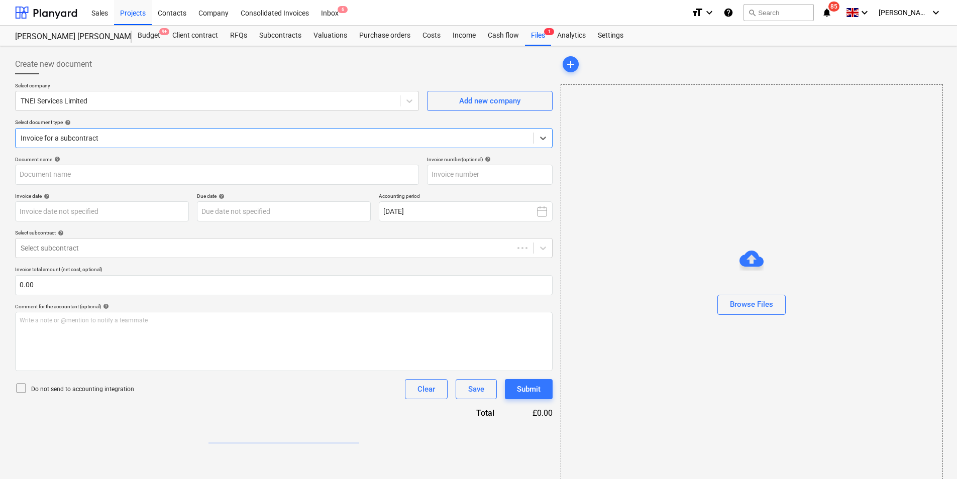
type input "21200"
type input "[DATE]"
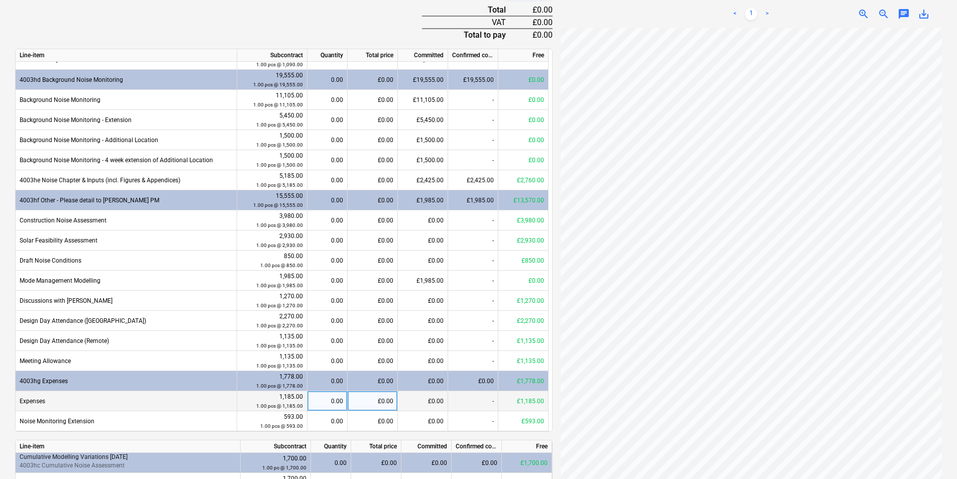
scroll to position [499, 0]
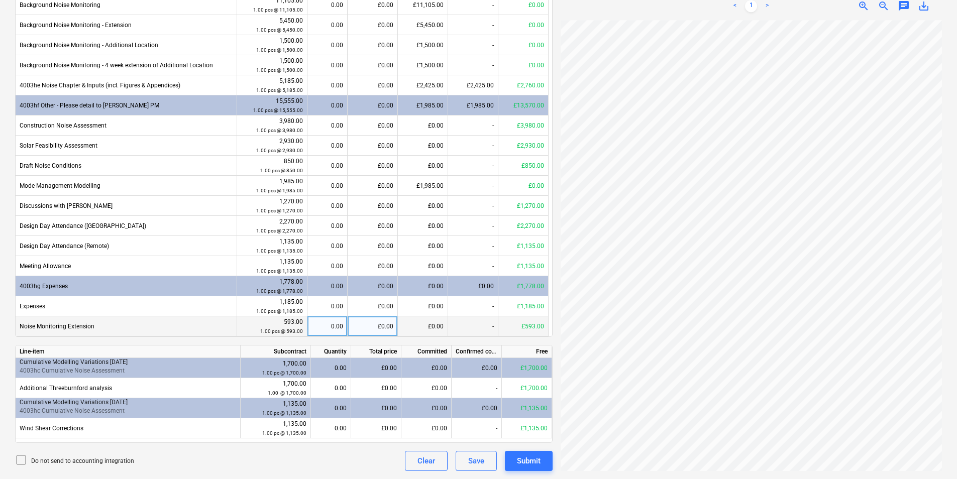
click at [340, 326] on div "0.00" at bounding box center [328, 327] width 32 height 20
type input "1"
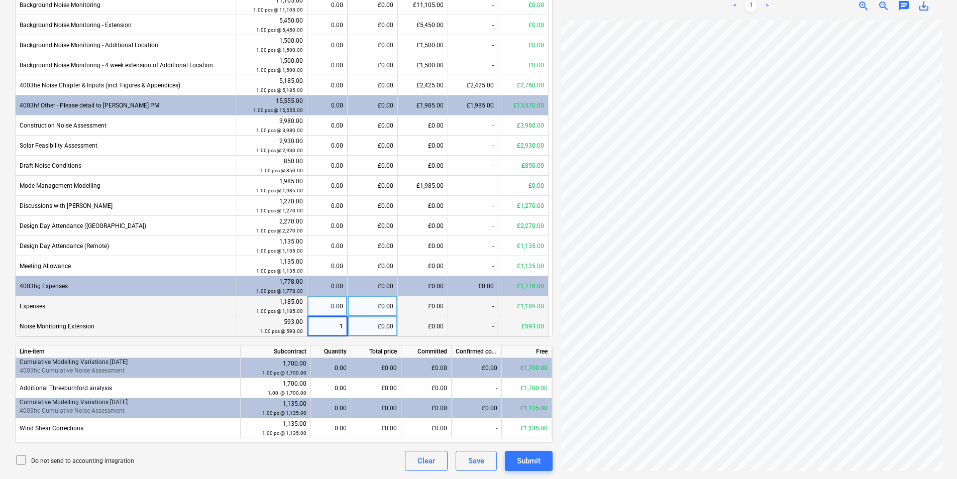
click at [338, 308] on div "0.00" at bounding box center [328, 307] width 32 height 20
type input "1"
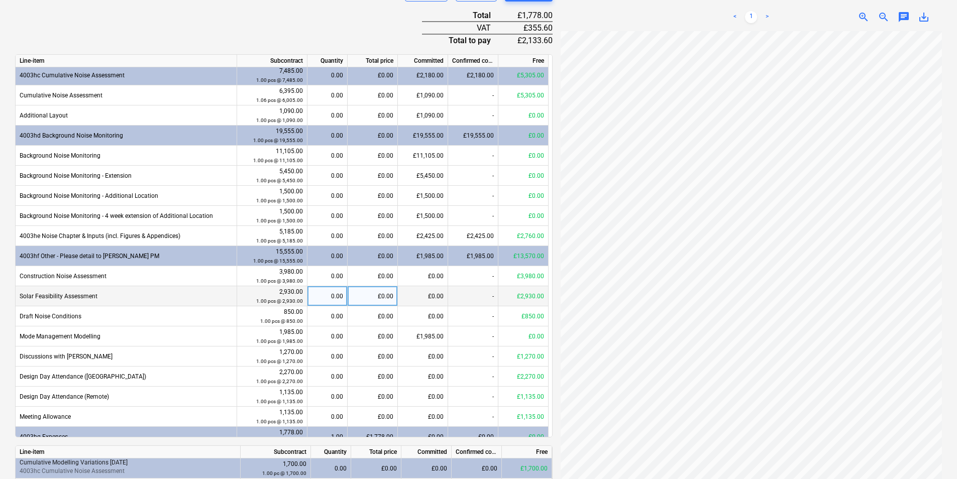
scroll to position [0, 0]
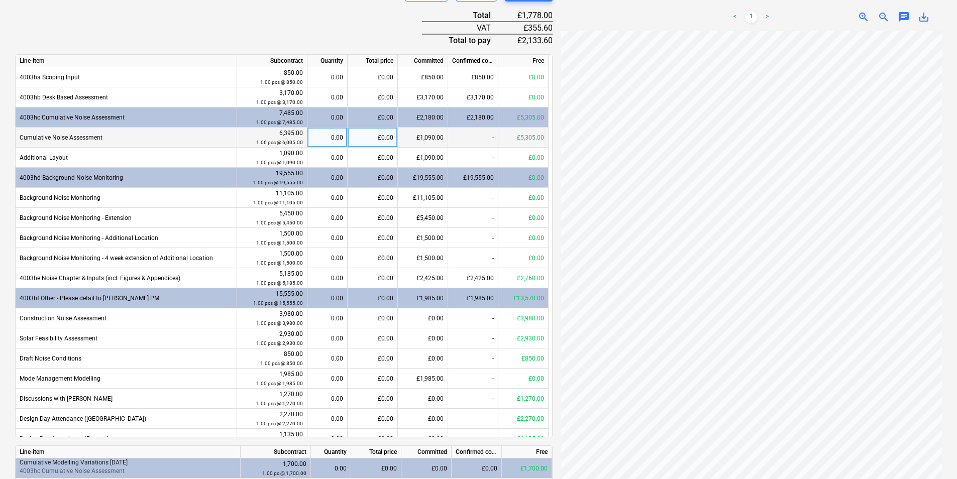
click at [368, 138] on div "£0.00" at bounding box center [373, 138] width 50 height 20
type input "5305"
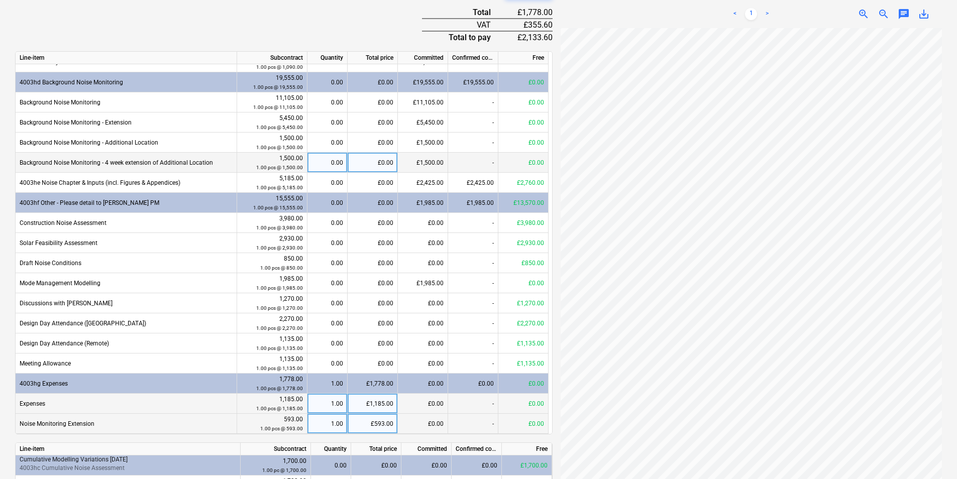
scroll to position [499, 0]
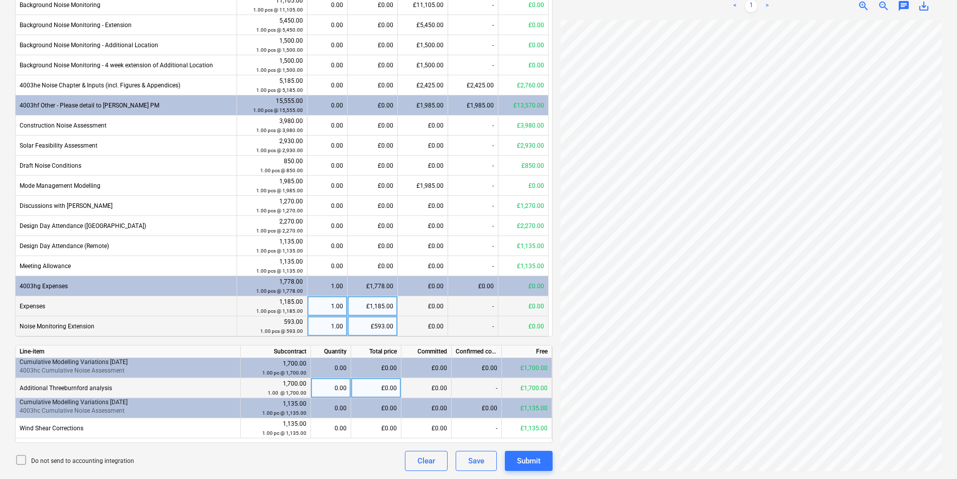
click at [343, 394] on div "0.00" at bounding box center [331, 388] width 32 height 20
type input "1"
click at [326, 429] on div "0.00" at bounding box center [331, 429] width 32 height 20
type input "1"
click at [319, 460] on div "Do not send to accounting integration Clear Save Submit" at bounding box center [284, 461] width 538 height 20
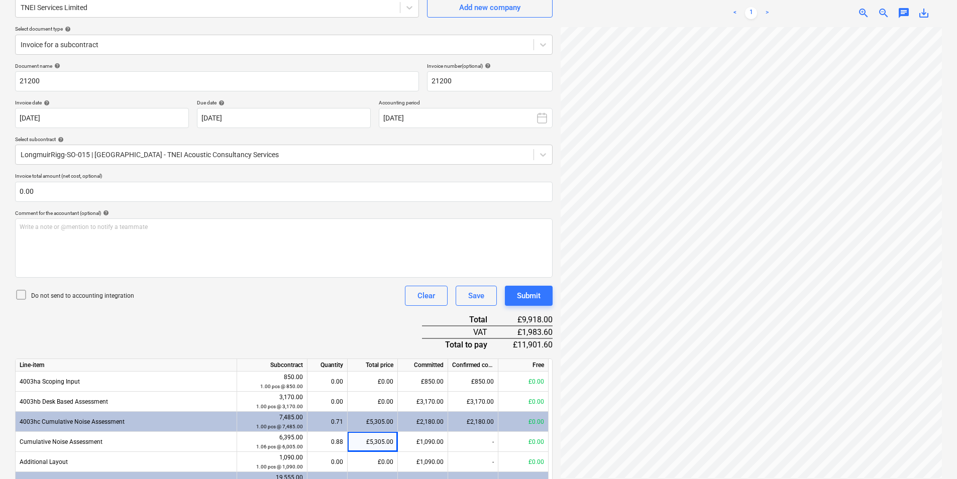
scroll to position [0, 0]
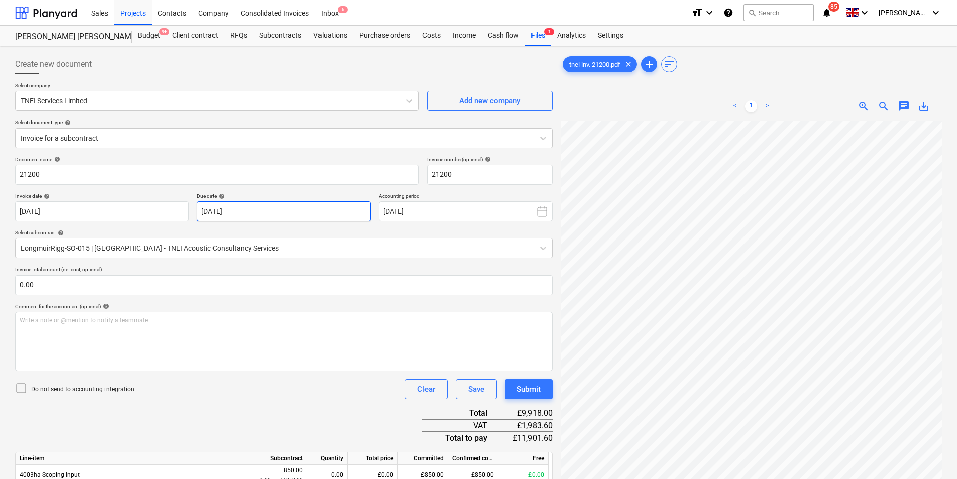
click at [244, 219] on body "Sales Projects Contacts Company Consolidated Invoices Inbox 6 format_size keybo…" at bounding box center [478, 239] width 957 height 479
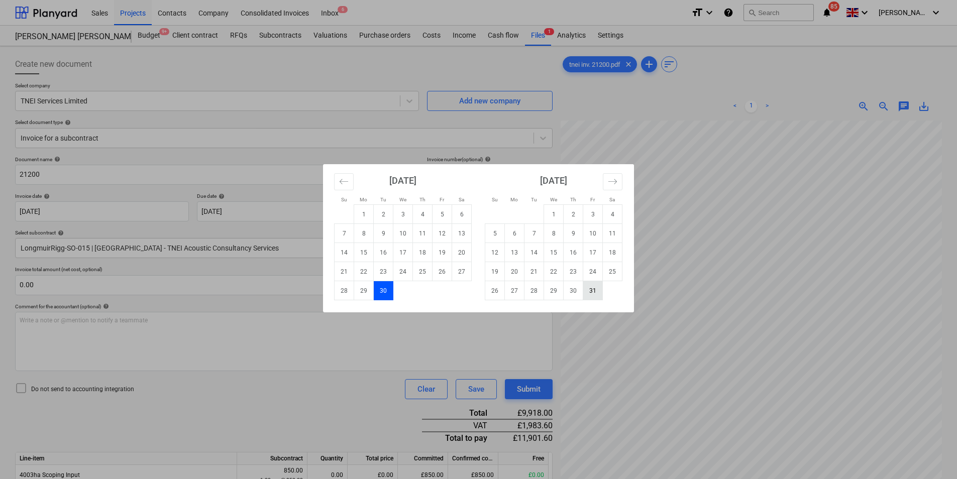
click at [587, 288] on td "31" at bounding box center [593, 290] width 20 height 19
type input "[DATE]"
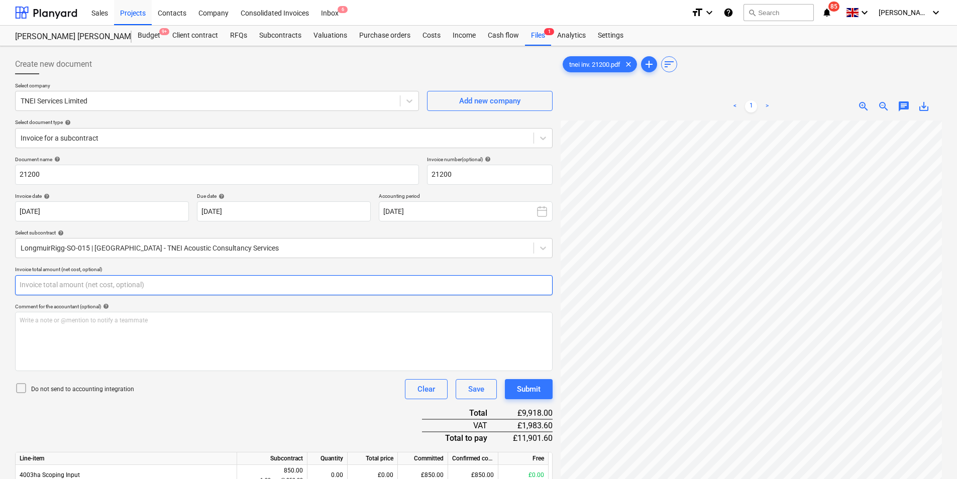
click at [86, 284] on input "text" at bounding box center [284, 285] width 538 height 20
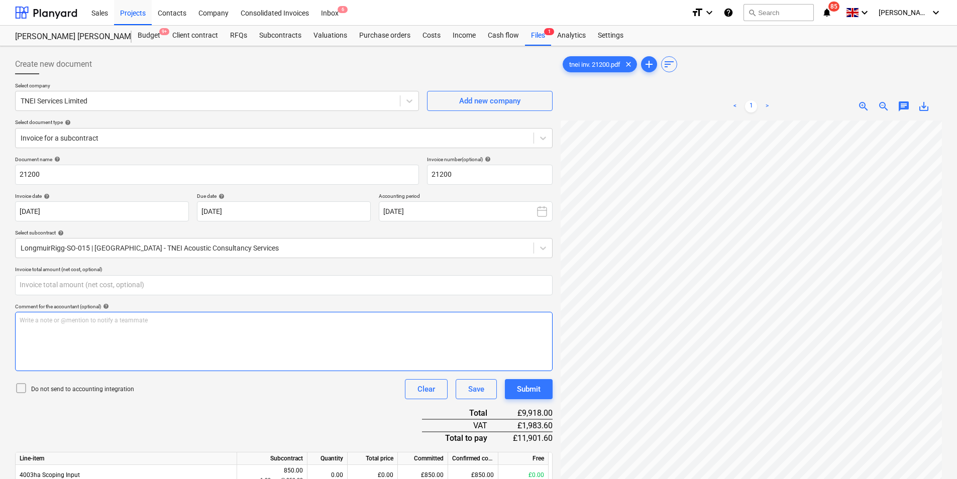
type input "0.00"
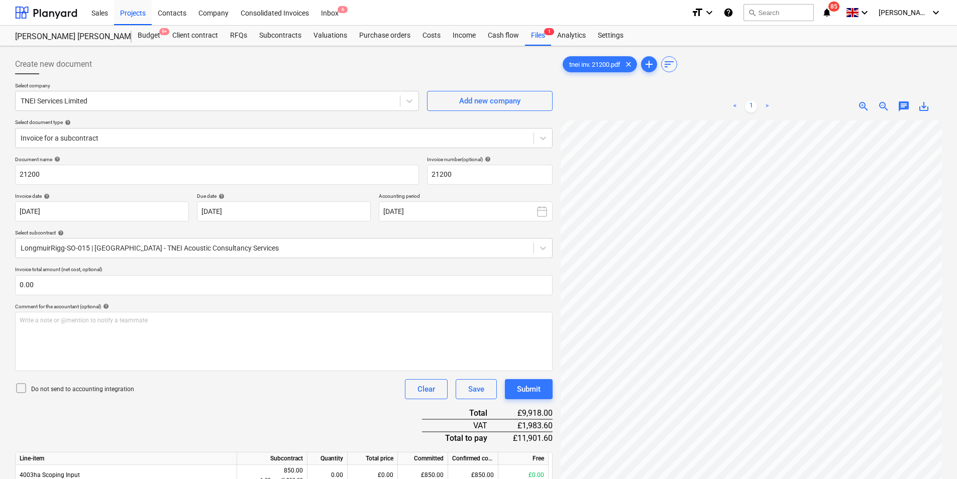
scroll to position [191, 147]
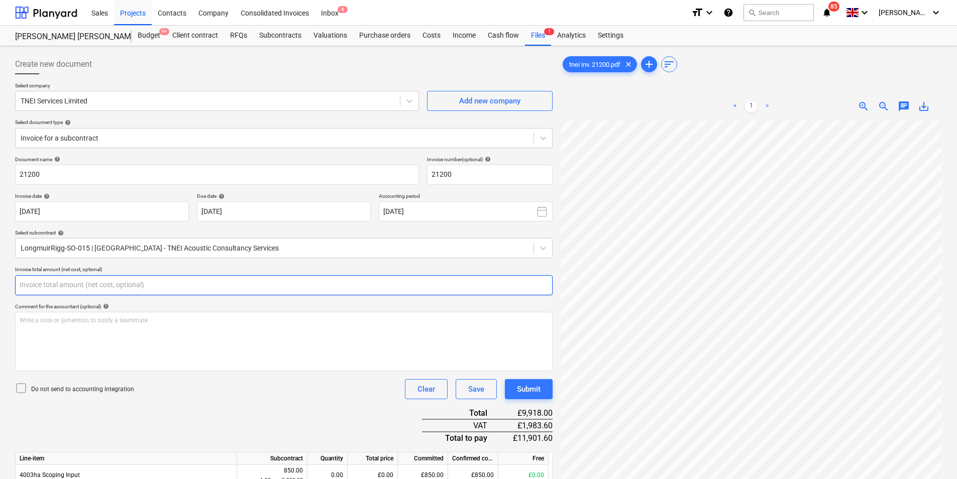
click at [84, 286] on input "text" at bounding box center [284, 285] width 538 height 20
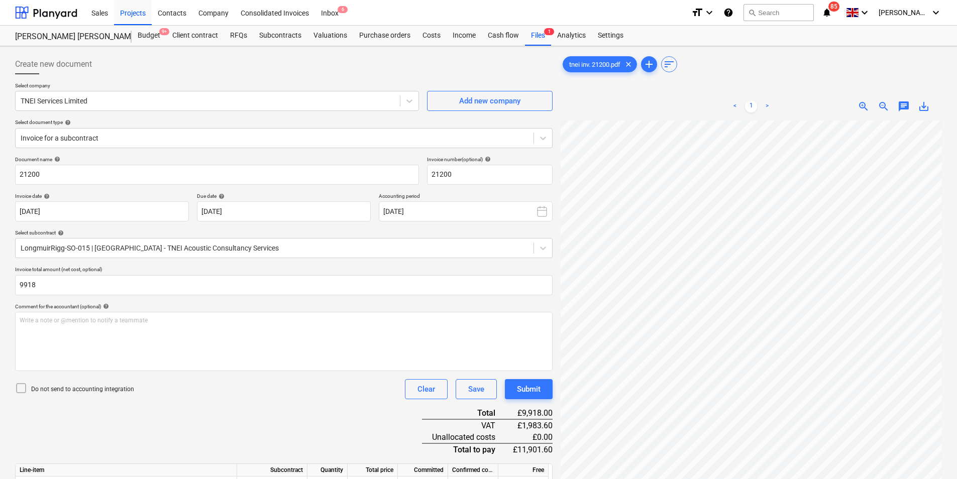
type input "9,918.00"
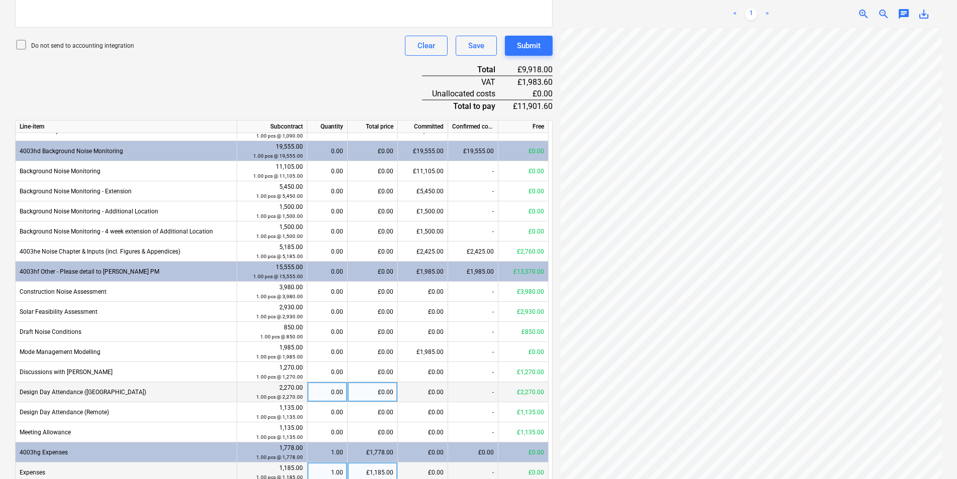
scroll to position [503, 0]
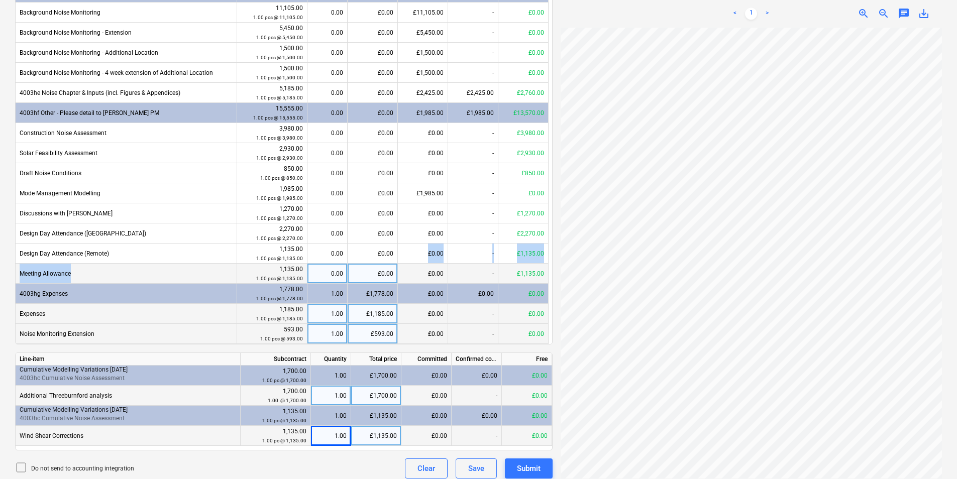
drag, startPoint x: 412, startPoint y: 262, endPoint x: 285, endPoint y: 270, distance: 126.9
click at [285, 270] on div "Line-item Subcontract Quantity Total price Committed Confirmed costs Free 4003h…" at bounding box center [284, 152] width 538 height 383
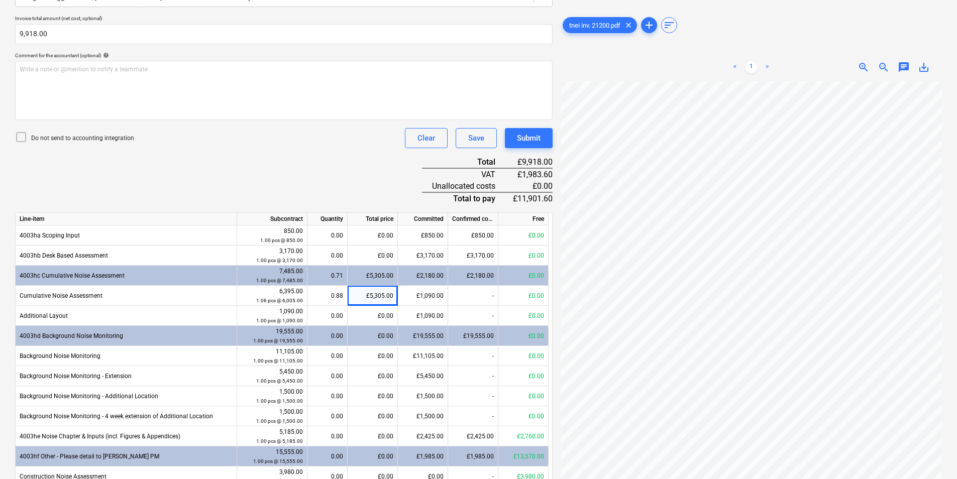
scroll to position [101, 0]
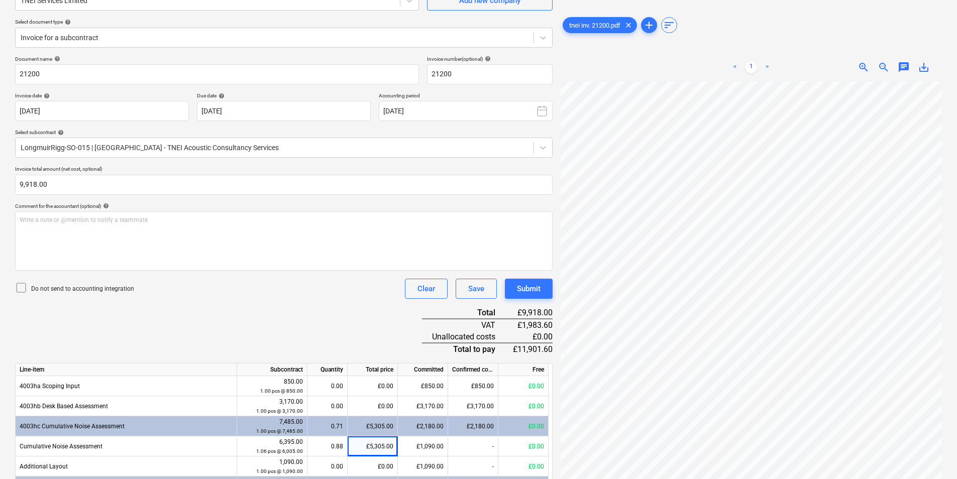
click at [273, 309] on div "Document name help 21200 Invoice number (optional) help 21200 Invoice date help…" at bounding box center [284, 469] width 538 height 826
click at [332, 323] on div "Document name help 21200 Invoice number (optional) help 21200 Invoice date help…" at bounding box center [284, 469] width 538 height 826
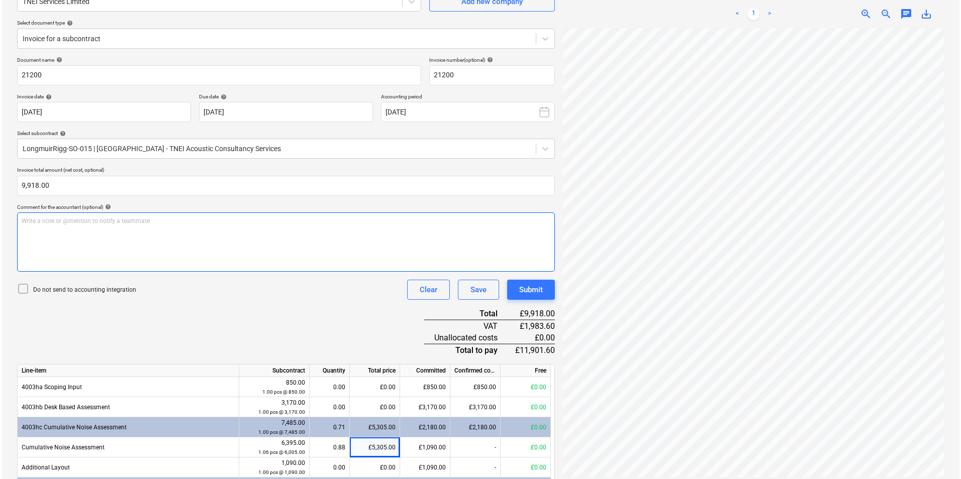
scroll to position [101, 0]
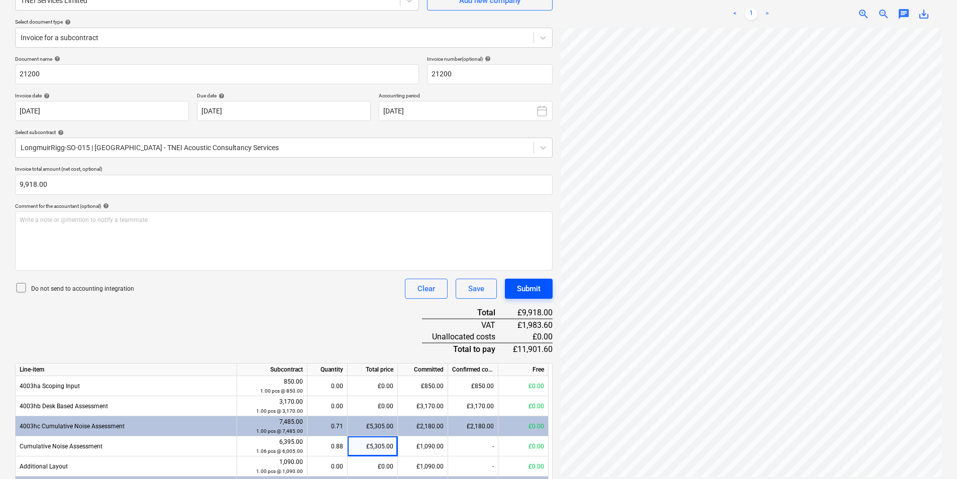
click at [534, 289] on div "Submit" at bounding box center [529, 288] width 24 height 13
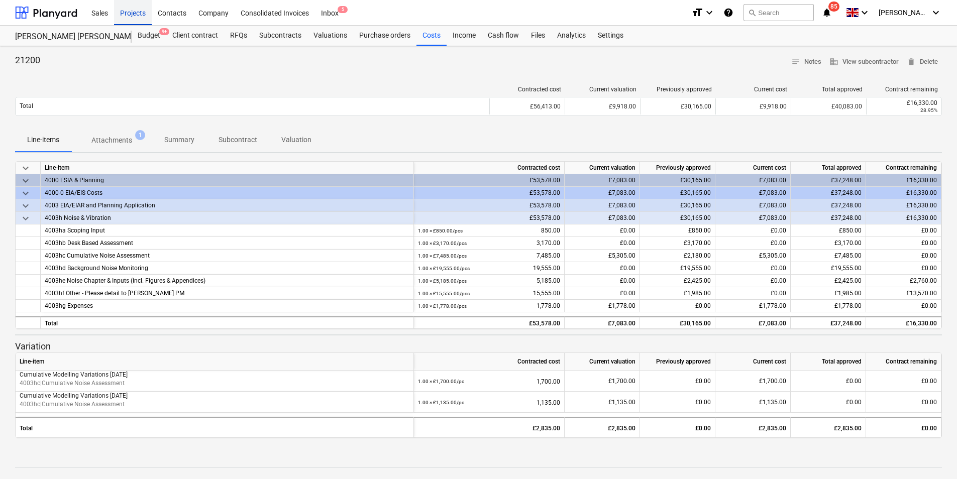
click at [133, 13] on div "Projects" at bounding box center [133, 12] width 38 height 26
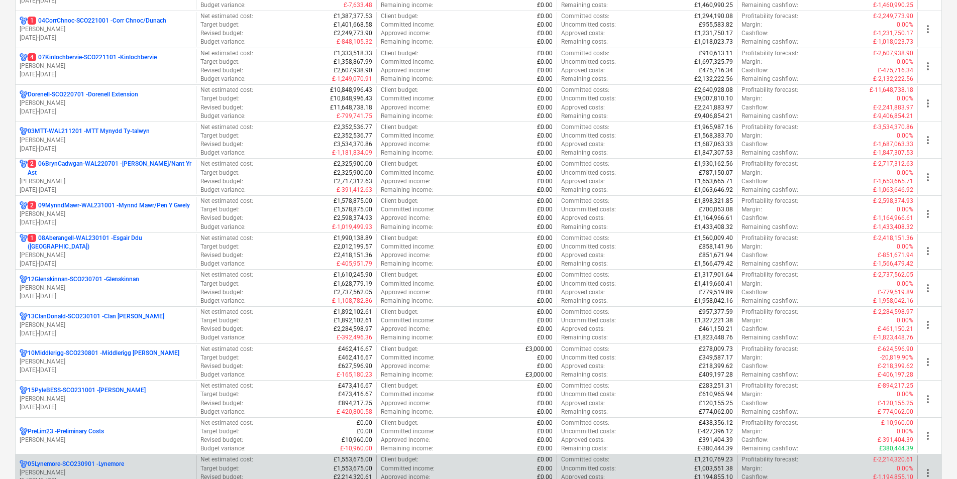
scroll to position [352, 0]
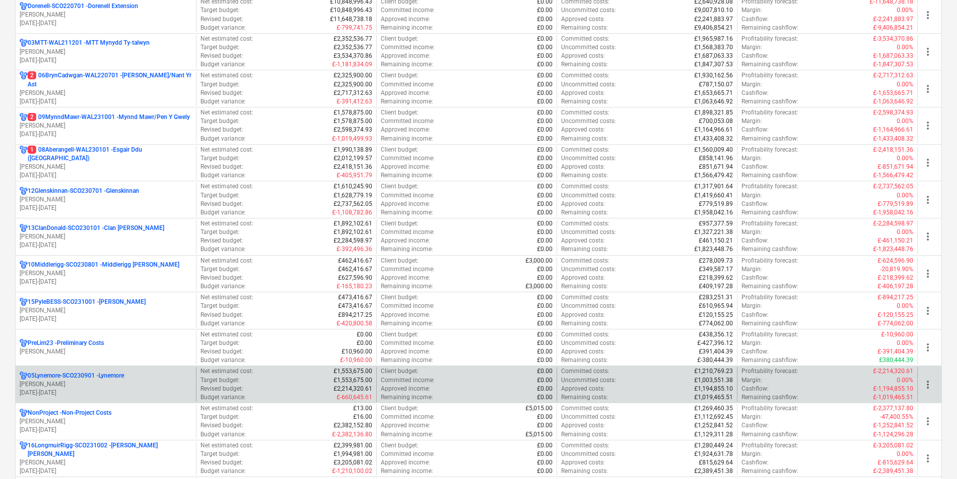
click at [124, 376] on p "05Lynemore-SCO230901 - Lynemore" at bounding box center [76, 376] width 96 height 9
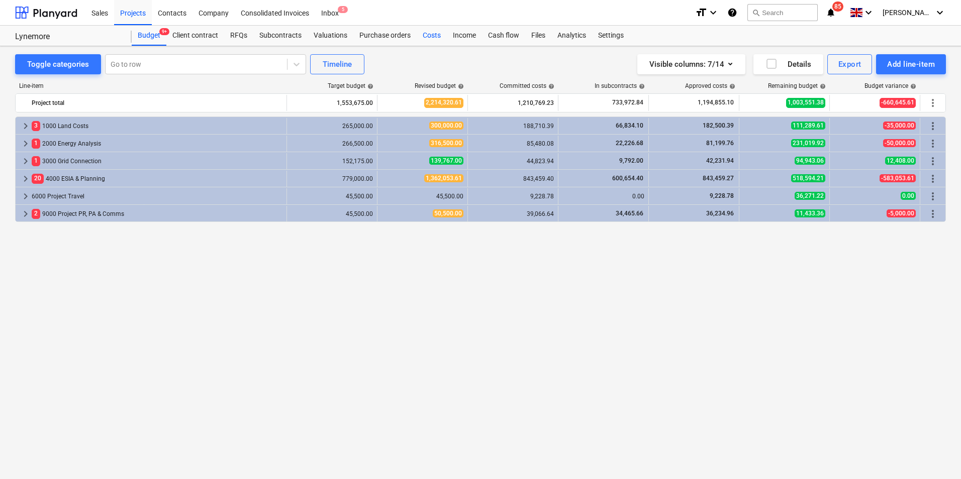
click at [425, 34] on div "Costs" at bounding box center [432, 36] width 30 height 20
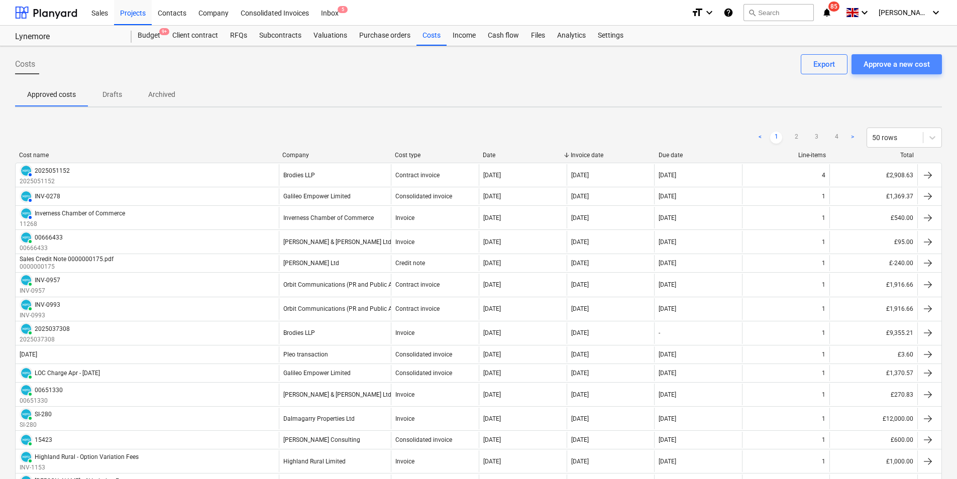
click at [875, 67] on div "Approve a new cost" at bounding box center [897, 64] width 66 height 13
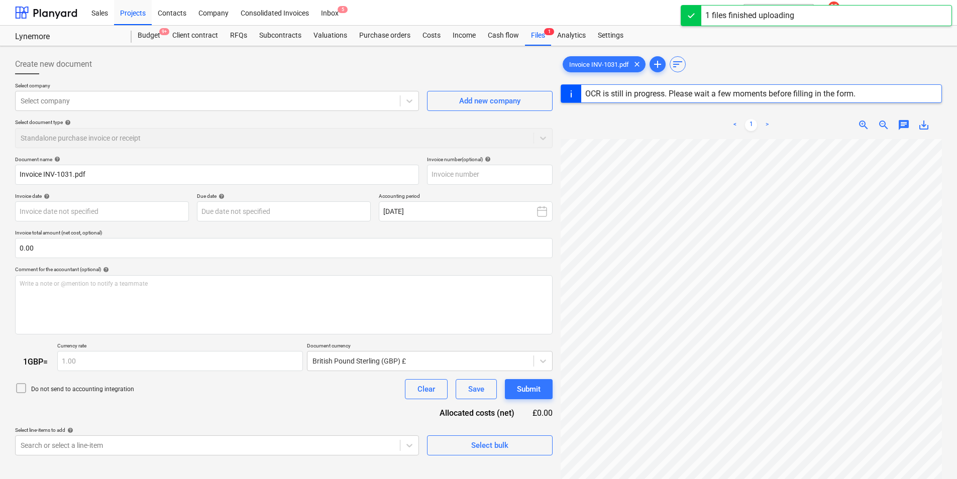
type input "INV-1031"
type input "[DATE]"
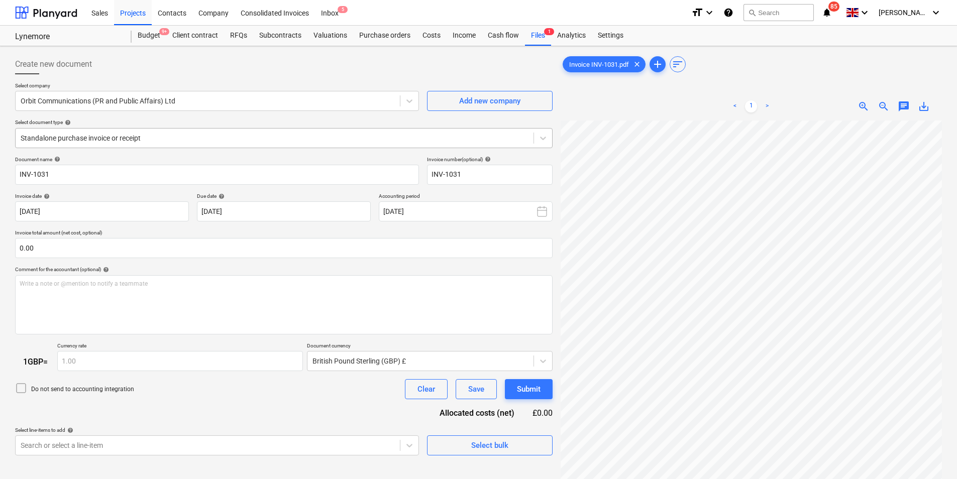
click at [212, 140] on div at bounding box center [275, 138] width 508 height 10
click at [207, 123] on div "Select document type help" at bounding box center [284, 122] width 538 height 7
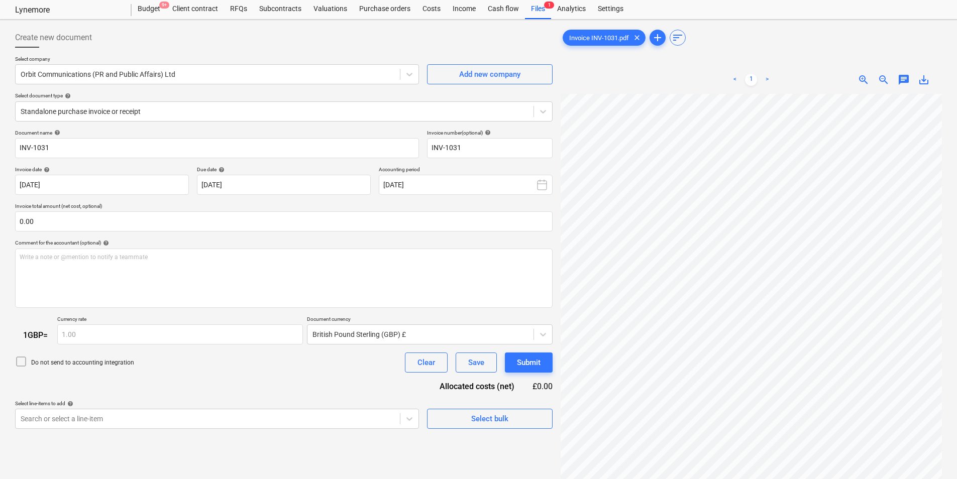
scroll to position [50, 0]
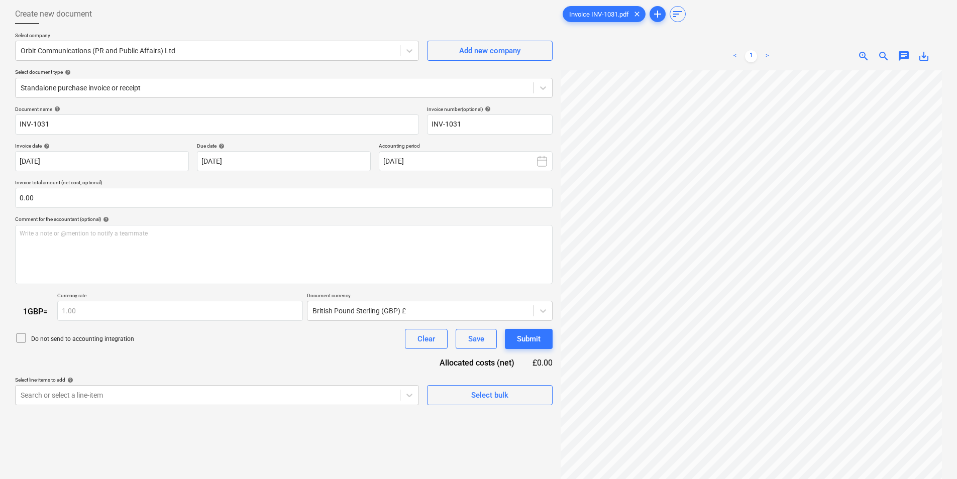
click at [229, 75] on div "Select document type help" at bounding box center [284, 72] width 538 height 7
click at [229, 83] on div at bounding box center [275, 88] width 508 height 10
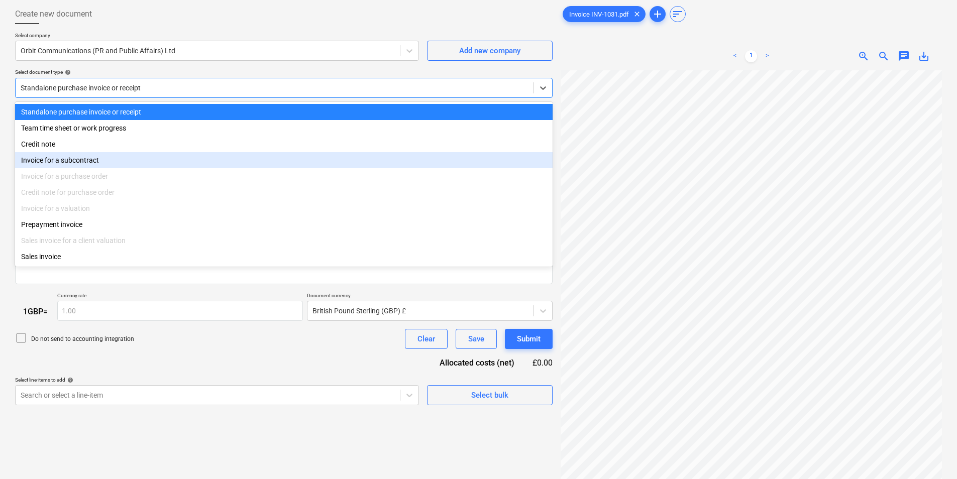
click at [124, 163] on div "Invoice for a subcontract" at bounding box center [284, 160] width 538 height 16
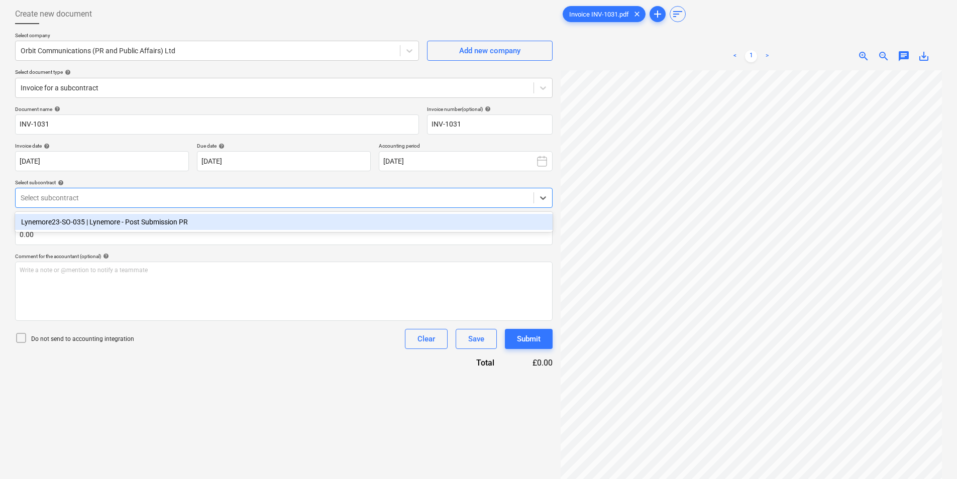
click at [134, 201] on div at bounding box center [275, 198] width 508 height 10
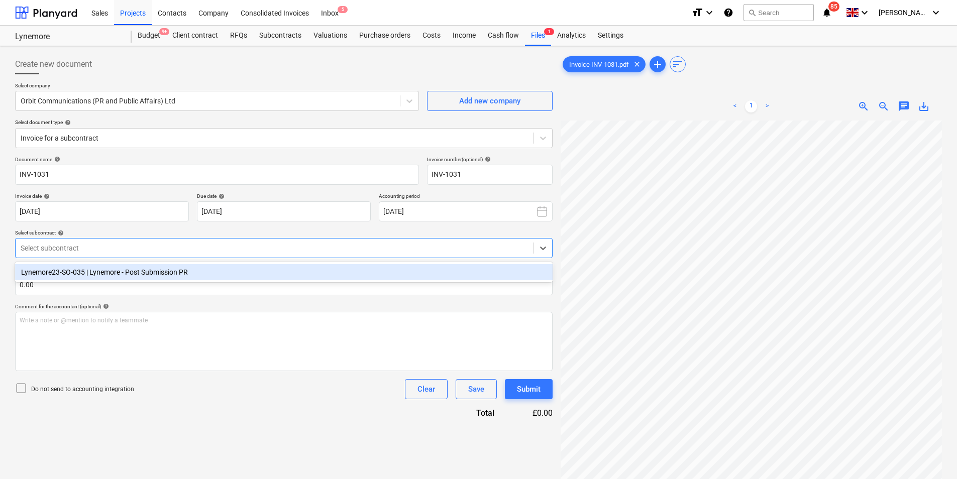
click at [140, 272] on div "Lynemore23-SO-035 | Lynemore - Post Submission PR" at bounding box center [284, 272] width 538 height 16
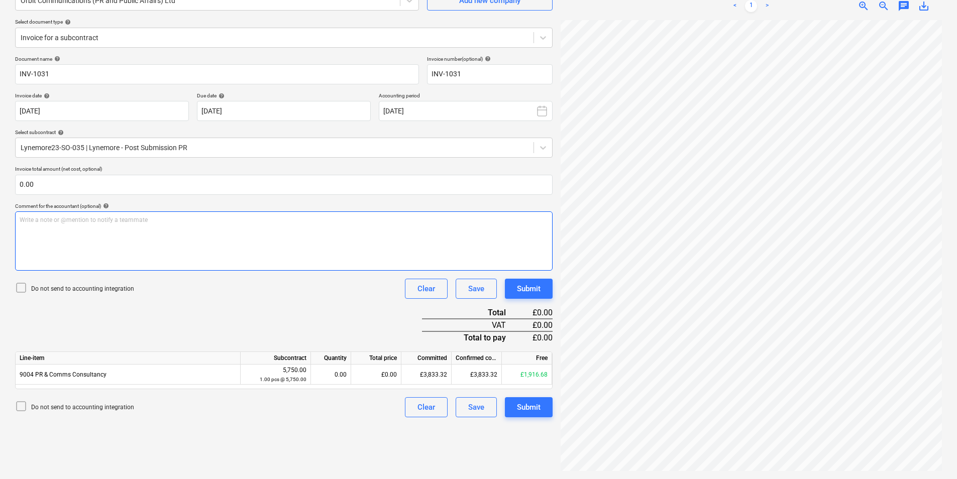
scroll to position [78, 148]
click at [266, 311] on div "Document name help INV-1031 Invoice number (optional) help INV-1031 Invoice dat…" at bounding box center [284, 237] width 538 height 362
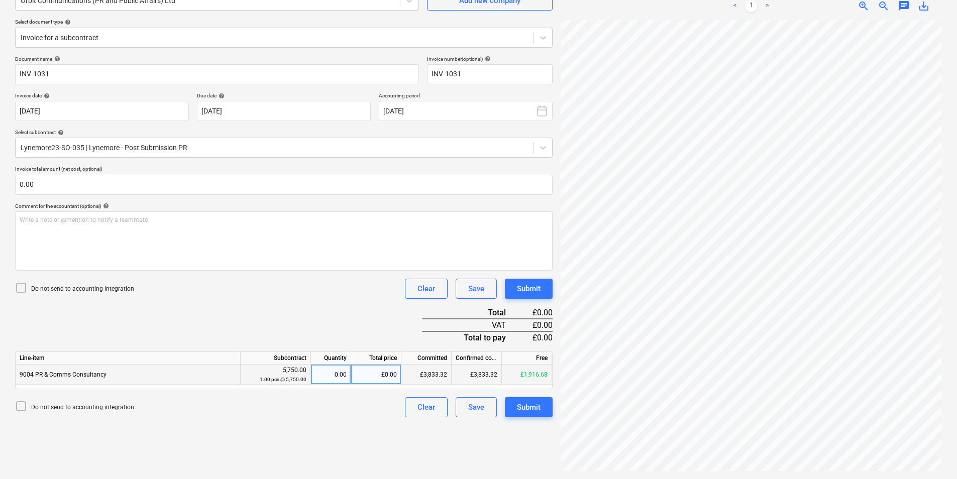
click at [340, 376] on div "0.00" at bounding box center [331, 375] width 32 height 20
click at [375, 380] on div "£0.00" at bounding box center [376, 375] width 50 height 20
type input "1916.66"
click at [260, 305] on div "Document name help INV-1031 Invoice number (optional) help INV-1031 Invoice dat…" at bounding box center [284, 237] width 538 height 362
click at [347, 312] on div "Document name help INV-1031 Invoice number (optional) help INV-1031 Invoice dat…" at bounding box center [284, 237] width 538 height 362
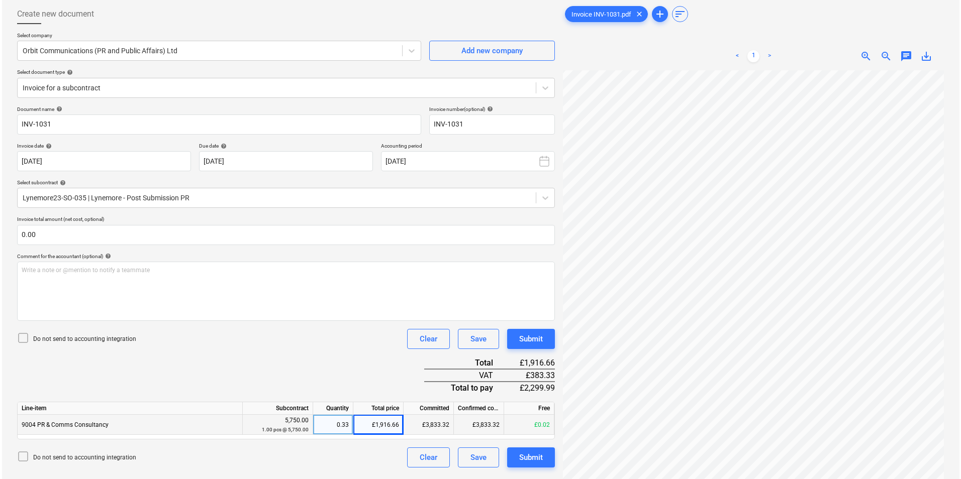
scroll to position [229, 147]
click at [523, 459] on div "Submit" at bounding box center [529, 457] width 24 height 13
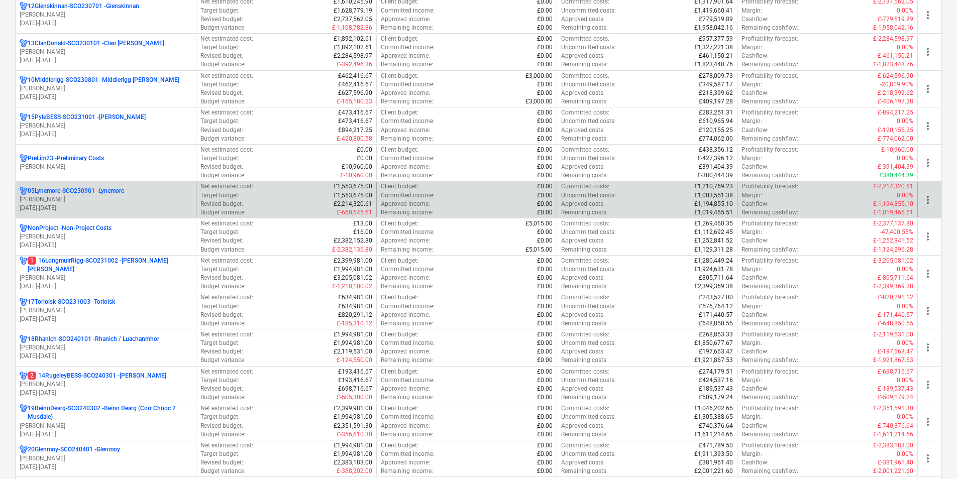
scroll to position [553, 0]
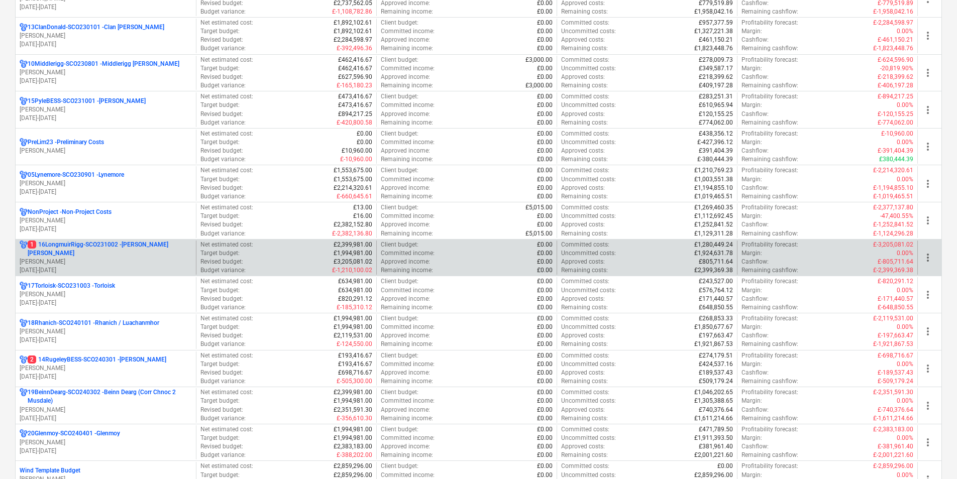
click at [117, 241] on div "1 16LongmuirRigg-SCO231002 - Longmuir Rigg N. Thomson 28.11.2023 - 31.03.2027" at bounding box center [106, 258] width 180 height 35
click at [117, 247] on p "1 16LongmuirRigg-SCO231002 - Longmuir Rigg" at bounding box center [110, 249] width 164 height 17
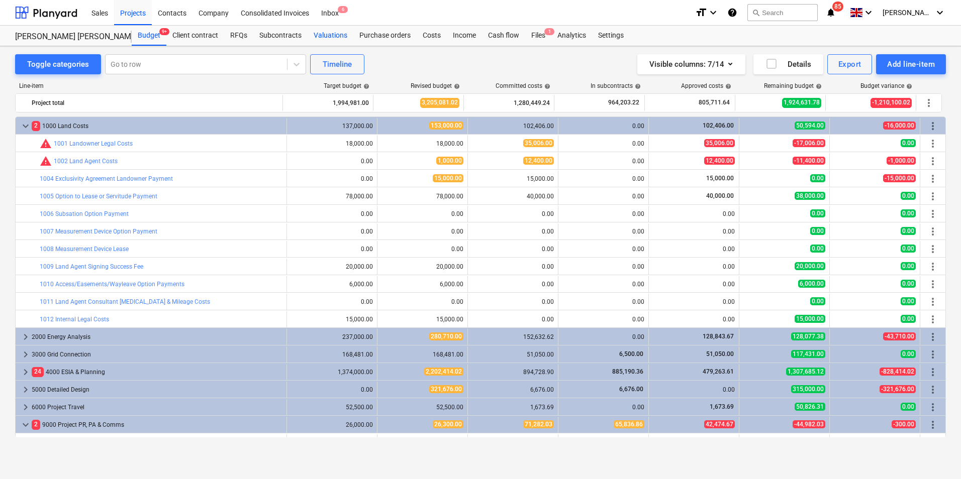
click at [337, 33] on div "Valuations" at bounding box center [331, 36] width 46 height 20
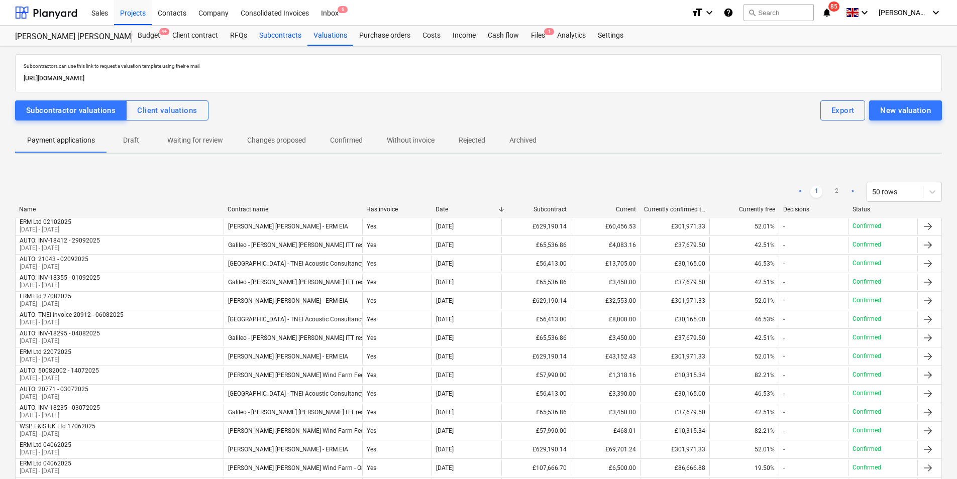
click at [294, 42] on div "Subcontracts" at bounding box center [280, 36] width 54 height 20
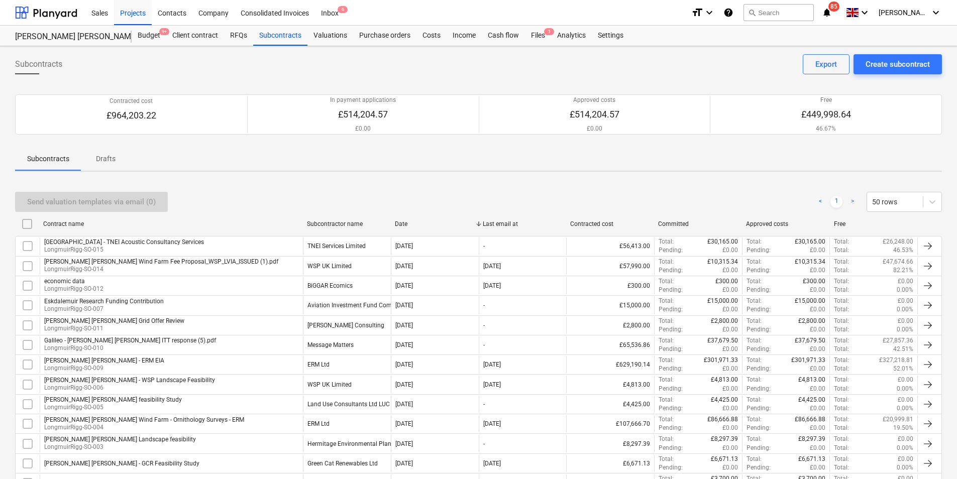
scroll to position [90, 0]
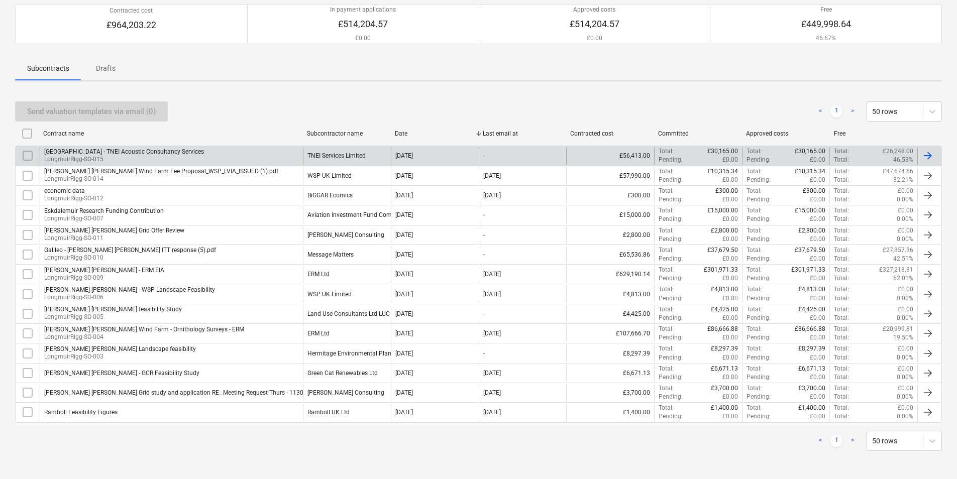
click at [170, 152] on div "Longmuir - TNEI Acoustic Consultancy Services" at bounding box center [124, 151] width 160 height 7
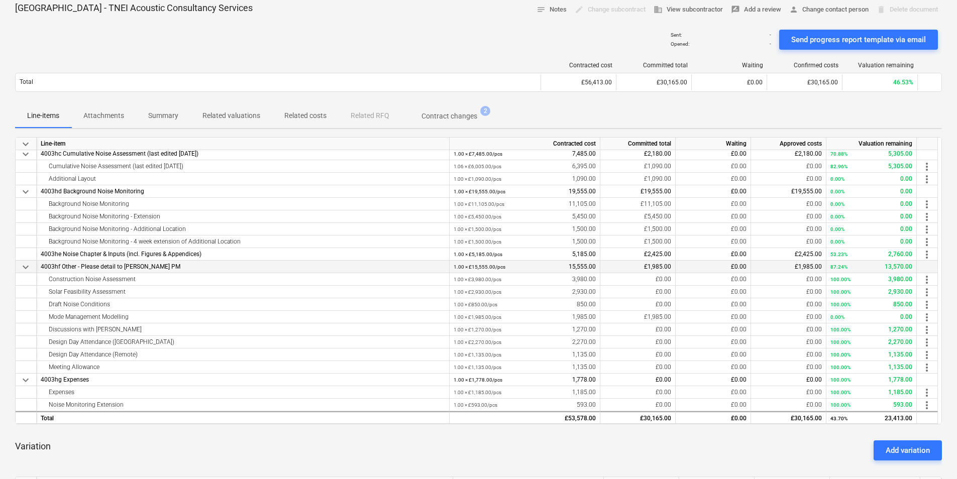
scroll to position [201, 0]
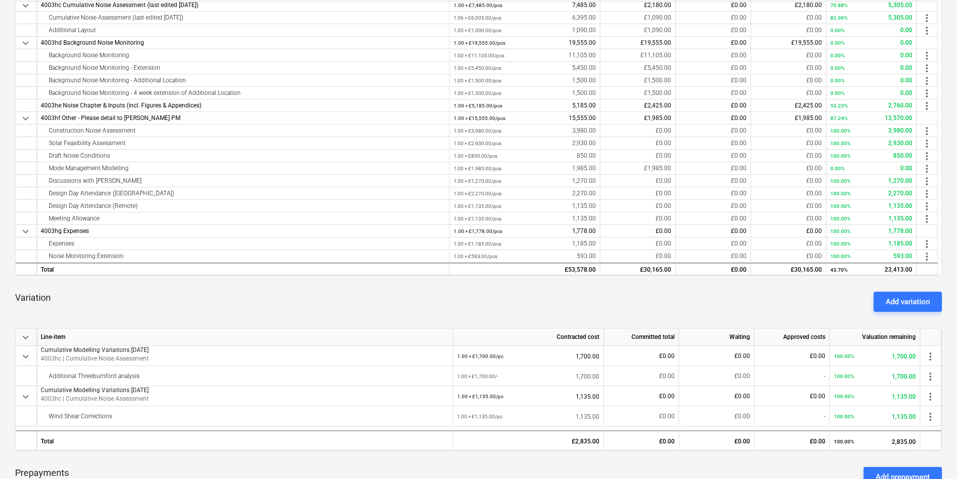
click at [749, 302] on div "Variation Add variation" at bounding box center [478, 302] width 927 height 36
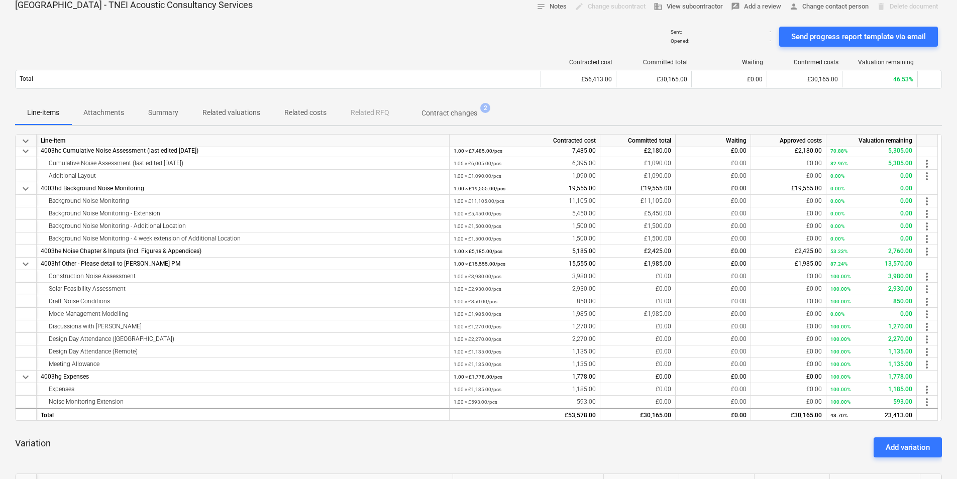
scroll to position [0, 0]
